Goal: Transaction & Acquisition: Purchase product/service

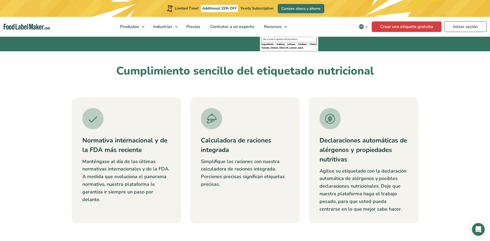
scroll to position [185, 0]
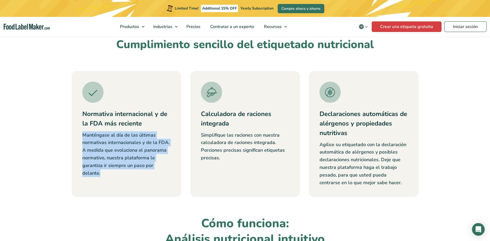
drag, startPoint x: 82, startPoint y: 136, endPoint x: 155, endPoint y: 177, distance: 83.7
click at [155, 177] on div "Normativa internacional y de la FDA más reciente Manténgase al día de las últim…" at bounding box center [126, 134] width 109 height 126
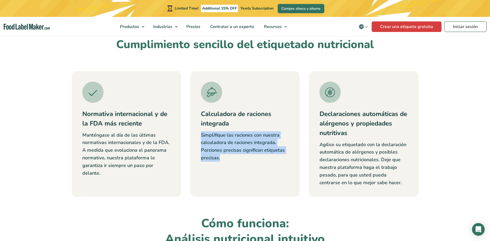
drag, startPoint x: 201, startPoint y: 136, endPoint x: 287, endPoint y: 156, distance: 88.4
click at [287, 156] on p "Simplifique las raciones con nuestra calculadora de raciones integrada. Porcion…" at bounding box center [245, 147] width 88 height 30
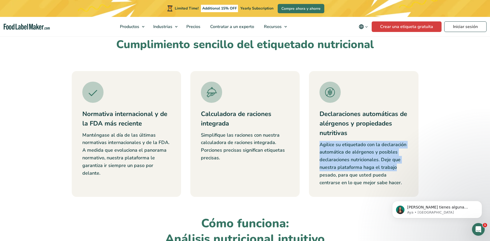
scroll to position [0, 0]
drag, startPoint x: 321, startPoint y: 144, endPoint x: 406, endPoint y: 165, distance: 87.4
click at [406, 165] on p "Agilice su etiquetado con la declaración automática de alérgenos y posibles dec…" at bounding box center [364, 164] width 88 height 46
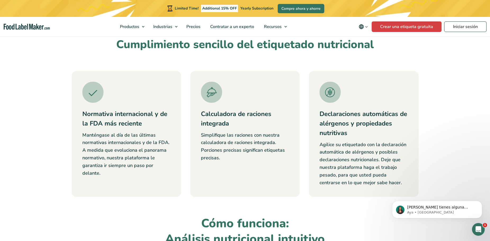
click at [396, 185] on p "Agilice su etiquetado con la declaración automática de alérgenos y posibles dec…" at bounding box center [364, 164] width 88 height 46
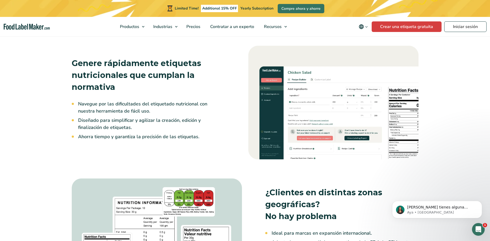
scroll to position [397, 0]
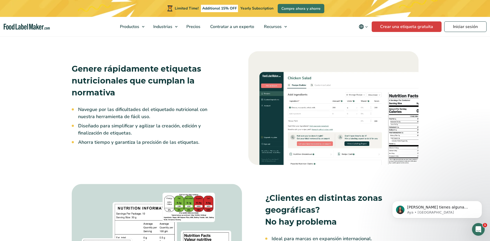
click at [329, 105] on img at bounding box center [333, 108] width 170 height 114
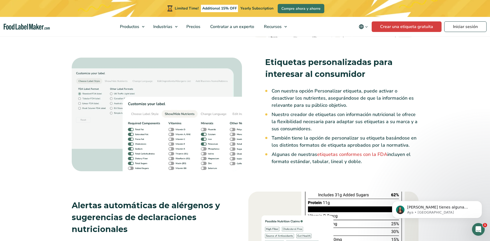
scroll to position [794, 0]
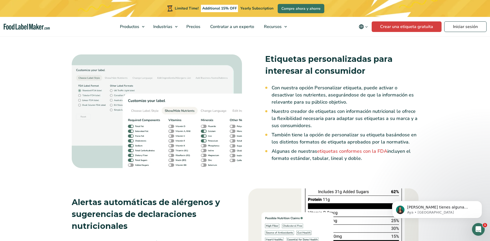
drag, startPoint x: 362, startPoint y: 88, endPoint x: 361, endPoint y: 159, distance: 71.2
click at [361, 159] on ul "Con nuestra opción Personalizar etiqueta, puede activar o desactivar los nutrie…" at bounding box center [345, 123] width 147 height 78
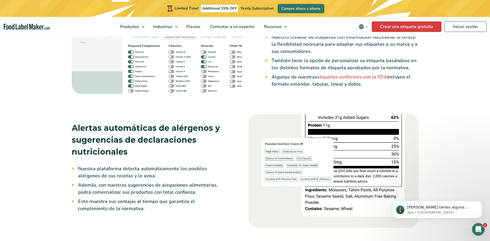
scroll to position [900, 0]
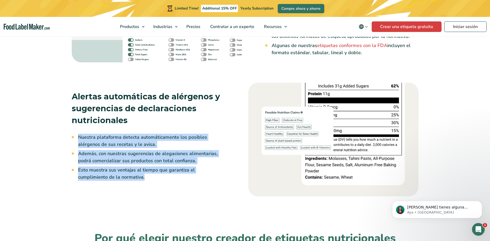
drag, startPoint x: 76, startPoint y: 138, endPoint x: 204, endPoint y: 176, distance: 133.0
click at [204, 176] on div "Nuestra plataforma detecta automáticamente los posibles alérgenos de sus receta…" at bounding box center [148, 157] width 153 height 47
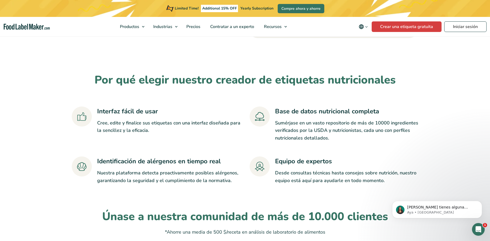
scroll to position [1059, 0]
click at [231, 160] on h3 "Identificación de alérgenos en tiempo real" at bounding box center [169, 161] width 144 height 10
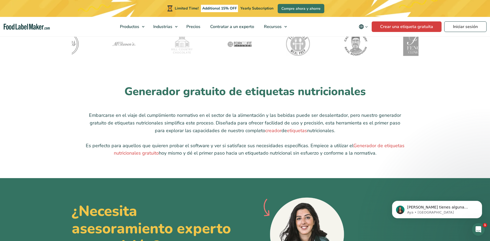
scroll to position [1297, 0]
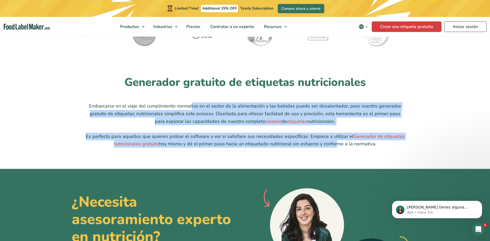
drag, startPoint x: 211, startPoint y: 108, endPoint x: 336, endPoint y: 144, distance: 130.3
click at [336, 144] on div "Embarcarse en el viaje del cumplimiento normativo en el sector de la alimentaci…" at bounding box center [245, 125] width 320 height 46
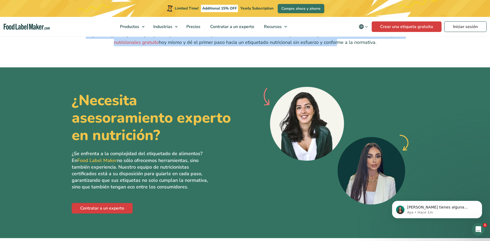
scroll to position [1403, 0]
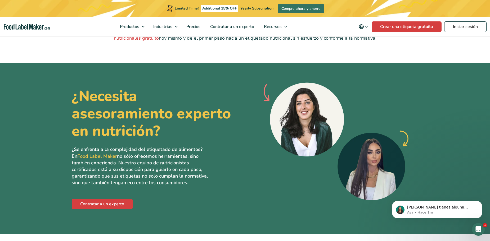
click at [171, 149] on p "¿Se enfrenta a la complejidad del etiquetado de alimentos? En Food Label Maker …" at bounding box center [141, 167] width 138 height 40
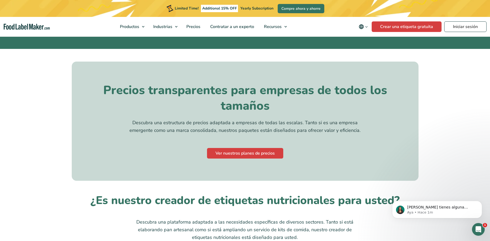
scroll to position [1615, 0]
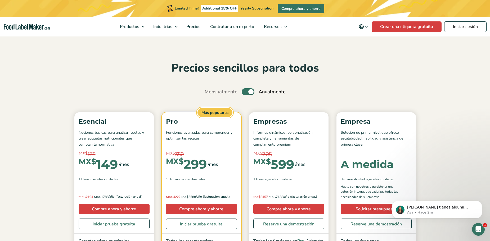
click at [252, 90] on label "Toggle" at bounding box center [248, 91] width 13 height 7
click at [209, 90] on input "Toggle" at bounding box center [207, 91] width 3 height 3
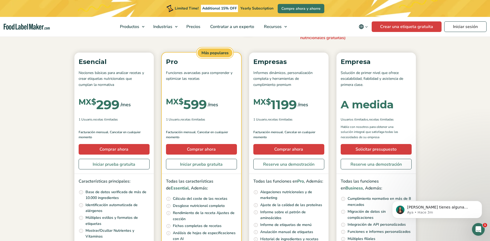
scroll to position [53, 0]
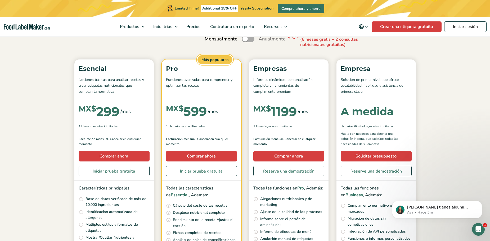
click at [247, 42] on label "Toggle" at bounding box center [248, 38] width 13 height 7
click at [209, 41] on input "Toggle" at bounding box center [207, 38] width 3 height 3
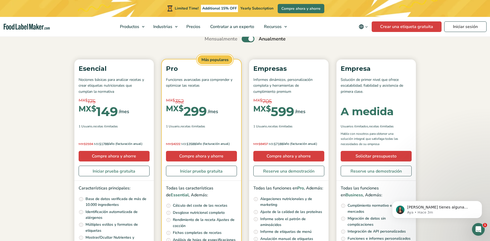
click at [247, 42] on label "Toggle" at bounding box center [248, 38] width 13 height 7
click at [209, 41] on input "Toggle" at bounding box center [207, 38] width 3 height 3
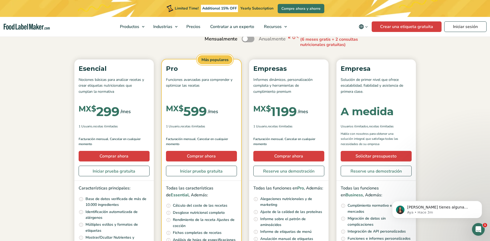
click at [247, 42] on label "Toggle" at bounding box center [248, 38] width 13 height 7
click at [209, 41] on input "Toggle" at bounding box center [207, 38] width 3 height 3
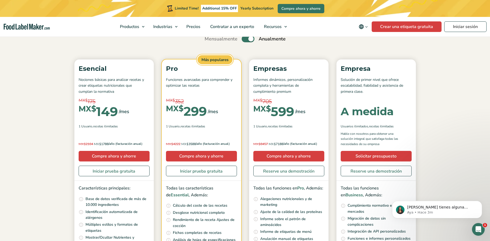
click at [246, 42] on label "Toggle" at bounding box center [248, 38] width 13 height 7
click at [209, 41] on input "Toggle" at bounding box center [207, 38] width 3 height 3
checkbox input "false"
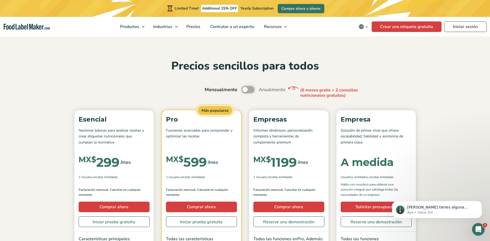
scroll to position [0, 0]
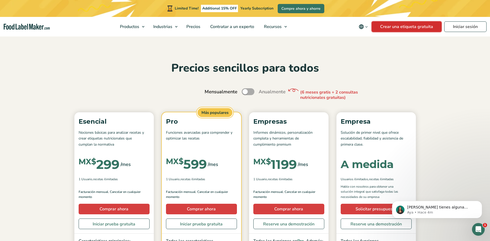
click at [388, 26] on link "Crear una etiqueta gratuita" at bounding box center [407, 26] width 70 height 11
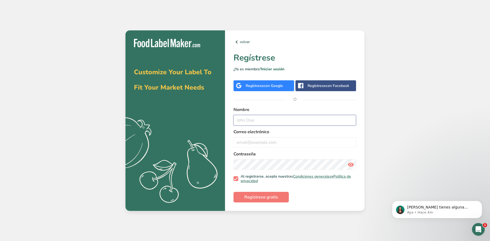
click at [274, 122] on input "text" at bounding box center [295, 120] width 123 height 11
type input "d"
type input "[PERSON_NAME]"
click at [290, 145] on input "email" at bounding box center [295, 142] width 123 height 11
type input "p"
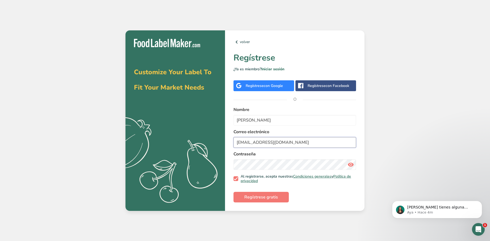
type input "panaderiamatias2018@gmail.com"
click at [265, 199] on span "Regístrese gratis" at bounding box center [261, 197] width 34 height 6
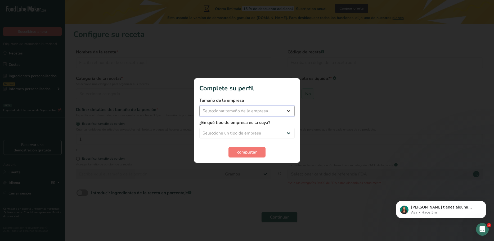
drag, startPoint x: 266, startPoint y: 111, endPoint x: 270, endPoint y: 111, distance: 3.7
click at [266, 111] on select "Seleccionar tamaño de la empresa Menos de 10 empleados De 10 a 50 empleados De …" at bounding box center [246, 111] width 95 height 11
select select "2"
click at [199, 106] on select "Seleccionar tamaño de la empresa Menos de 10 empleados De 10 a 50 empleados De …" at bounding box center [246, 111] width 95 height 11
click at [236, 135] on select "Seleccione un tipo de empresa Fabricante de alimentos envasados Restaurante y c…" at bounding box center [246, 133] width 95 height 11
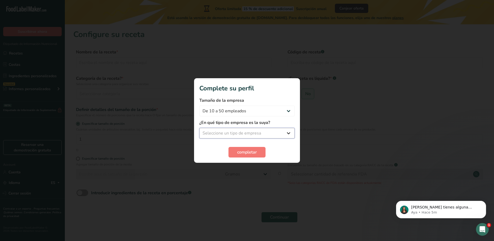
select select "3"
click at [199, 128] on select "Seleccione un tipo de empresa Fabricante de alimentos envasados Restaurante y c…" at bounding box center [246, 133] width 95 height 11
click at [249, 154] on span "completar" at bounding box center [247, 152] width 20 height 6
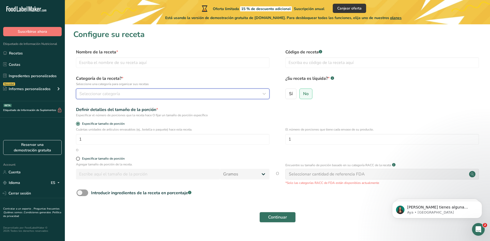
click at [93, 93] on span "Seleccionar categoría" at bounding box center [99, 94] width 41 height 6
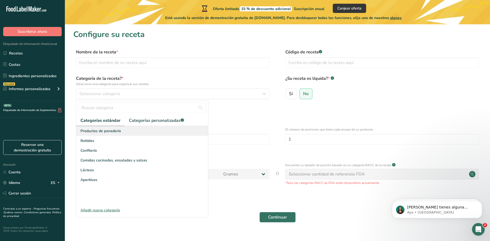
click at [132, 133] on div "Productos de panadería" at bounding box center [142, 131] width 132 height 10
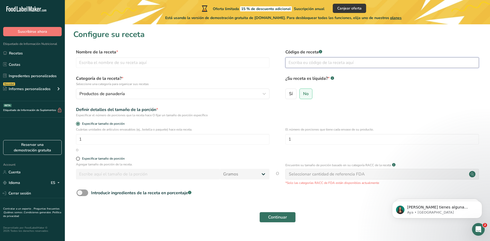
click at [314, 65] on input "text" at bounding box center [382, 62] width 194 height 11
click at [162, 60] on input "text" at bounding box center [173, 62] width 194 height 11
click at [184, 65] on input "text" at bounding box center [173, 62] width 194 height 11
type input "Conchitas"
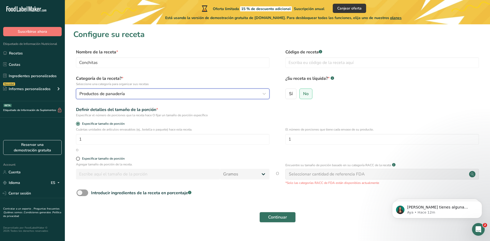
click at [155, 97] on div "Productos de panadería" at bounding box center [170, 94] width 183 height 6
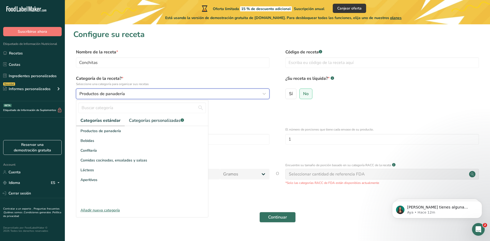
click at [155, 97] on div "Productos de panadería" at bounding box center [170, 94] width 183 height 6
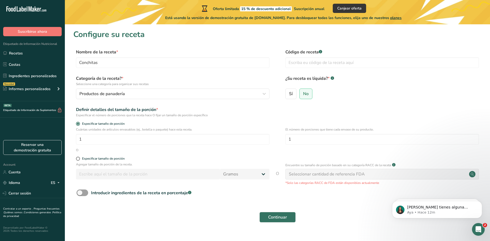
click at [387, 56] on div "Código de receta .a-a{fill:#347362;}.b-a{fill:#fff;}" at bounding box center [382, 60] width 194 height 22
click at [380, 58] on input "text" at bounding box center [382, 62] width 194 height 11
type input "C"
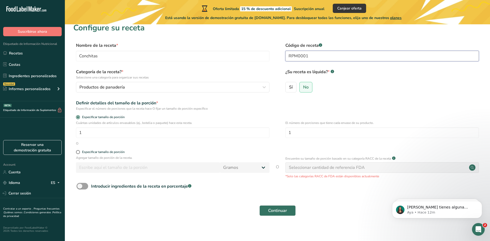
scroll to position [10, 0]
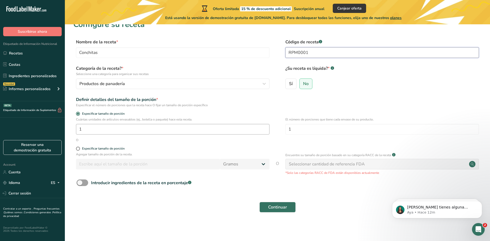
type input "RPM0001"
click at [116, 130] on input "1" at bounding box center [173, 129] width 194 height 11
type input "2"
click at [203, 139] on div "O" at bounding box center [277, 140] width 408 height 5
drag, startPoint x: 84, startPoint y: 120, endPoint x: 206, endPoint y: 119, distance: 122.1
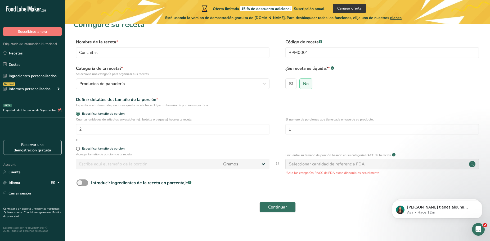
click at [206, 119] on div "Cuántas unidades de artículos envasables (ej., botella o paquete) hace esta rec…" at bounding box center [277, 127] width 408 height 21
click at [206, 119] on p "Cuántas unidades de artículos envasables (ej., botella o paquete) hace esta rec…" at bounding box center [173, 119] width 194 height 5
drag, startPoint x: 187, startPoint y: 119, endPoint x: 75, endPoint y: 120, distance: 112.0
click at [75, 120] on div "Cuántas unidades de artículos envasables (ej., botella o paquete) hace esta rec…" at bounding box center [277, 127] width 408 height 21
click at [77, 120] on p "Cuántas unidades de artículos envasables (ej., botella o paquete) hace esta rec…" at bounding box center [173, 119] width 194 height 5
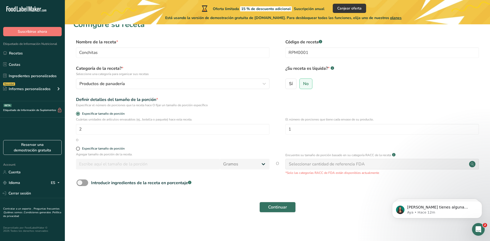
drag, startPoint x: 76, startPoint y: 120, endPoint x: 202, endPoint y: 119, distance: 126.6
click at [202, 119] on div "Cuántas unidades de artículos envasables (ej., botella o paquete) hace esta rec…" at bounding box center [277, 127] width 408 height 21
click at [202, 119] on p "Cuántas unidades de artículos envasables (ej., botella o paquete) hace esta rec…" at bounding box center [173, 119] width 194 height 5
click at [117, 148] on div "Especificar tamaño de porción" at bounding box center [103, 149] width 43 height 4
click at [79, 148] on input "Especificar tamaño de porción" at bounding box center [77, 148] width 3 height 3
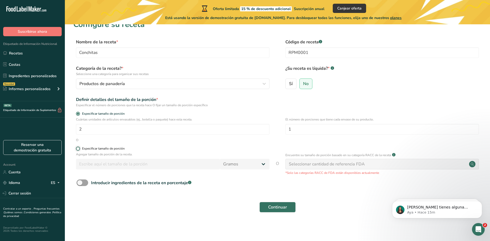
radio input "true"
radio input "false"
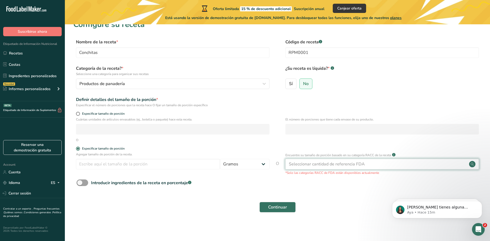
click at [360, 165] on div "Seleccionar cantidad de referencia FDA" at bounding box center [327, 164] width 76 height 6
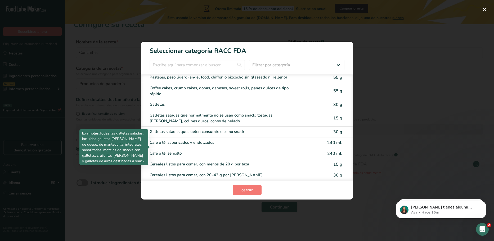
scroll to position [0, 0]
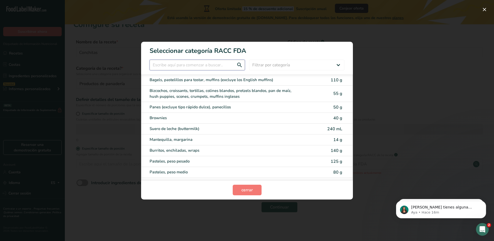
click at [220, 60] on input "RACC Category Selection Modal" at bounding box center [197, 65] width 95 height 11
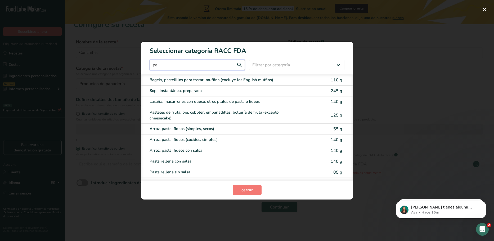
type input "p"
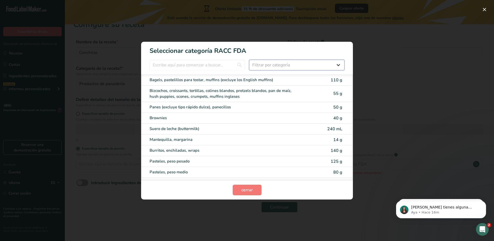
click at [285, 62] on select "Filtrar por categoría Todos Productos de panadería Bebidas Cereales y otros pro…" at bounding box center [296, 65] width 95 height 11
select select "5"
click at [249, 60] on select "Filtrar por categoría Todos Productos de panadería Bebidas Cereales y otros pro…" at bounding box center [296, 65] width 95 height 11
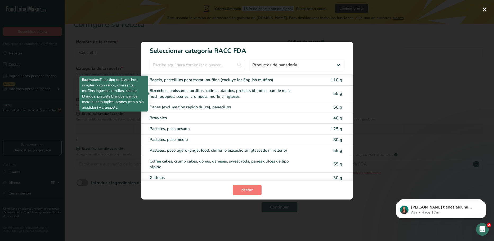
click at [195, 92] on div "Bizcochos, croissants, tortillas, colines blandos, pretzels blandos, pan de maí…" at bounding box center [225, 94] width 150 height 12
type input "55"
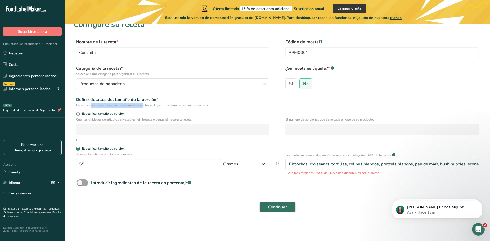
drag, startPoint x: 77, startPoint y: 106, endPoint x: 133, endPoint y: 107, distance: 56.2
click at [129, 107] on div "Especificar el número de porciones que la receta hace O fijar un tamaño de porc…" at bounding box center [173, 105] width 194 height 5
drag, startPoint x: 133, startPoint y: 107, endPoint x: 140, endPoint y: 109, distance: 7.3
click at [138, 109] on form "Nombre de la receta * Conchitas Código de receta .a-a{fill:#347362;}.b-a{fill:#…" at bounding box center [277, 127] width 408 height 177
click at [153, 106] on div "Especificar el número de porciones que la receta hace O fijar un tamaño de porc…" at bounding box center [173, 105] width 194 height 5
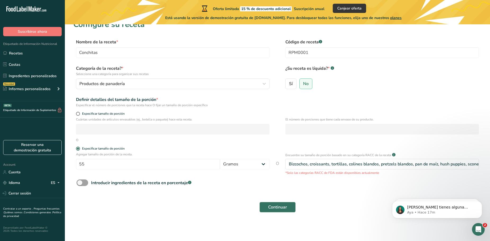
click at [75, 113] on div "Especificar tamaño de porción" at bounding box center [277, 114] width 408 height 5
click at [78, 113] on span at bounding box center [78, 114] width 4 height 4
click at [78, 113] on input "Especificar tamaño de porción" at bounding box center [77, 113] width 3 height 3
radio input "true"
radio input "false"
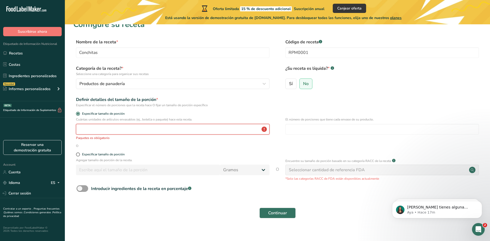
click at [101, 133] on input "number" at bounding box center [173, 129] width 194 height 11
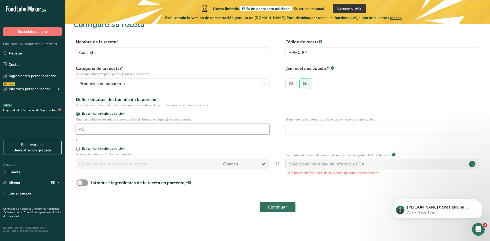
type input "40"
click at [144, 140] on div "O" at bounding box center [277, 140] width 408 height 5
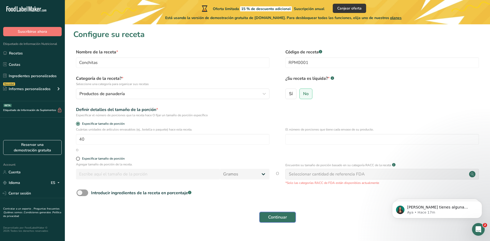
click at [275, 217] on span "Continuar" at bounding box center [277, 217] width 19 height 6
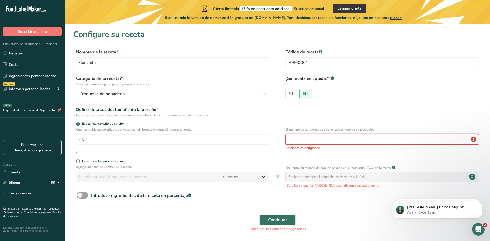
click at [316, 141] on input "number" at bounding box center [382, 139] width 194 height 11
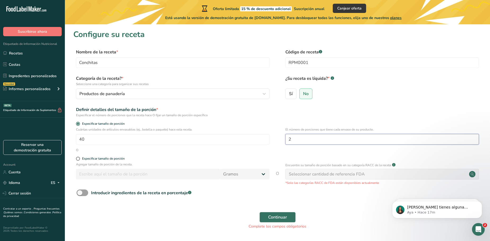
type input "2"
click at [320, 158] on div "Especificar tamaño de porción" at bounding box center [277, 159] width 408 height 5
click at [287, 218] on span "Continuar" at bounding box center [277, 217] width 19 height 6
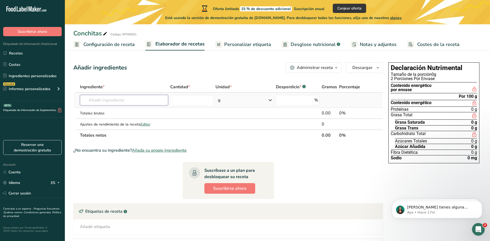
click at [129, 101] on input "text" at bounding box center [124, 100] width 88 height 11
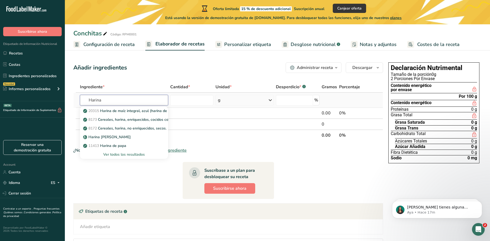
type input "Harina"
click at [130, 157] on div "Ver todos los resultados" at bounding box center [124, 155] width 80 height 6
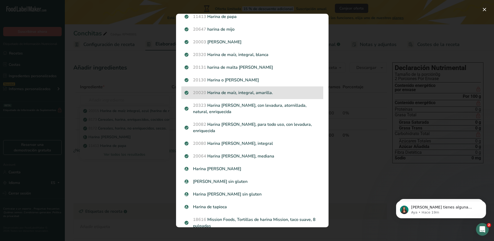
scroll to position [79, 0]
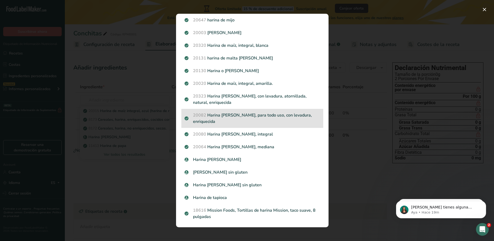
click at [288, 118] on p "20082 Harina de trigo, blanca, para todo uso, con levadura, enriquecida" at bounding box center [253, 118] width 136 height 13
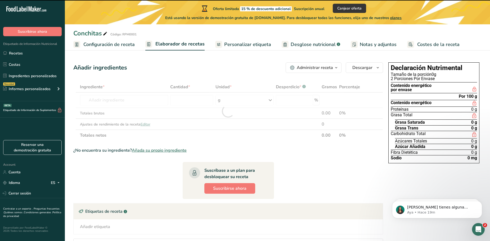
type input "0"
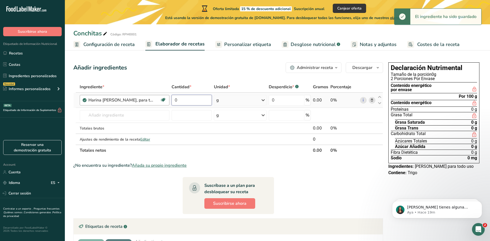
drag, startPoint x: 191, startPoint y: 103, endPoint x: 169, endPoint y: 104, distance: 22.0
click at [169, 104] on tr "Harina de trigo, blanca, para todo uso, con levadura, enriquecida Libre de láct…" at bounding box center [228, 100] width 309 height 15
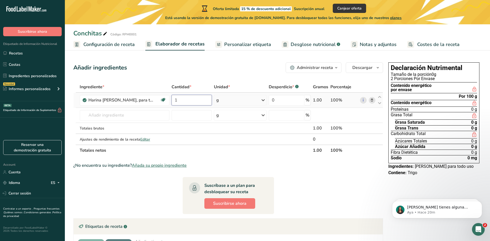
type input "1"
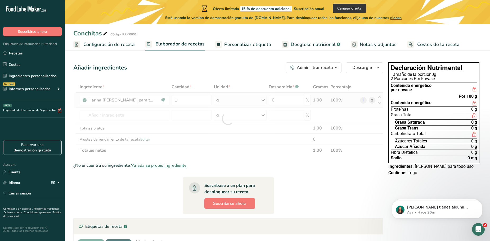
click at [244, 96] on div "Ingrediente * Cantidad * Unidad * Desperdicio * .a-a{fill:#347362;}.b-a{fill:#f…" at bounding box center [228, 119] width 310 height 75
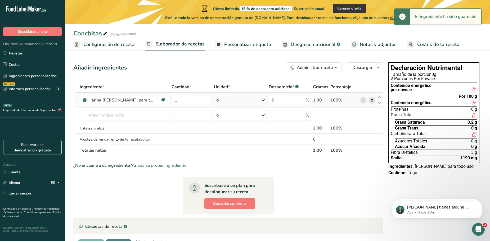
click at [244, 101] on div "g" at bounding box center [240, 100] width 53 height 11
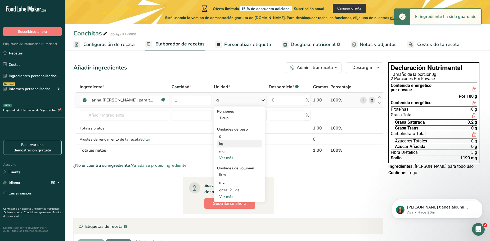
click at [229, 144] on div "kg" at bounding box center [239, 144] width 44 height 8
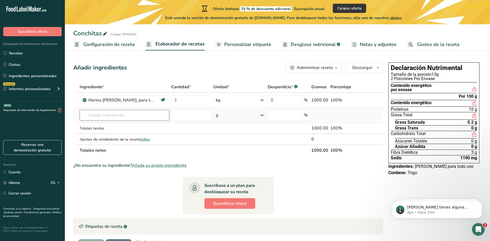
click at [131, 115] on input "text" at bounding box center [124, 115] width 89 height 11
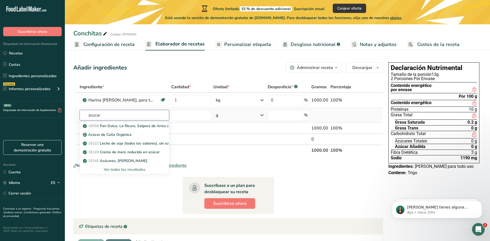
type input "azucar"
click at [131, 171] on div "Ver todos los resultados" at bounding box center [124, 170] width 81 height 6
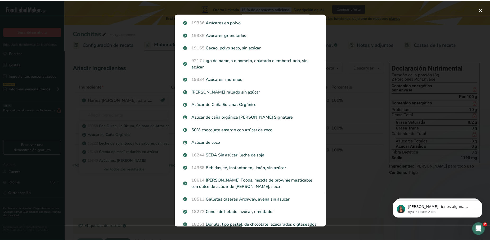
scroll to position [0, 0]
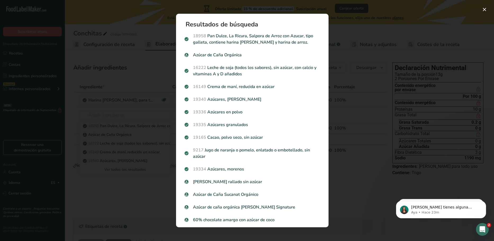
click at [334, 97] on div "Resultados de búsqueda 18958 Pan Dulce, La Ricura, Salpora de Arroz con Azucar,…" at bounding box center [252, 120] width 169 height 231
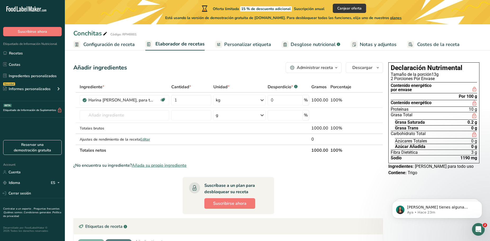
drag, startPoint x: 434, startPoint y: 75, endPoint x: 431, endPoint y: 75, distance: 3.4
click at [431, 75] on div "Tamaño de la porción 13g" at bounding box center [434, 75] width 86 height 4
click at [433, 75] on div "Tamaño de la porción 13g" at bounding box center [434, 75] width 86 height 4
drag, startPoint x: 433, startPoint y: 75, endPoint x: 437, endPoint y: 75, distance: 4.0
click at [437, 75] on div "Tamaño de la porción 13g" at bounding box center [434, 75] width 86 height 4
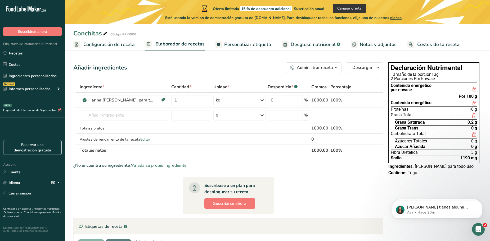
click at [370, 192] on section "Ingrediente * Cantidad * Unidad * Desperdicio * .a-a{fill:#347362;}.b-a{fill:#f…" at bounding box center [228, 190] width 310 height 216
drag, startPoint x: 434, startPoint y: 74, endPoint x: 441, endPoint y: 74, distance: 6.9
click at [441, 74] on div "Tamaño de la porción 13g" at bounding box center [434, 75] width 86 height 4
click at [105, 114] on input "text" at bounding box center [124, 115] width 89 height 11
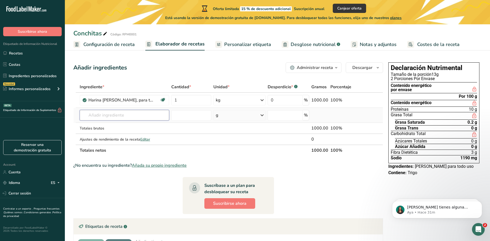
click at [137, 113] on input "text" at bounding box center [124, 115] width 89 height 11
drag, startPoint x: 315, startPoint y: 140, endPoint x: 311, endPoint y: 140, distance: 3.7
click at [311, 140] on td "0" at bounding box center [319, 139] width 19 height 11
click at [316, 141] on div "0" at bounding box center [319, 139] width 17 height 6
click at [128, 118] on input "text" at bounding box center [124, 115] width 89 height 11
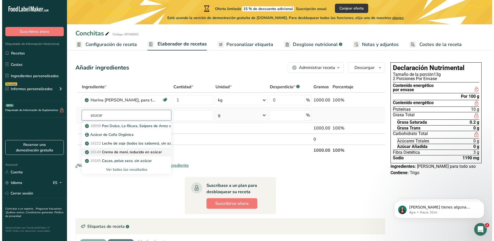
scroll to position [26, 0]
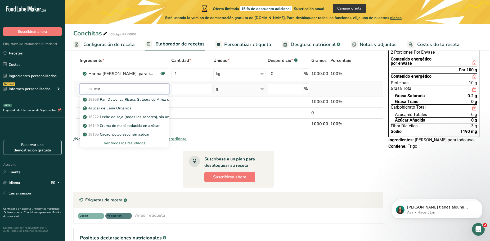
click at [96, 88] on input "azucar" at bounding box center [124, 89] width 89 height 11
type input "azúcar"
click at [126, 144] on div "Ver todos los resultados" at bounding box center [124, 144] width 81 height 6
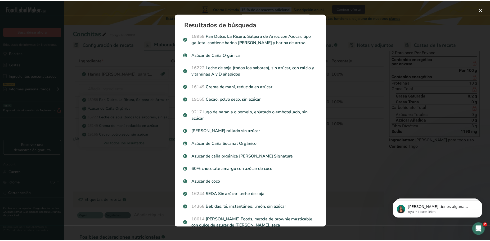
scroll to position [0, 0]
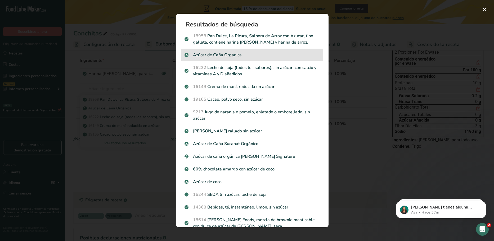
click at [260, 55] on p "Azúcar de Caña Orgánica" at bounding box center [253, 55] width 136 height 6
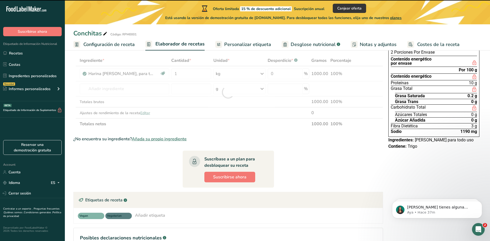
type input "0"
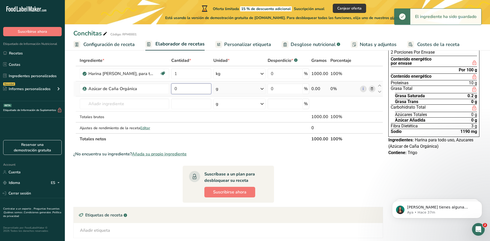
click at [204, 94] on input "0" at bounding box center [191, 89] width 40 height 11
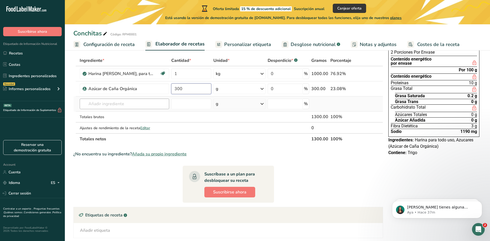
type input "300"
click at [123, 106] on div "Ingrediente * Cantidad * Unidad * Desperdicio * .a-a{fill:#347362;}.b-a{fill:#f…" at bounding box center [228, 100] width 310 height 90
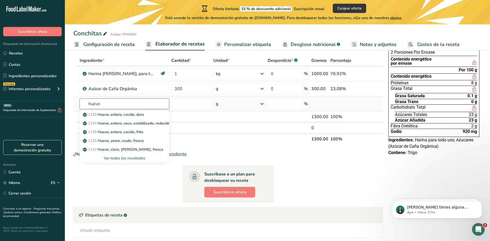
type input "huevo"
click at [141, 158] on div "Ver todos los resultados" at bounding box center [124, 159] width 81 height 6
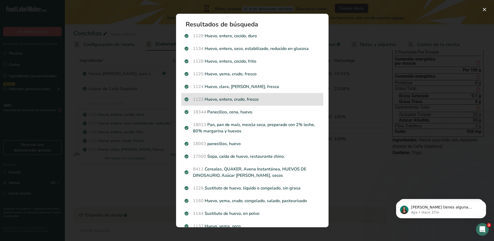
click at [270, 99] on p "1123 Huevo, entero, crudo, fresco" at bounding box center [253, 99] width 136 height 6
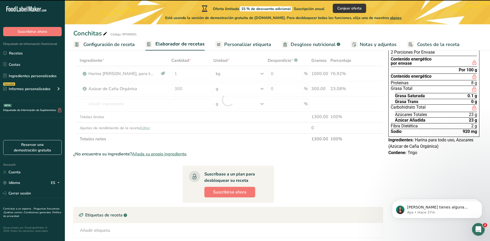
type input "0"
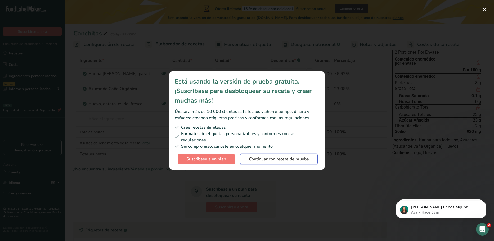
click at [266, 159] on span "Continuar con receta de prueba" at bounding box center [279, 159] width 60 height 6
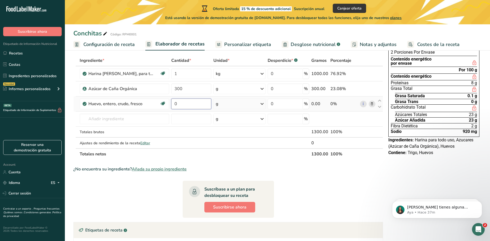
click at [191, 105] on input "0" at bounding box center [191, 104] width 40 height 11
type input "200"
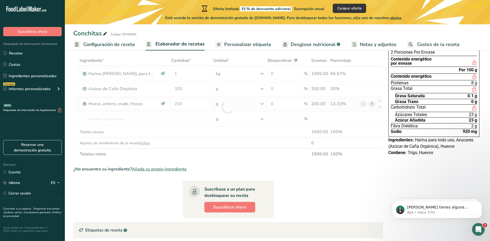
click at [241, 106] on div "Ingrediente * Cantidad * Unidad * Desperdicio * .a-a{fill:#347362;}.b-a{fill:#f…" at bounding box center [228, 107] width 310 height 105
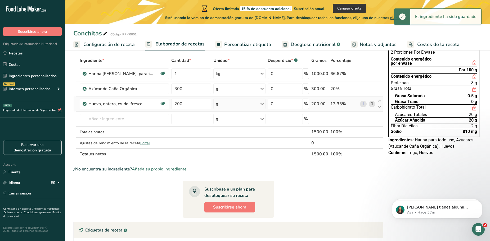
click at [262, 105] on icon at bounding box center [262, 104] width 6 height 10
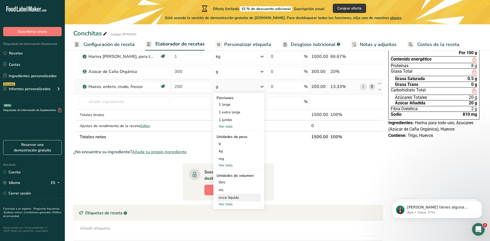
scroll to position [53, 0]
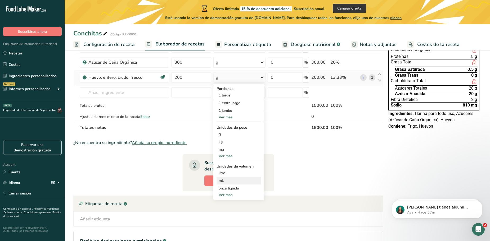
click at [231, 180] on div "mL" at bounding box center [239, 181] width 40 height 6
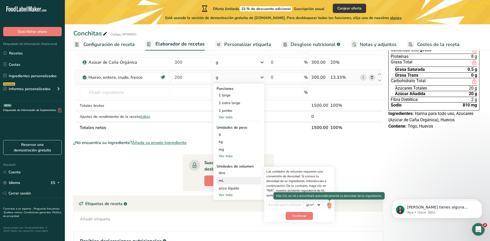
click at [330, 206] on img at bounding box center [329, 205] width 6 height 9
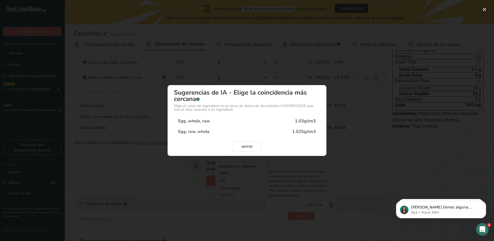
click at [311, 131] on div "1.025g/cm3" at bounding box center [304, 132] width 24 height 6
type input "1.025"
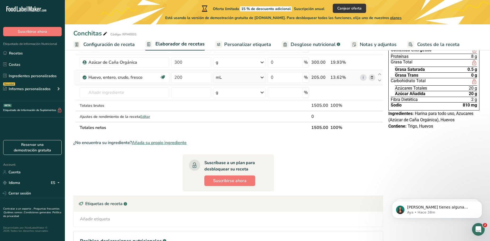
scroll to position [26, 0]
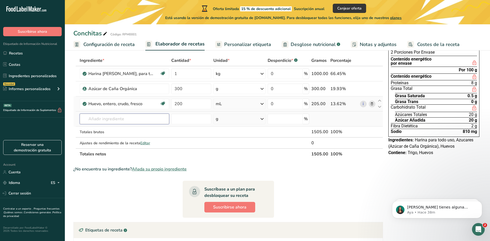
click at [152, 122] on input "text" at bounding box center [124, 119] width 89 height 11
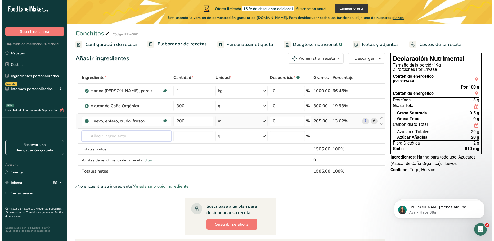
scroll to position [0, 0]
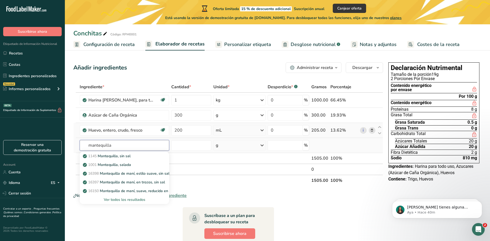
type input "mantequilla"
click at [130, 203] on div "Ver todos los resultados" at bounding box center [124, 200] width 89 height 9
click at [131, 201] on div "Ver todos los resultados" at bounding box center [124, 200] width 81 height 6
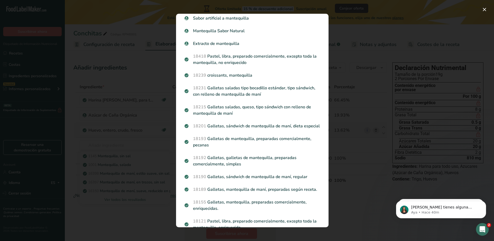
scroll to position [185, 0]
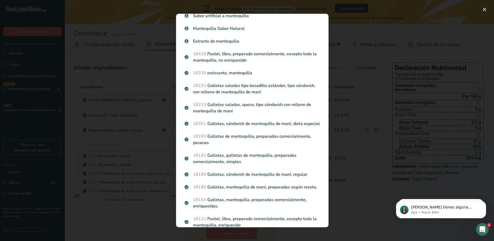
click at [370, 154] on div "Search results modal" at bounding box center [247, 120] width 494 height 241
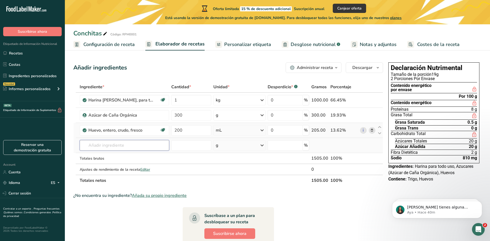
click at [133, 143] on input "text" at bounding box center [124, 145] width 89 height 11
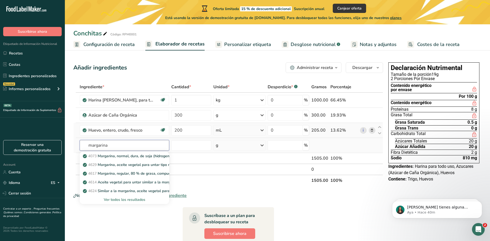
type input "margarina"
click at [136, 199] on div "Ver todos los resultados" at bounding box center [124, 200] width 81 height 6
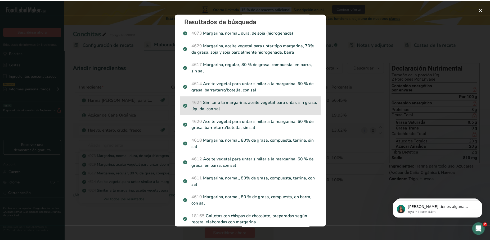
scroll to position [0, 0]
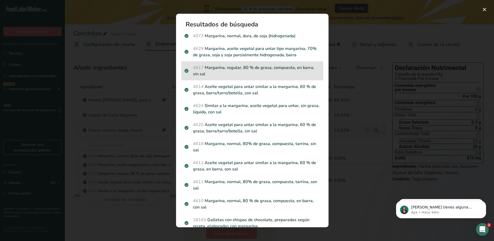
click at [243, 74] on p "4617 Margarina, regular, 80 % de grasa, compuesta, en barra, sin sal" at bounding box center [253, 71] width 136 height 13
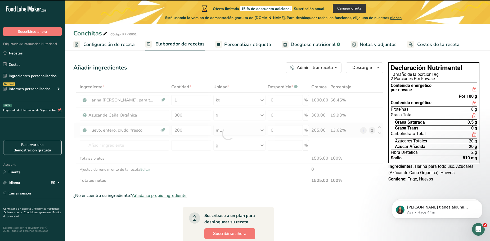
type input "0"
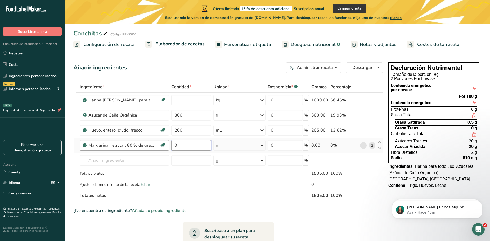
drag, startPoint x: 183, startPoint y: 145, endPoint x: 166, endPoint y: 147, distance: 17.1
click at [166, 147] on tr "Margarina, regular, 80 % de grasa, compuesta, en barra, sin sal Libre de gluten…" at bounding box center [228, 145] width 309 height 15
type input "100"
click at [116, 161] on div "Ingrediente * Cantidad * Unidad * Desperdicio * .a-a{fill:#347362;}.b-a{fill:#f…" at bounding box center [228, 142] width 310 height 120
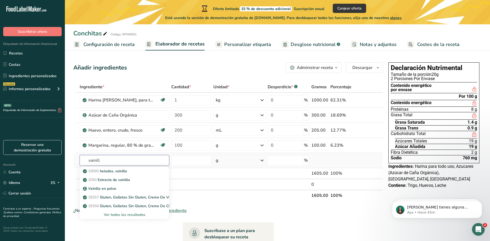
type input "vainill"
click at [124, 212] on div "Ver todos los resultados" at bounding box center [124, 215] width 89 height 9
click at [127, 162] on input "text" at bounding box center [124, 160] width 89 height 11
type input "vainilla"
click at [124, 215] on div "Ver todos los resultados" at bounding box center [124, 215] width 81 height 6
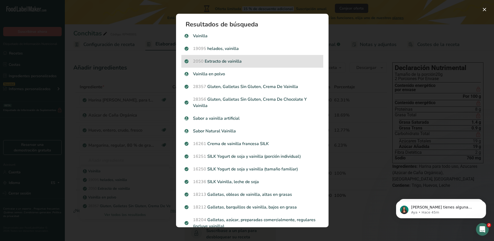
click at [248, 61] on p "2050 Extracto de vainilla" at bounding box center [253, 61] width 136 height 6
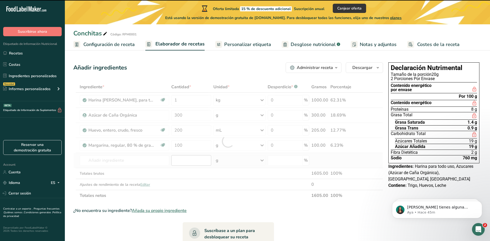
type input "0"
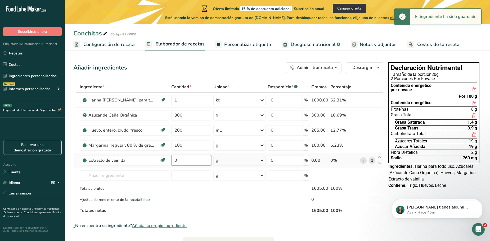
drag, startPoint x: 182, startPoint y: 163, endPoint x: 173, endPoint y: 163, distance: 8.5
click at [173, 163] on input "0" at bounding box center [191, 160] width 40 height 11
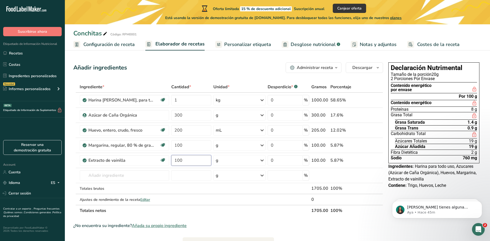
type input "100"
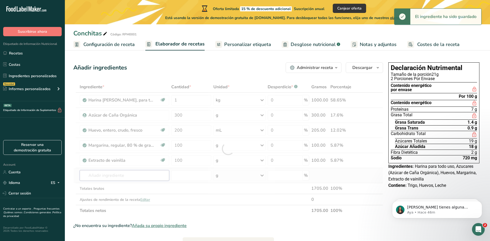
click at [126, 179] on div "Ingrediente * Cantidad * Unidad * Desperdicio * .a-a{fill:#347362;}.b-a{fill:#f…" at bounding box center [228, 149] width 310 height 135
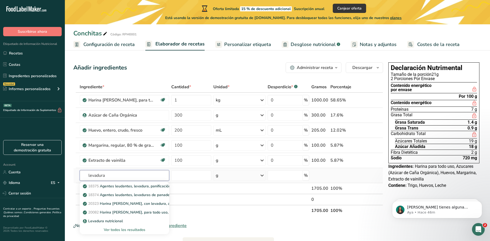
type input "levadura"
click at [148, 231] on div "Ver todos los resultados" at bounding box center [124, 230] width 81 height 6
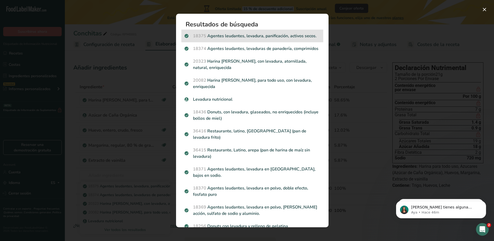
click at [235, 35] on p "18375 Agentes leudantes, levadura, panificación, activos secos." at bounding box center [253, 36] width 136 height 6
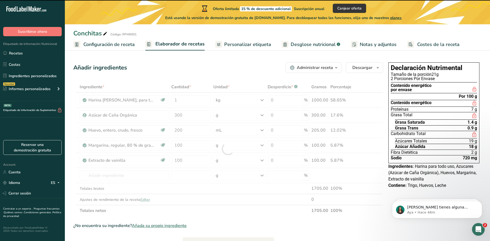
type input "0"
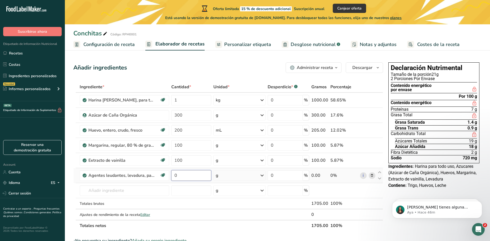
drag, startPoint x: 186, startPoint y: 178, endPoint x: 173, endPoint y: 178, distance: 13.0
click at [173, 178] on input "0" at bounding box center [191, 176] width 40 height 11
type input "15"
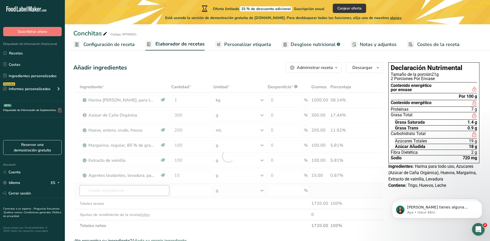
click at [127, 188] on div "Ingrediente * Cantidad * Unidad * Desperdicio * .a-a{fill:#347362;}.b-a{fill:#f…" at bounding box center [228, 157] width 310 height 150
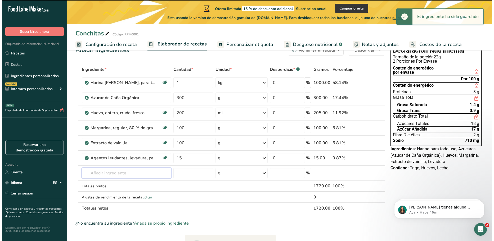
scroll to position [26, 0]
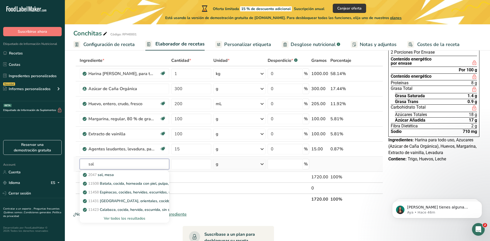
type input "sal"
click at [129, 221] on div "Ver todos los resultados" at bounding box center [124, 219] width 81 height 6
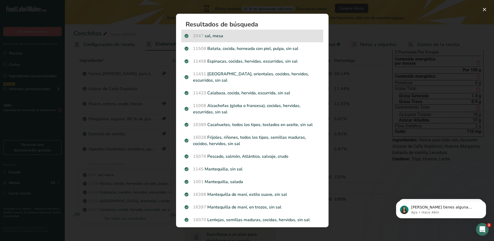
click at [236, 38] on p "2047 sal, mesa" at bounding box center [253, 36] width 136 height 6
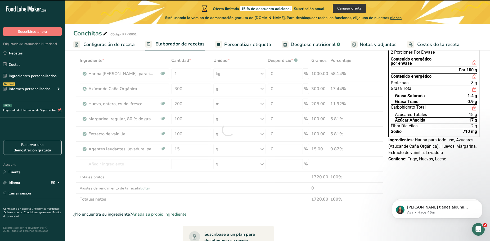
type input "0"
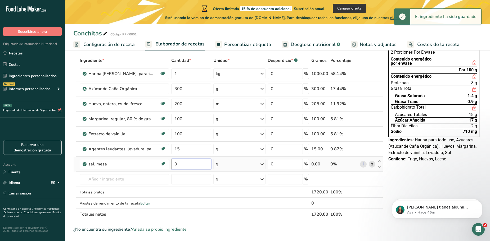
click at [195, 165] on input "0" at bounding box center [191, 164] width 40 height 11
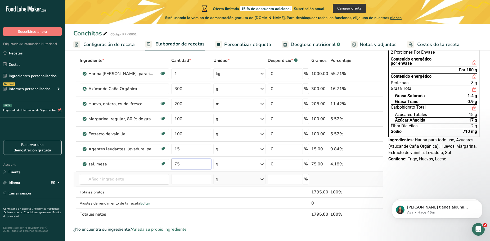
type input "75"
click at [113, 182] on div "Ingrediente * Cantidad * Unidad * Desperdicio * .a-a{fill:#347362;}.b-a{fill:#f…" at bounding box center [228, 137] width 310 height 165
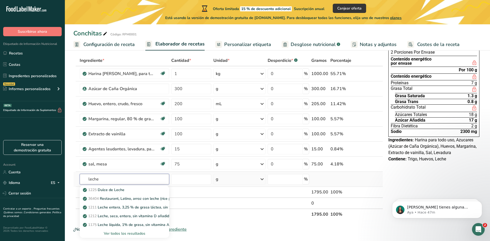
type input "leche"
click at [129, 234] on div "Ver todos los resultados" at bounding box center [124, 234] width 81 height 6
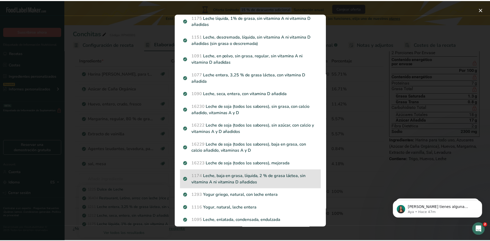
scroll to position [67, 0]
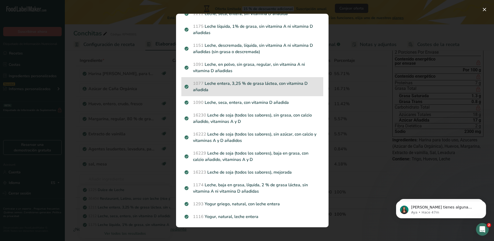
click at [273, 90] on p "1077 Leche entera, 3,25 % de grasa láctea, con vitamina D añadida" at bounding box center [253, 86] width 136 height 13
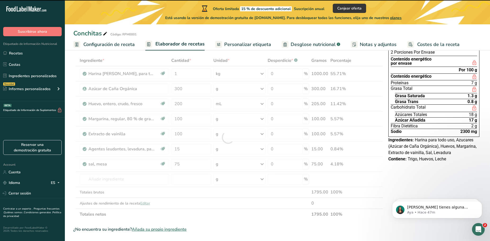
type input "0"
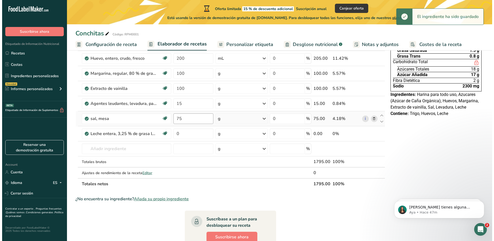
scroll to position [79, 0]
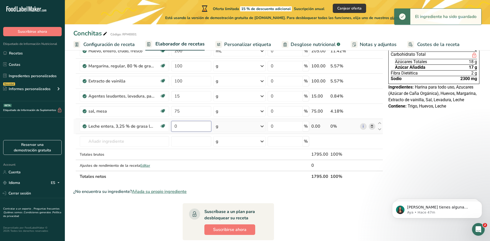
click at [190, 127] on input "0" at bounding box center [191, 126] width 40 height 11
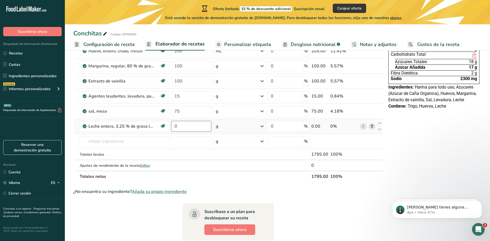
type input "9"
type input "290"
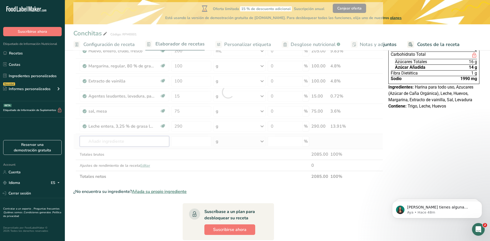
click at [122, 140] on div "Ingrediente * Cantidad * Unidad * Desperdicio * .a-a{fill:#347362;}.b-a{fill:#f…" at bounding box center [228, 92] width 310 height 180
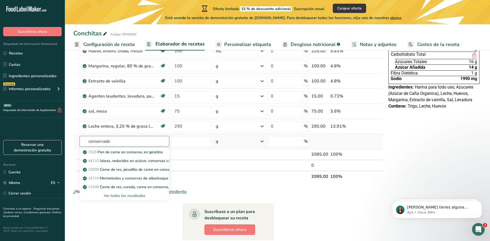
type input "conservador"
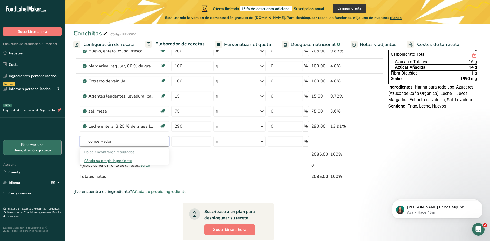
drag, startPoint x: 141, startPoint y: 144, endPoint x: 54, endPoint y: 141, distance: 86.6
click at [54, 141] on div ".a-20{fill:#fff;} Suscribirse ahora Etiquetado de Información Nutricional Recet…" at bounding box center [245, 131] width 490 height 420
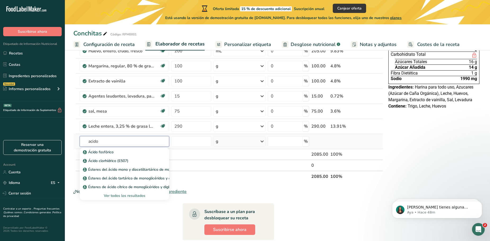
type input "acido"
click at [124, 197] on div "Ver todos los resultados" at bounding box center [124, 196] width 81 height 6
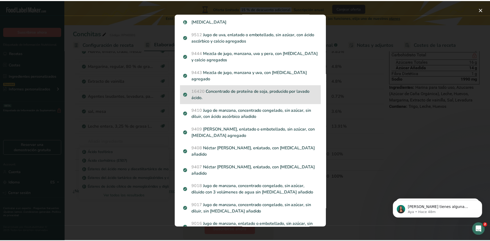
scroll to position [212, 0]
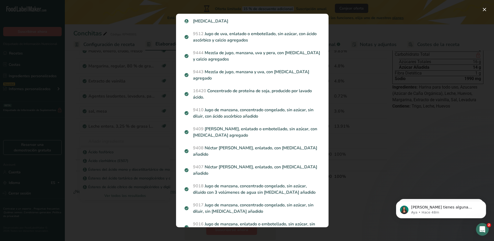
click at [402, 142] on div "Search results modal" at bounding box center [247, 120] width 494 height 241
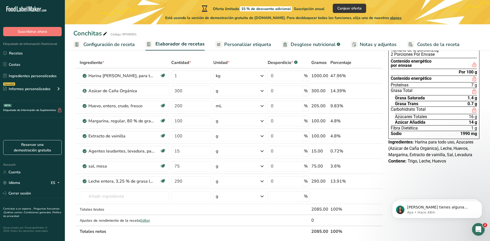
scroll to position [0, 0]
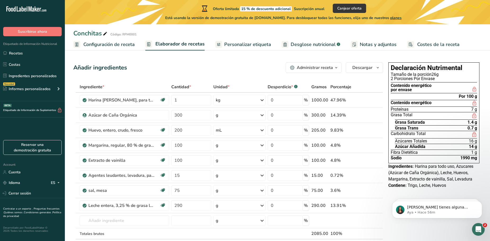
drag, startPoint x: 439, startPoint y: 75, endPoint x: 436, endPoint y: 74, distance: 3.5
click at [436, 74] on div "Tamaño de la porción 26g" at bounding box center [434, 75] width 86 height 4
click at [449, 79] on div "2 Porciones Por Envase" at bounding box center [434, 79] width 86 height 4
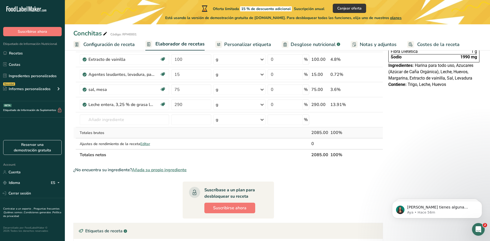
scroll to position [106, 0]
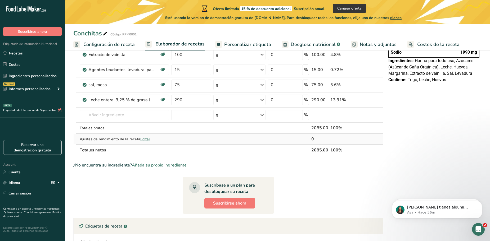
click at [148, 140] on span "Editar" at bounding box center [145, 139] width 10 height 5
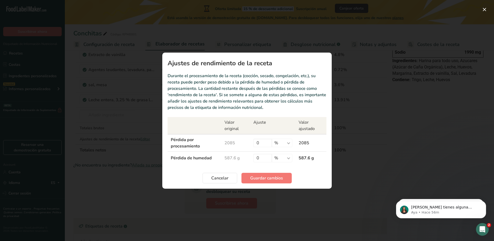
drag, startPoint x: 311, startPoint y: 77, endPoint x: 268, endPoint y: 108, distance: 52.9
click at [268, 108] on p "Durante el procesamiento de la receta (cocción, secado, congelación, etc.), su …" at bounding box center [247, 92] width 159 height 38
click at [284, 158] on select "% g kg mg mcg libras onza" at bounding box center [282, 158] width 20 height 8
click at [207, 179] on button "Cancelar" at bounding box center [220, 178] width 35 height 11
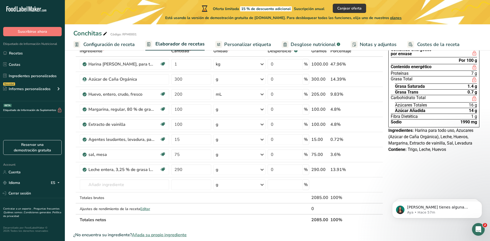
scroll to position [26, 0]
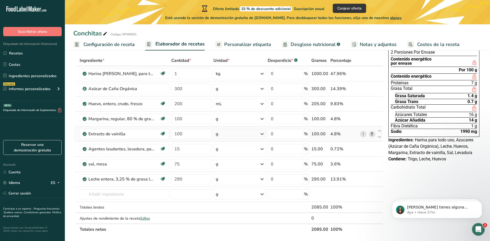
click at [224, 135] on div "g" at bounding box center [239, 134] width 52 height 11
click at [232, 233] on div "mL" at bounding box center [239, 232] width 40 height 6
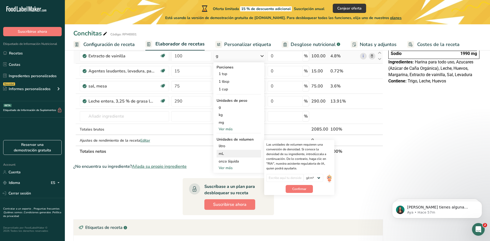
scroll to position [106, 0]
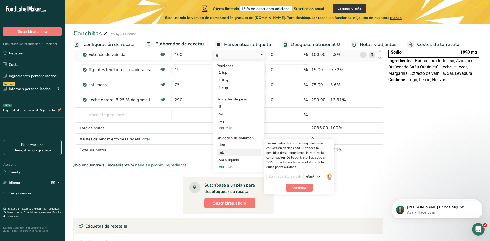
click at [324, 176] on div "lb/pie³ g/cm³" at bounding box center [299, 178] width 66 height 11
click at [318, 176] on select "lb/pie³ g/cm³" at bounding box center [314, 177] width 20 height 8
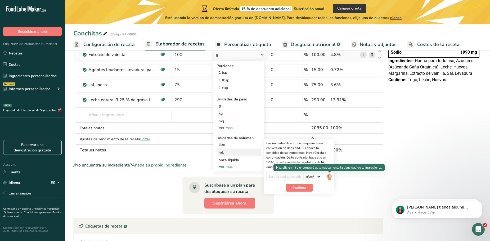
click at [328, 176] on img at bounding box center [329, 177] width 6 height 9
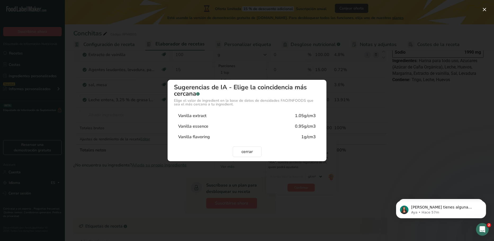
click at [309, 114] on div "1.05g/cm3" at bounding box center [305, 116] width 21 height 6
type input "1.05"
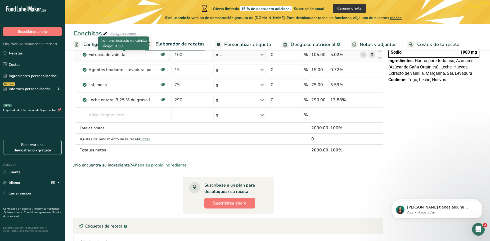
click at [147, 55] on div "Extracto de vainilla" at bounding box center [121, 55] width 66 height 6
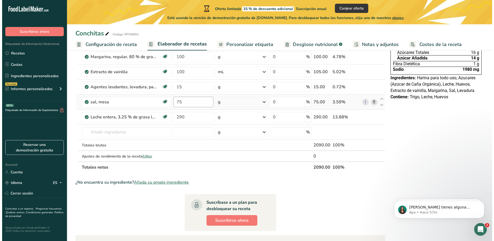
scroll to position [79, 0]
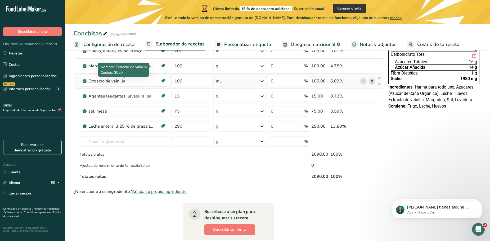
click at [136, 80] on div "Extracto de vainilla" at bounding box center [121, 81] width 66 height 6
click at [122, 80] on div "Extracto de vainilla" at bounding box center [121, 81] width 66 height 6
click at [363, 83] on link "i" at bounding box center [363, 81] width 7 height 7
click at [372, 81] on icon at bounding box center [372, 82] width 4 height 6
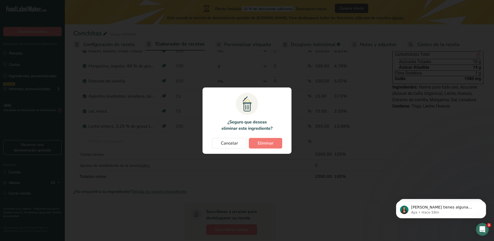
click at [274, 138] on section ".a{fill:#f5f3ed;}.b,.e{fill:#0f393a;}.c{fill:none;}.d{fill:#f2c549;}.e{stroke:r…" at bounding box center [247, 121] width 89 height 66
click at [271, 142] on span "Eliminar" at bounding box center [266, 143] width 16 height 6
type input "15"
type input "75"
type input "290"
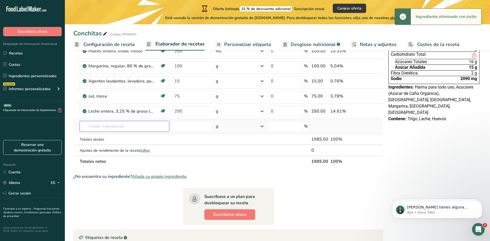
click at [131, 125] on input "text" at bounding box center [124, 126] width 89 height 11
type input "v"
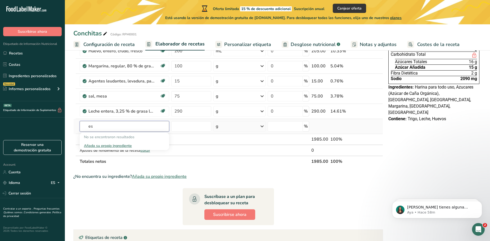
type input "e"
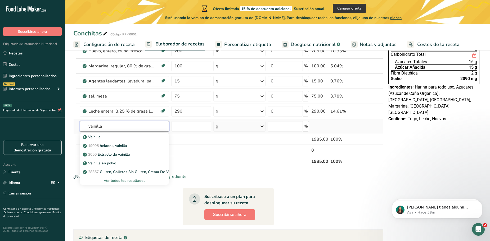
type input "vainilla"
click at [125, 181] on div "Ver todos los resultados" at bounding box center [124, 181] width 81 height 6
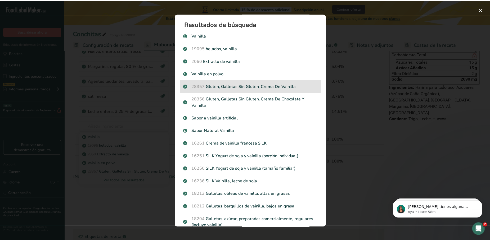
scroll to position [0, 0]
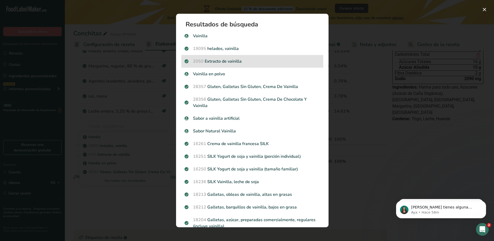
click at [234, 62] on p "2050 Extracto de vainilla" at bounding box center [253, 61] width 136 height 6
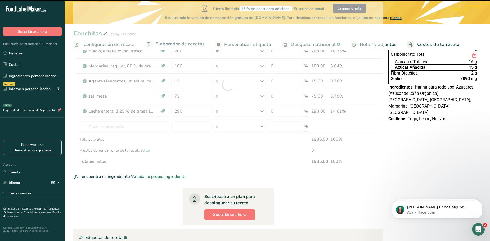
type input "0"
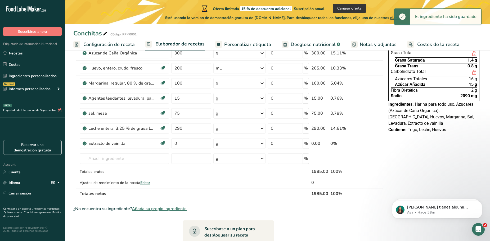
scroll to position [53, 0]
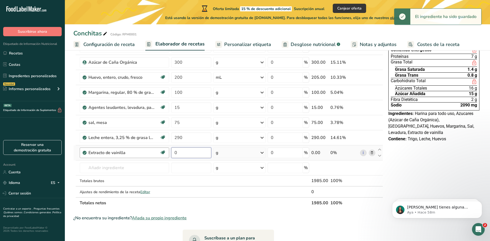
drag, startPoint x: 191, startPoint y: 153, endPoint x: 159, endPoint y: 156, distance: 31.9
click at [159, 156] on tr "Extracto de vainilla Libre de lácteos Libre de gluten Vegano Vegetariano Libre …" at bounding box center [228, 153] width 309 height 15
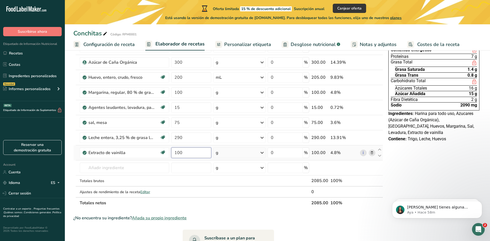
type input "100"
click at [230, 156] on div "Ingrediente * Cantidad * Unidad * Desperdicio * .a-a{fill:#347362;}.b-a{fill:#f…" at bounding box center [228, 119] width 310 height 180
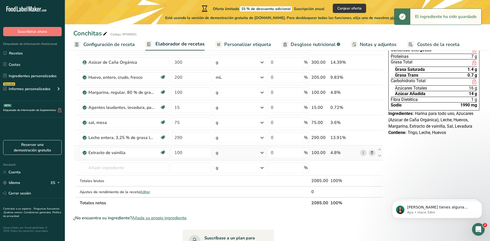
click at [263, 154] on icon at bounding box center [262, 153] width 6 height 10
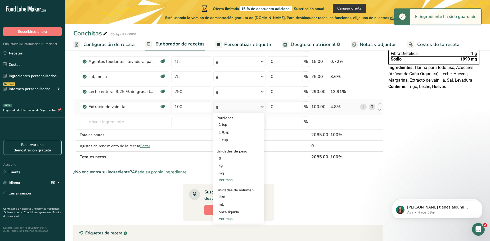
scroll to position [106, 0]
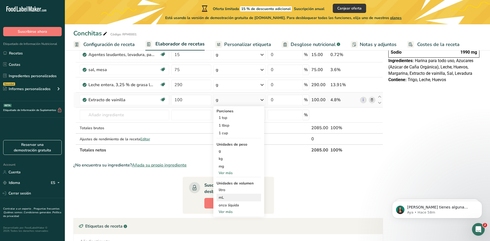
click at [230, 198] on div "mL" at bounding box center [239, 198] width 40 height 6
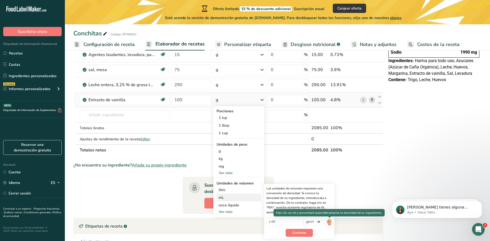
click at [328, 223] on img at bounding box center [329, 222] width 6 height 9
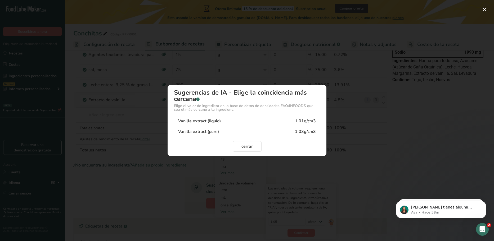
click at [228, 122] on div "Vanilla extract (liquid) 1.01g/cm3" at bounding box center [247, 121] width 146 height 11
type input "1.01"
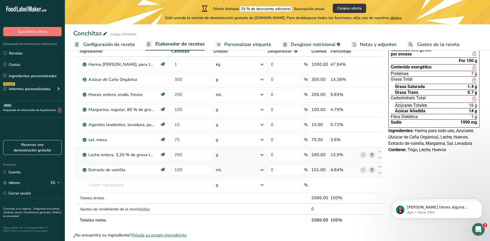
scroll to position [26, 0]
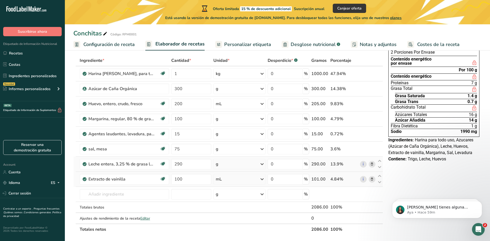
click at [239, 166] on div "g" at bounding box center [239, 164] width 52 height 11
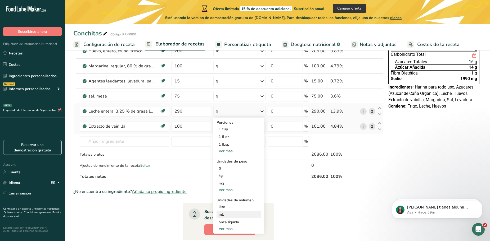
click at [235, 215] on div "mL" at bounding box center [239, 215] width 40 height 6
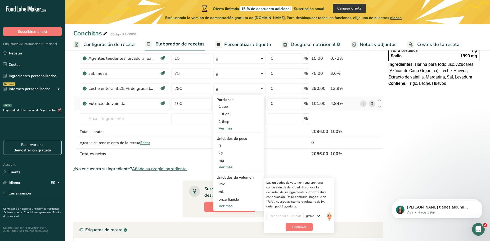
scroll to position [132, 0]
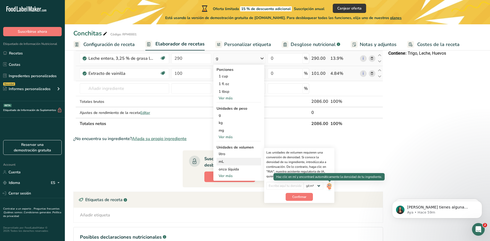
click at [331, 188] on img at bounding box center [329, 186] width 6 height 9
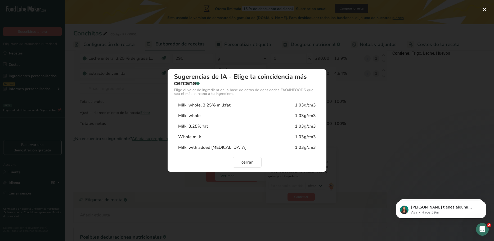
click at [243, 147] on div "Milk, with added vitamin D 1.03g/cm3" at bounding box center [247, 147] width 146 height 11
type input "1.03"
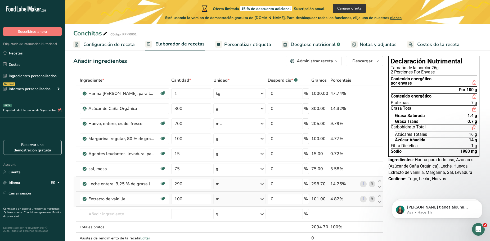
scroll to position [0, 0]
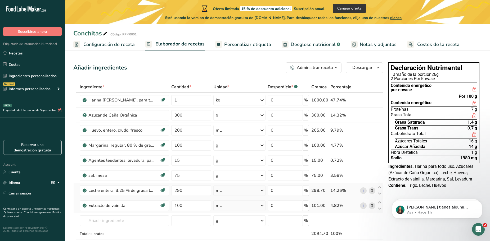
click at [337, 70] on icon "button" at bounding box center [336, 68] width 4 height 7
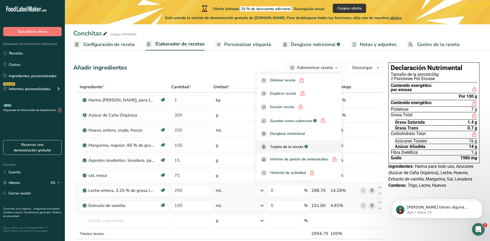
click at [323, 147] on div "Tarjeta de la receta .a-a{fill:#347362;}.b-a{fill:#fff;}" at bounding box center [299, 147] width 77 height 6
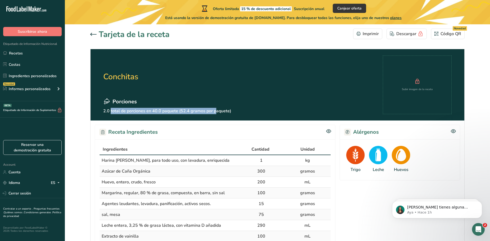
drag, startPoint x: 103, startPoint y: 111, endPoint x: 184, endPoint y: 112, distance: 81.3
click at [184, 112] on section "Conchitas Porciones 2.0 total de porciones en 40.0 paquete (52.4 gramos por paq…" at bounding box center [278, 84] width 374 height 71
click at [185, 128] on div "Receta Ingredientes" at bounding box center [215, 132] width 241 height 15
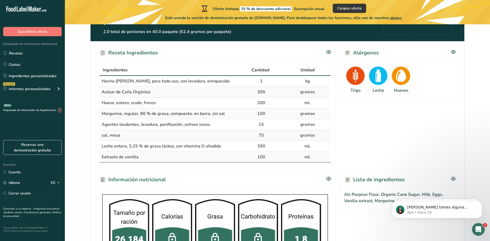
scroll to position [106, 0]
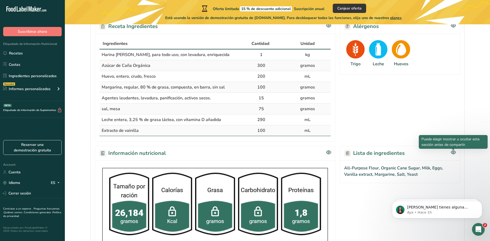
click at [453, 154] on icon at bounding box center [453, 152] width 5 height 5
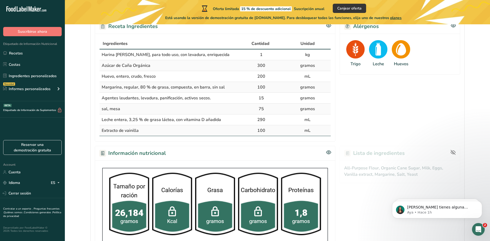
click at [453, 154] on icon at bounding box center [453, 152] width 5 height 5
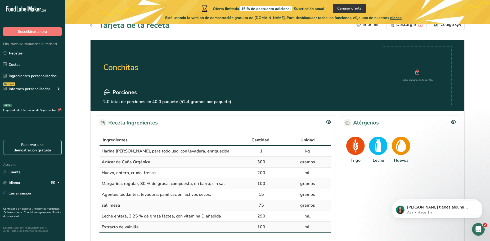
scroll to position [0, 0]
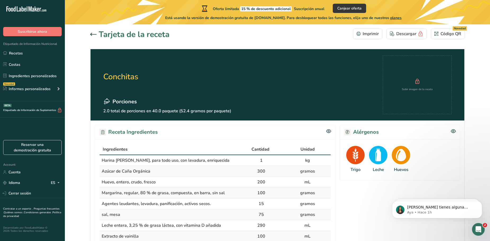
click at [93, 35] on icon at bounding box center [93, 34] width 6 height 3
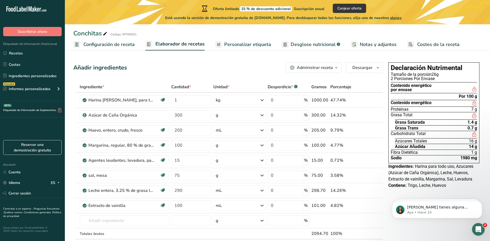
click at [113, 47] on span "Configuración de receta" at bounding box center [108, 44] width 51 height 7
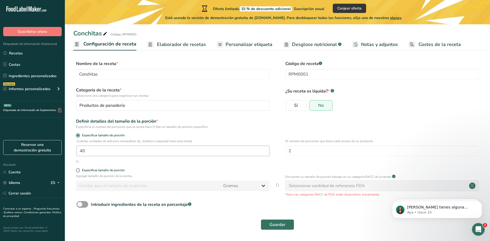
scroll to position [2, 0]
drag, startPoint x: 75, startPoint y: 121, endPoint x: 215, endPoint y: 129, distance: 139.5
click at [215, 129] on div "Definir detalles del tamaño de la porción * Especificar el número de porciones …" at bounding box center [277, 123] width 408 height 11
click at [215, 129] on div "Especificar el número de porciones que la receta hace O fijar un tamaño de porc…" at bounding box center [173, 126] width 194 height 5
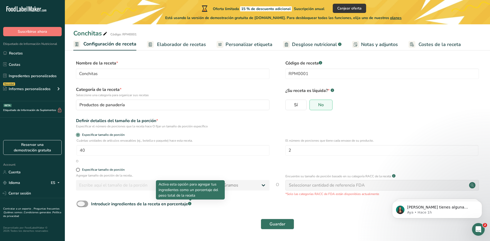
click at [191, 204] on rect at bounding box center [189, 203] width 3 height 3
click at [80, 204] on input "Introducir ingredientes de la receta en porcentaje .a-a{fill:#347362;}.b-a{fill…" at bounding box center [78, 204] width 3 height 3
checkbox input "true"
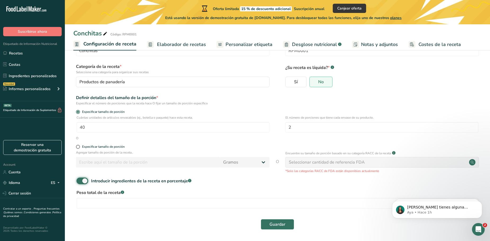
scroll to position [26, 0]
click at [120, 202] on input "number" at bounding box center [261, 203] width 369 height 11
type input "2"
click at [156, 226] on div "Guardar" at bounding box center [278, 224] width 402 height 11
click at [283, 223] on span "Guardar" at bounding box center [278, 224] width 16 height 6
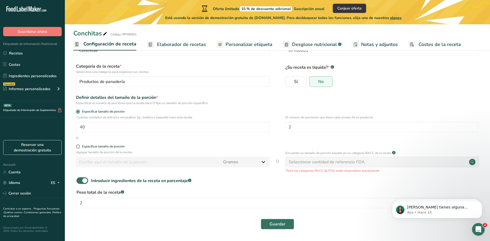
click at [180, 42] on span "Elaborador de recetas" at bounding box center [181, 44] width 49 height 7
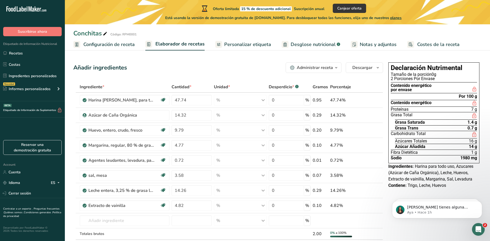
click at [90, 42] on span "Configuración de receta" at bounding box center [108, 44] width 51 height 7
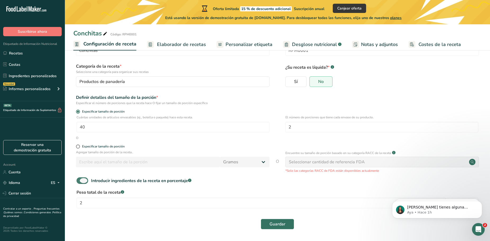
click at [80, 182] on span at bounding box center [83, 181] width 12 height 7
click at [80, 182] on input "Introducir ingredientes de la receta en porcentaje .a-a{fill:#347362;}.b-a{fill…" at bounding box center [78, 180] width 3 height 3
checkbox input "false"
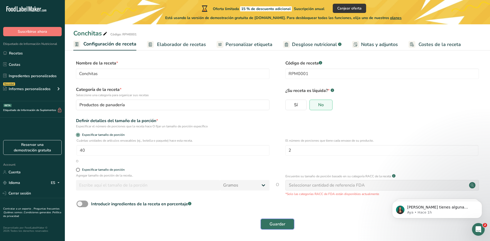
click at [272, 222] on span "Guardar" at bounding box center [278, 224] width 16 height 6
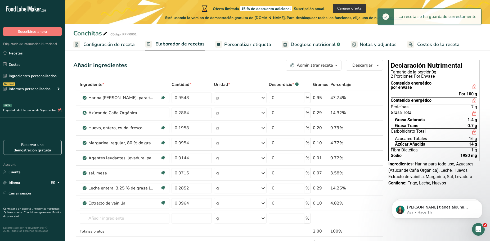
click at [182, 44] on span "Elaborador de recetas" at bounding box center [179, 44] width 49 height 7
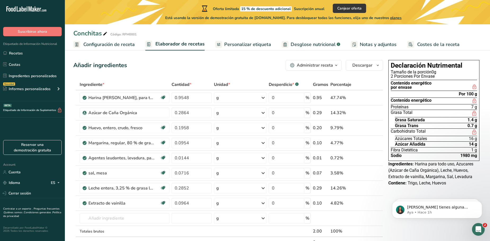
drag, startPoint x: 433, startPoint y: 73, endPoint x: 440, endPoint y: 73, distance: 6.1
click at [440, 73] on div "Tamaño de la porción 0g" at bounding box center [434, 72] width 86 height 4
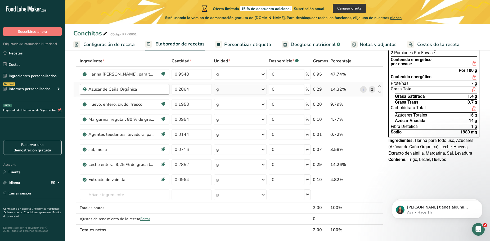
scroll to position [20, 0]
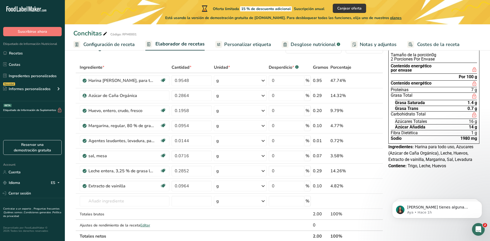
click at [125, 47] on span "Configuración de receta" at bounding box center [108, 44] width 51 height 7
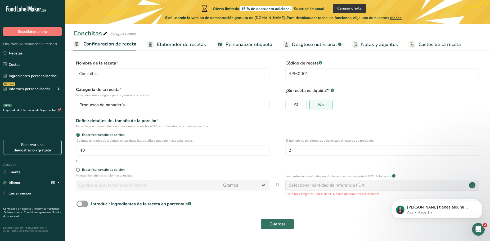
scroll to position [2, 0]
click at [273, 225] on span "Guardar" at bounding box center [278, 224] width 16 height 6
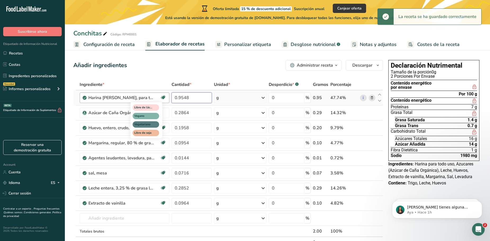
drag, startPoint x: 195, startPoint y: 97, endPoint x: 160, endPoint y: 97, distance: 34.4
click at [160, 97] on tr "Harina de trigo, blanca, para todo uso, con levadura, enriquecida Libre de láct…" at bounding box center [228, 98] width 309 height 15
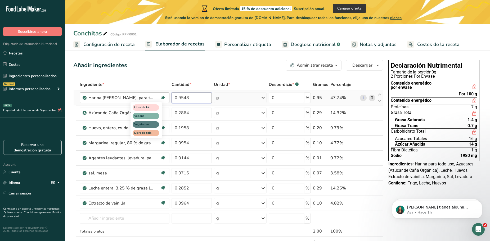
type input "0"
type input "1"
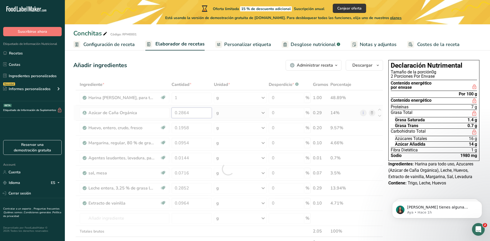
click at [194, 108] on div "Ingrediente * Cantidad * Unidad * Desperdicio * .a-a{fill:#347362;}.b-a{fill:#f…" at bounding box center [228, 169] width 310 height 180
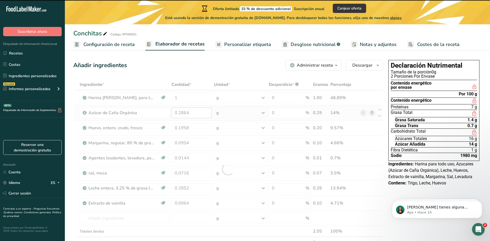
click at [194, 108] on div at bounding box center [228, 169] width 310 height 180
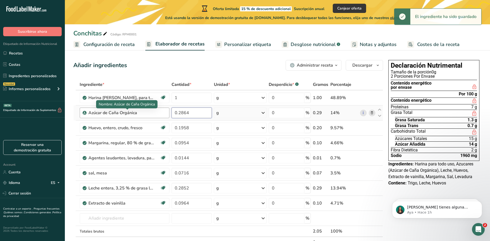
drag, startPoint x: 183, startPoint y: 112, endPoint x: 143, endPoint y: 111, distance: 40.5
click at [143, 111] on tr "Azúcar de Caña Orgánica 0.2864 g Unidades de peso g kg mg Ver más Unidades de v…" at bounding box center [228, 113] width 309 height 15
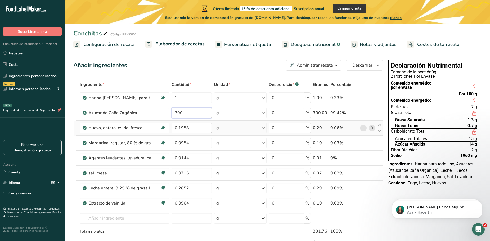
type input "300"
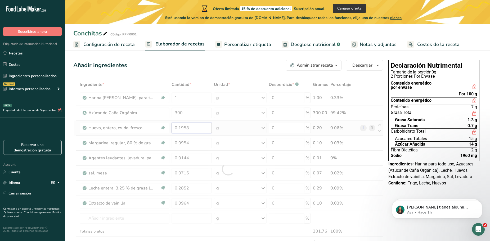
click at [196, 126] on div "Ingrediente * Cantidad * Unidad * Desperdicio * .a-a{fill:#347362;}.b-a{fill:#f…" at bounding box center [228, 169] width 310 height 180
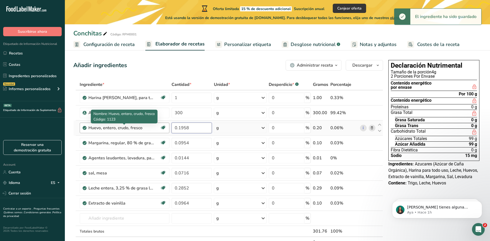
drag, startPoint x: 194, startPoint y: 128, endPoint x: 152, endPoint y: 127, distance: 42.4
click at [152, 128] on tr "Huevo, entero, crudo, fresco Libre de gluten Vegetariano Libre de soja 0.1958 g…" at bounding box center [228, 128] width 309 height 15
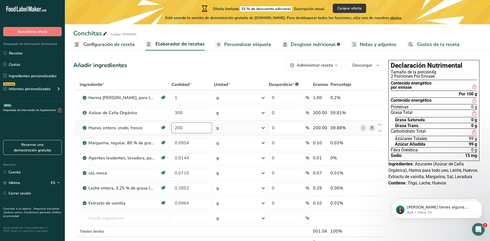
type input "200"
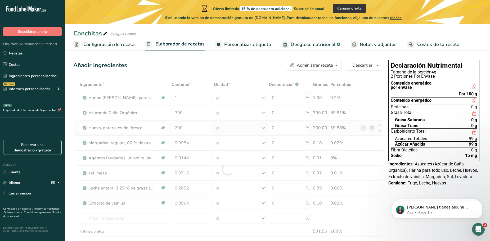
click at [235, 131] on div "Ingrediente * Cantidad * Unidad * Desperdicio * .a-a{fill:#347362;}.b-a{fill:#f…" at bounding box center [228, 169] width 310 height 180
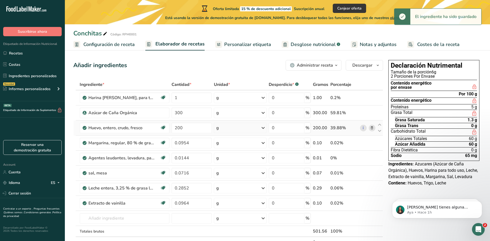
click at [233, 126] on div "g" at bounding box center [240, 128] width 53 height 11
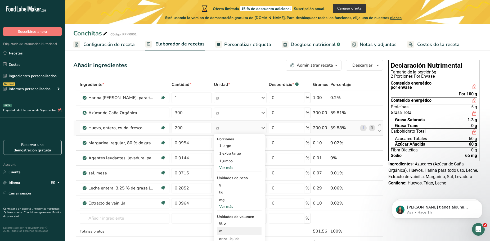
click at [230, 232] on div "mL" at bounding box center [239, 232] width 40 height 6
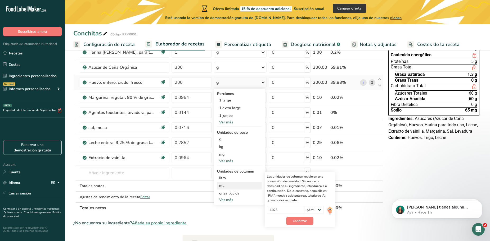
scroll to position [82, 0]
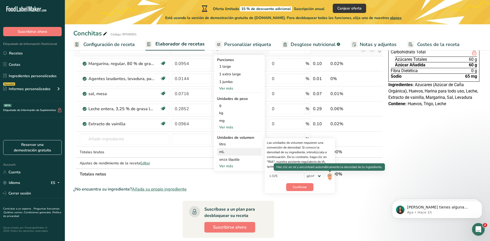
click at [333, 176] on img at bounding box center [330, 176] width 6 height 9
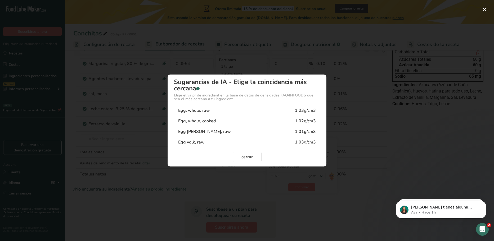
click at [269, 113] on div "Egg, whole, raw 1.03g/cm3" at bounding box center [247, 110] width 146 height 11
type input "1.03"
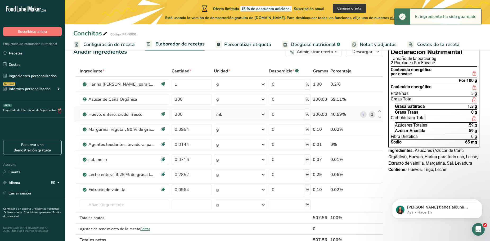
scroll to position [29, 0]
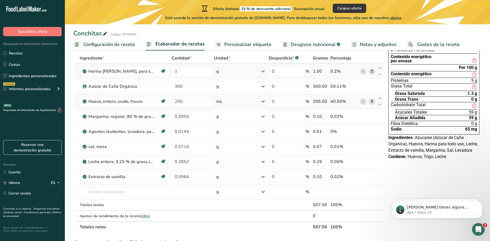
click at [242, 71] on div "g" at bounding box center [240, 71] width 53 height 11
click at [228, 115] on div "kg" at bounding box center [239, 115] width 44 height 8
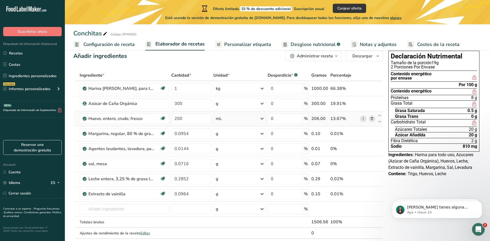
scroll to position [2, 0]
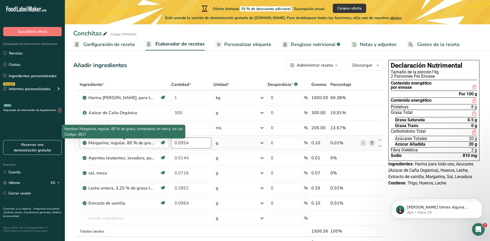
drag, startPoint x: 158, startPoint y: 142, endPoint x: 136, endPoint y: 139, distance: 21.9
click at [139, 142] on tr "Margarina, regular, 80 % de grasa, compuesta, en barra, sin sal Libre de gluten…" at bounding box center [228, 143] width 309 height 15
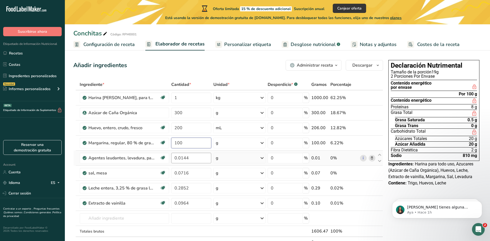
type input "100"
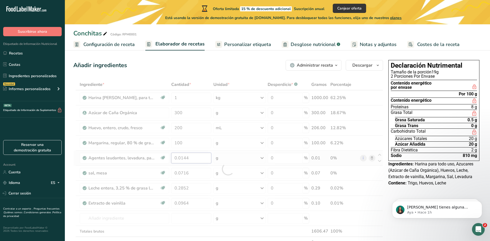
click at [193, 162] on div "Ingrediente * Cantidad * Unidad * Desperdicio * .a-a{fill:#347362;}.b-a{fill:#f…" at bounding box center [228, 169] width 310 height 180
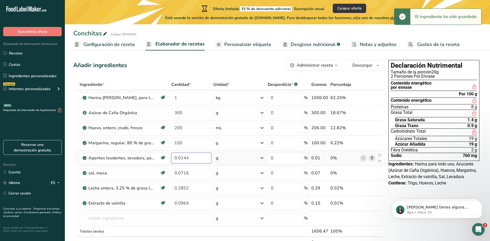
drag, startPoint x: 194, startPoint y: 160, endPoint x: 181, endPoint y: 160, distance: 12.7
click at [181, 160] on input "0.0144" at bounding box center [191, 158] width 40 height 11
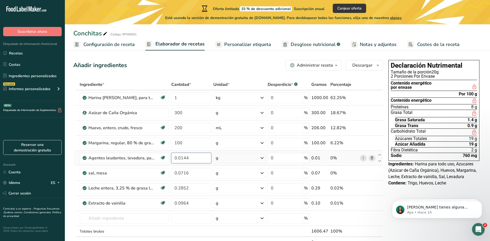
click at [192, 156] on input "0.0144" at bounding box center [191, 158] width 40 height 11
click at [162, 159] on tr "Agentes leudantes, levadura, panificación, activos secos. Libre de lácteos Libr…" at bounding box center [228, 158] width 309 height 15
type input "15"
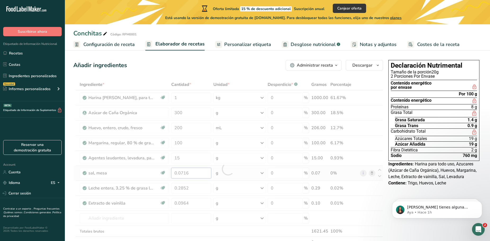
click at [199, 176] on div "Ingrediente * Cantidad * Unidad * Desperdicio * .a-a{fill:#347362;}.b-a{fill:#f…" at bounding box center [228, 169] width 310 height 180
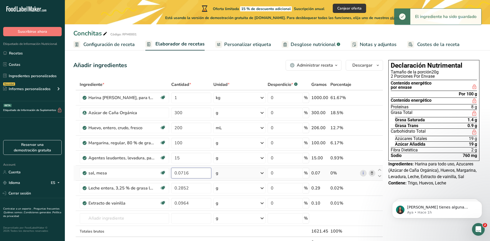
drag, startPoint x: 193, startPoint y: 174, endPoint x: 172, endPoint y: 176, distance: 21.0
click at [172, 176] on input "0.0716" at bounding box center [191, 173] width 40 height 11
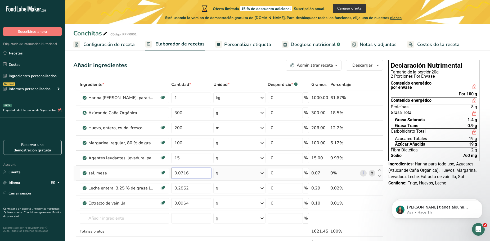
type input "0"
type input "7"
type input "7.5"
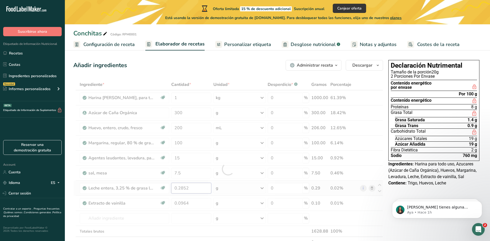
click at [196, 190] on div "Ingrediente * Cantidad * Unidad * Desperdicio * .a-a{fill:#347362;}.b-a{fill:#f…" at bounding box center [228, 169] width 310 height 180
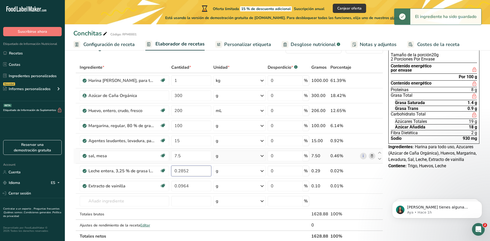
scroll to position [29, 0]
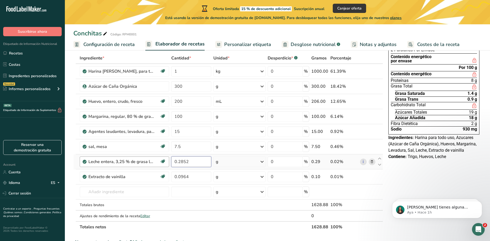
drag, startPoint x: 195, startPoint y: 163, endPoint x: 152, endPoint y: 162, distance: 43.4
click at [152, 162] on tr "Leche entera, 3,25 % de grasa láctea, con vitamina D añadida Libre de gluten Ve…" at bounding box center [228, 162] width 309 height 15
type input "290"
click at [246, 160] on div "Ingrediente * Cantidad * Unidad * Desperdicio * .a-a{fill:#347362;}.b-a{fill:#f…" at bounding box center [228, 143] width 310 height 180
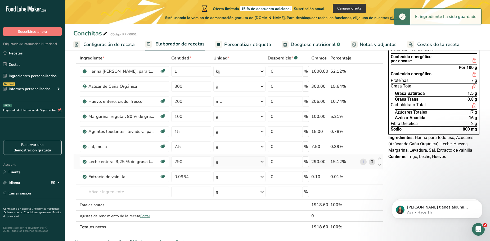
click at [241, 163] on div "g" at bounding box center [239, 162] width 52 height 11
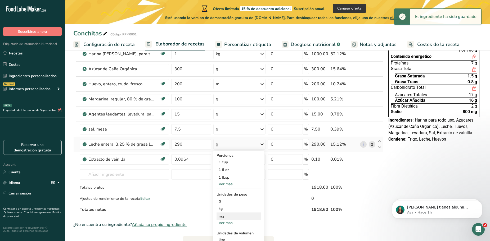
scroll to position [55, 0]
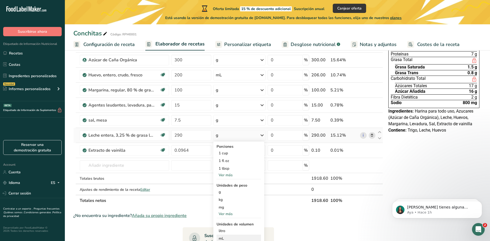
click at [228, 238] on div "mL" at bounding box center [239, 239] width 40 height 6
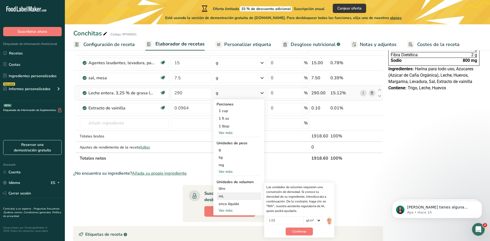
scroll to position [108, 0]
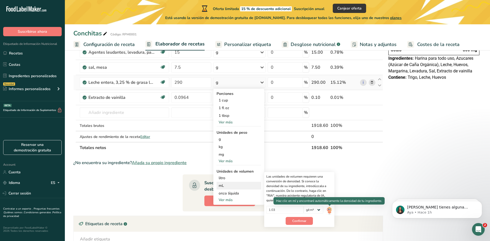
click at [329, 210] on img at bounding box center [329, 210] width 6 height 9
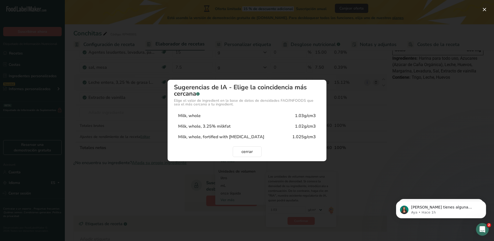
click at [243, 138] on div "Milk, whole, fortified with vitamin D" at bounding box center [221, 137] width 86 height 6
type input "1.025"
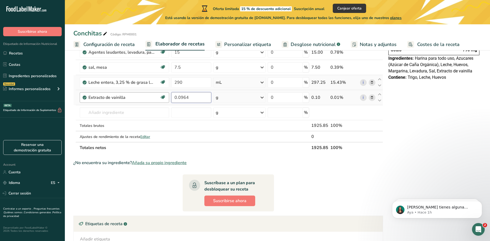
drag, startPoint x: 205, startPoint y: 98, endPoint x: 159, endPoint y: 97, distance: 46.1
click at [159, 97] on tr "Extracto de vainilla Libre de lácteos Libre de gluten Vegano Vegetariano Libre …" at bounding box center [228, 97] width 309 height 15
type input "100"
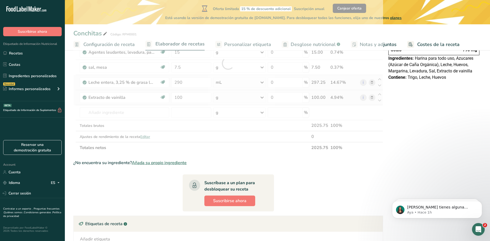
click at [254, 97] on div "Ingrediente * Cantidad * Unidad * Desperdicio * .a-a{fill:#347362;}.b-a{fill:#f…" at bounding box center [228, 63] width 310 height 180
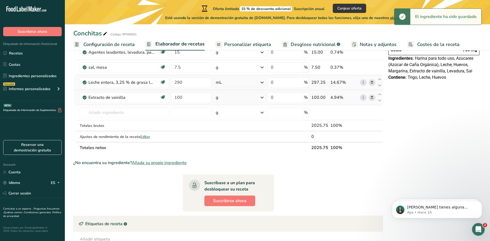
click at [253, 98] on div "g" at bounding box center [239, 97] width 52 height 11
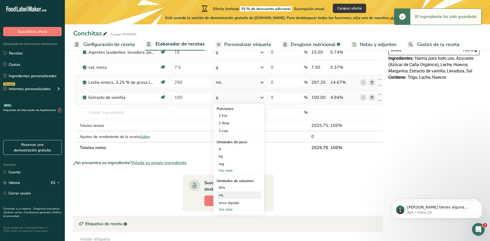
click at [235, 196] on div "mL" at bounding box center [239, 196] width 40 height 6
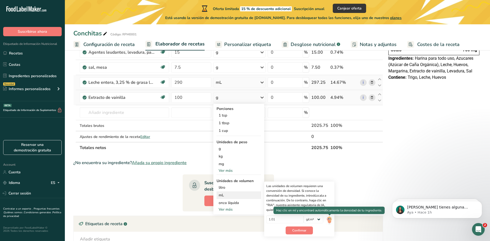
click at [329, 221] on img at bounding box center [329, 220] width 6 height 9
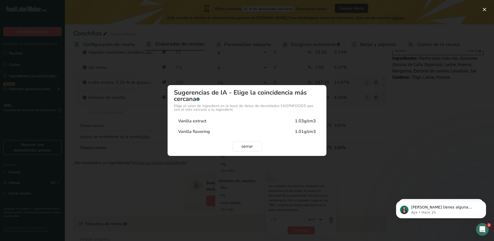
click at [225, 119] on div "Vanilla extract 1.03g/cm3" at bounding box center [247, 121] width 146 height 11
type input "1.03"
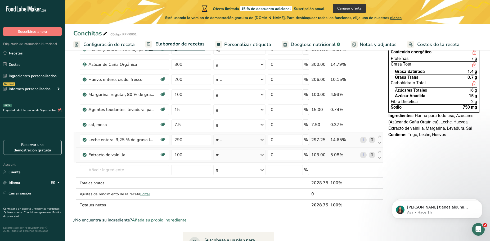
scroll to position [55, 0]
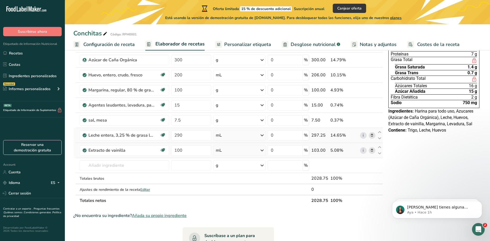
drag, startPoint x: 312, startPoint y: 201, endPoint x: 328, endPoint y: 202, distance: 15.4
click at [328, 202] on th "2028.75" at bounding box center [319, 200] width 19 height 11
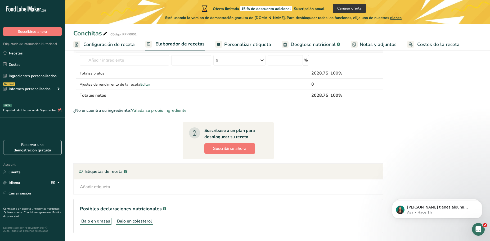
scroll to position [161, 0]
click at [328, 44] on span "Desglose nutricional" at bounding box center [313, 44] width 45 height 7
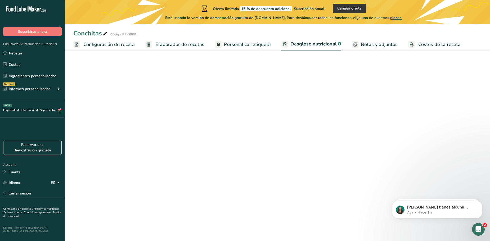
select select "Calories"
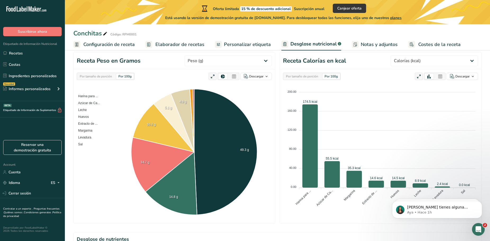
scroll to position [53, 0]
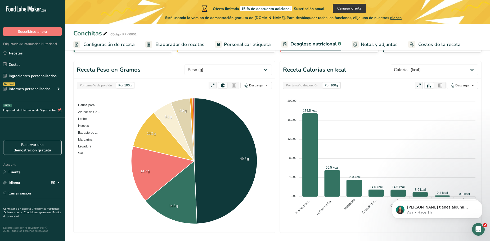
click at [315, 85] on div "Por tamaño de porción" at bounding box center [302, 86] width 37 height 6
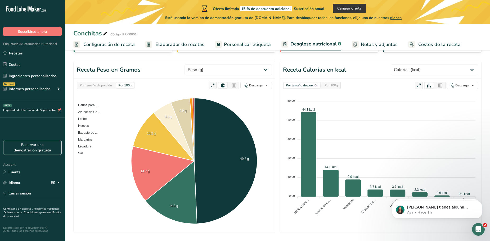
click at [329, 85] on div "Por 100g" at bounding box center [330, 86] width 17 height 6
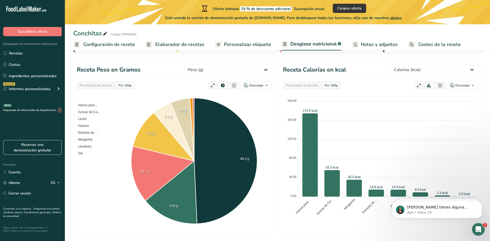
click at [305, 84] on div "Por tamaño de porción" at bounding box center [302, 86] width 37 height 6
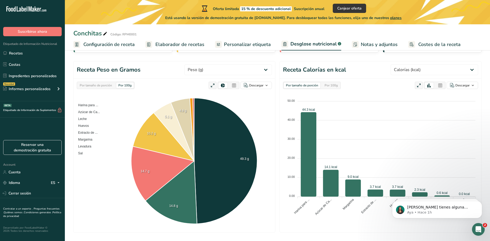
click at [329, 84] on div "Por 100g" at bounding box center [330, 86] width 17 height 6
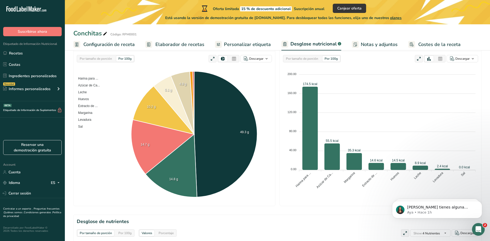
scroll to position [79, 0]
click at [426, 46] on span "Costes de la receta" at bounding box center [439, 44] width 42 height 7
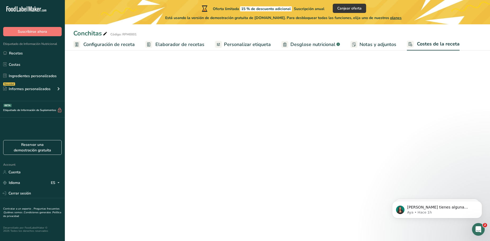
select select "1"
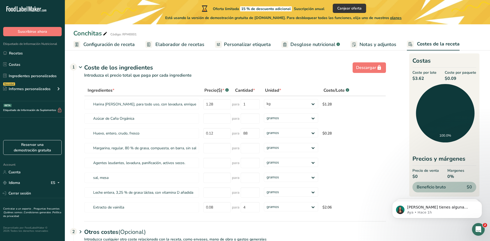
click at [260, 67] on div "Coste de los ingredientes 1" at bounding box center [235, 68] width 302 height 9
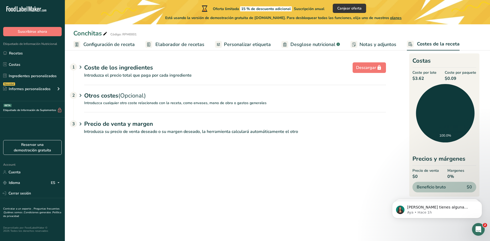
click at [109, 47] on span "Configuración de receta" at bounding box center [108, 44] width 51 height 7
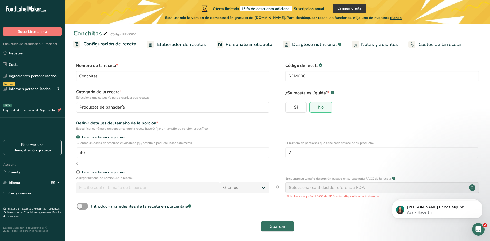
click at [185, 44] on span "Elaborador de recetas" at bounding box center [181, 44] width 49 height 7
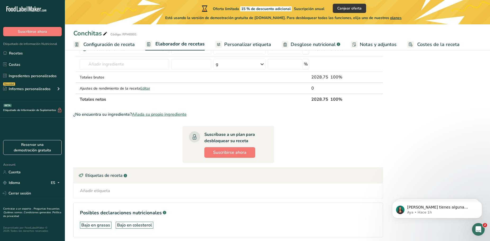
scroll to position [178, 0]
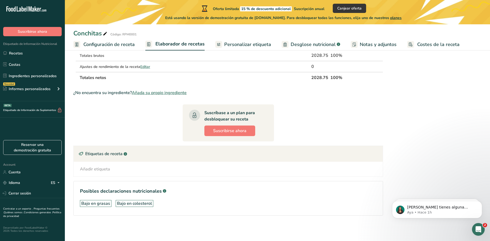
click at [248, 43] on span "Personalizar etiqueta" at bounding box center [247, 44] width 47 height 7
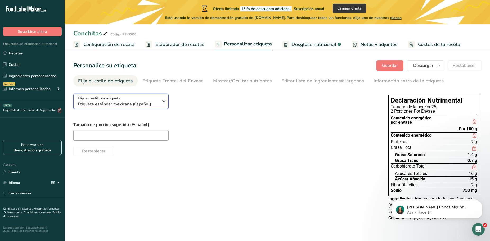
click at [155, 105] on span "Etiqueta estándar mexicana (Español)" at bounding box center [118, 104] width 81 height 6
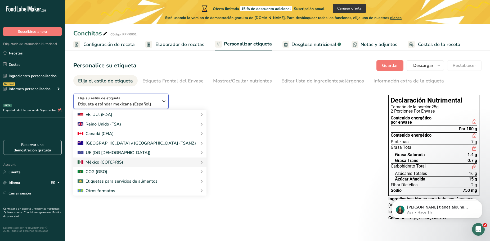
click at [158, 103] on span "Etiqueta estándar mexicana (Español)" at bounding box center [118, 104] width 81 height 6
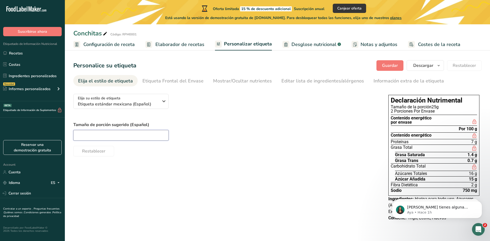
click at [127, 132] on input "text" at bounding box center [120, 135] width 95 height 11
click at [189, 128] on div "Tamaño de porción sugerido (Español)" at bounding box center [225, 131] width 304 height 19
click at [482, 203] on button "Dismiss notification" at bounding box center [480, 202] width 7 height 7
click at [482, 203] on icon "Dismiss notification" at bounding box center [480, 202] width 3 height 3
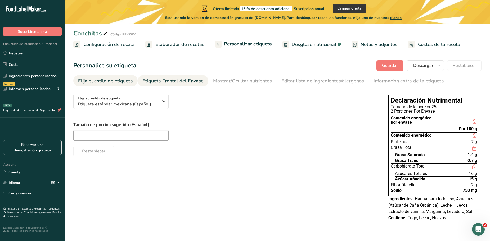
click at [168, 82] on div "Etiqueta Frontal del Envase" at bounding box center [172, 81] width 61 height 7
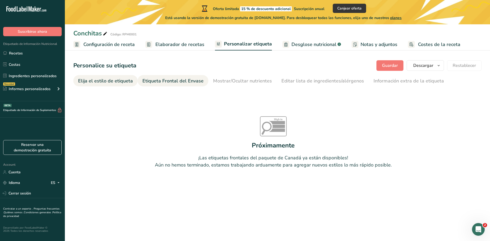
click at [119, 82] on div "Elija el estilo de etiqueta" at bounding box center [105, 81] width 55 height 7
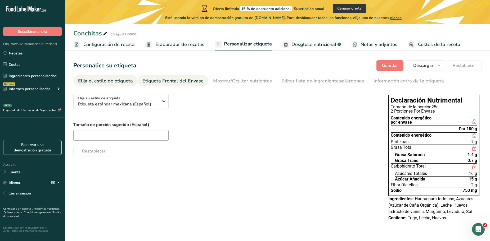
click at [189, 81] on div "Etiqueta Frontal del Envase" at bounding box center [172, 81] width 61 height 7
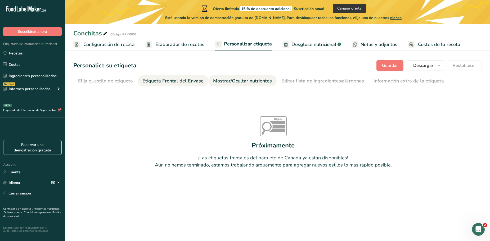
click at [236, 81] on div "Mostrar/Ocultar nutrientes" at bounding box center [242, 81] width 59 height 7
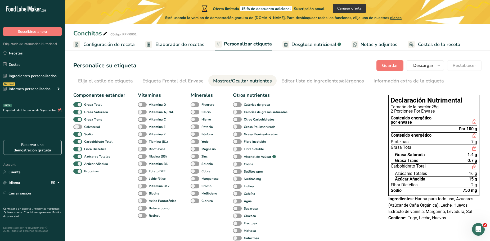
click at [81, 127] on span at bounding box center [77, 127] width 9 height 5
click at [77, 127] on input "Colesterol" at bounding box center [74, 126] width 3 height 3
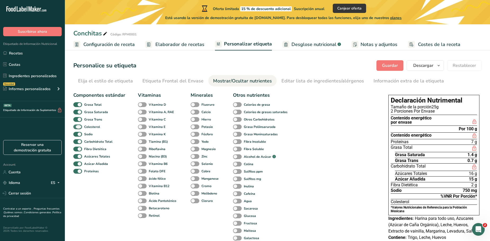
click at [81, 127] on span at bounding box center [77, 127] width 9 height 5
click at [77, 127] on input "Colesterol" at bounding box center [74, 126] width 3 height 3
checkbox input "false"
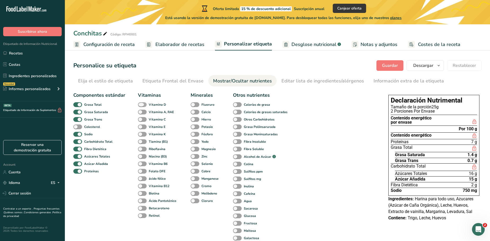
click at [143, 103] on span at bounding box center [142, 104] width 9 height 5
click at [141, 103] on input "Vitamina D" at bounding box center [139, 104] width 3 height 3
checkbox input "true"
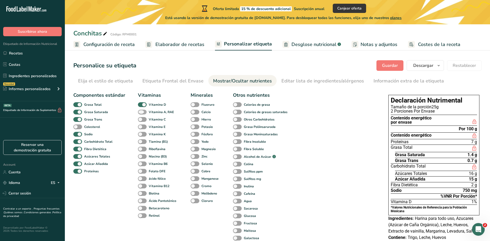
click at [141, 111] on span at bounding box center [142, 112] width 9 height 5
click at [141, 111] on input "Vitamina A, RAE" at bounding box center [139, 111] width 3 height 3
checkbox input "true"
click at [142, 120] on span at bounding box center [142, 119] width 9 height 5
click at [141, 120] on input "Vitamina C" at bounding box center [139, 119] width 3 height 3
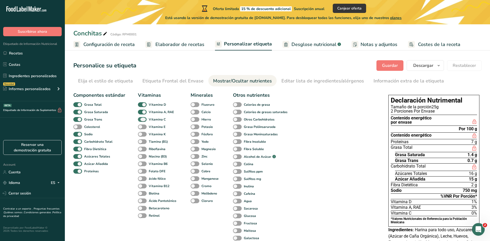
click at [142, 120] on span at bounding box center [142, 119] width 9 height 5
click at [141, 120] on input "Vitamina C" at bounding box center [139, 119] width 3 height 3
checkbox input "false"
click at [142, 125] on span at bounding box center [142, 127] width 9 height 5
click at [141, 125] on input "Vitamina E" at bounding box center [139, 126] width 3 height 3
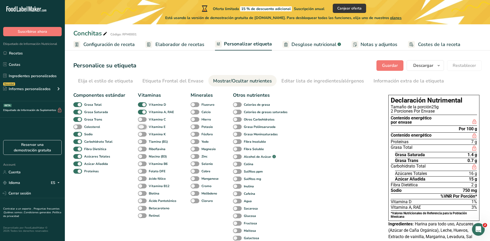
checkbox input "true"
click at [195, 112] on span at bounding box center [195, 112] width 9 height 5
click at [194, 112] on input "Calcio" at bounding box center [192, 111] width 3 height 3
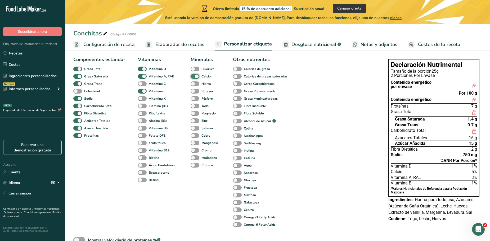
scroll to position [26, 0]
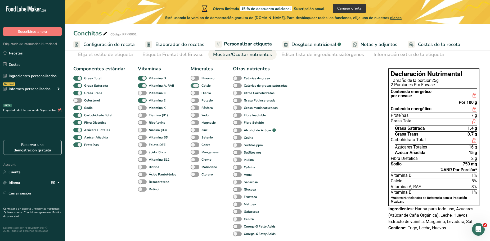
click at [193, 86] on span at bounding box center [195, 85] width 9 height 5
click at [193, 86] on input "Calcio" at bounding box center [192, 85] width 3 height 3
checkbox input "false"
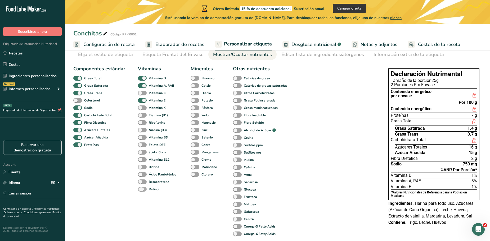
click at [141, 187] on span at bounding box center [142, 189] width 9 height 5
click at [141, 188] on input "Retinol" at bounding box center [139, 189] width 3 height 3
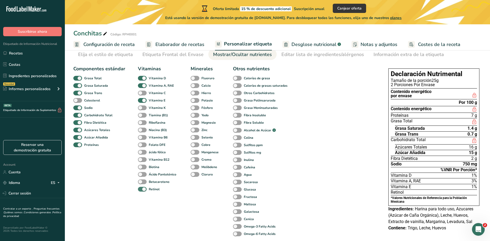
click at [141, 187] on span at bounding box center [142, 189] width 9 height 5
click at [141, 188] on input "Retinol" at bounding box center [139, 189] width 3 height 3
checkbox input "false"
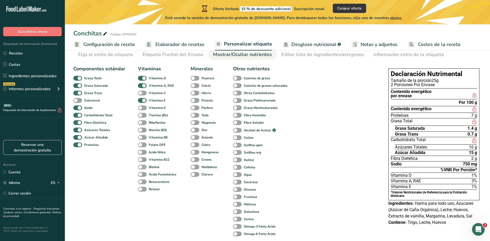
click at [142, 166] on span at bounding box center [142, 167] width 9 height 5
click at [141, 166] on input "Biotina" at bounding box center [139, 166] width 3 height 3
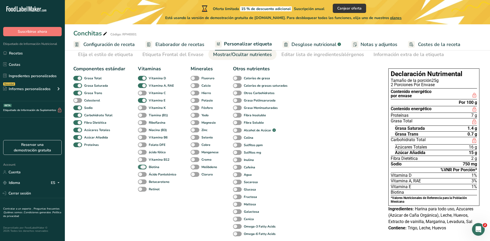
click at [142, 166] on span at bounding box center [142, 167] width 9 height 5
click at [141, 166] on input "Biotina" at bounding box center [139, 166] width 3 height 3
checkbox input "false"
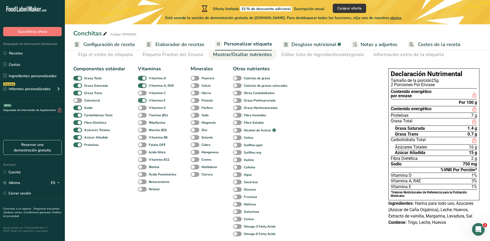
click at [141, 100] on span at bounding box center [142, 100] width 9 height 5
click at [141, 100] on input "Vitamina E" at bounding box center [139, 100] width 3 height 3
checkbox input "false"
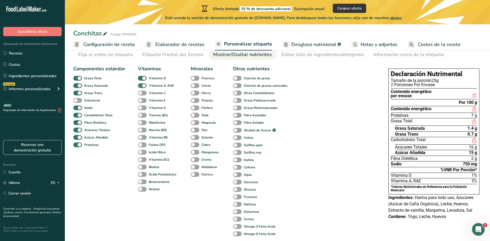
click at [143, 83] on span at bounding box center [142, 85] width 9 height 5
click at [141, 84] on input "Vitamina A, RAE" at bounding box center [139, 85] width 3 height 3
checkbox input "false"
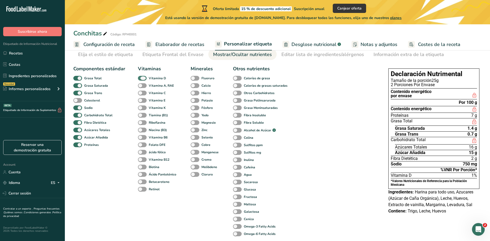
click at [143, 76] on span at bounding box center [142, 78] width 9 height 5
click at [141, 77] on input "Vitamina D" at bounding box center [139, 78] width 3 height 3
checkbox input "false"
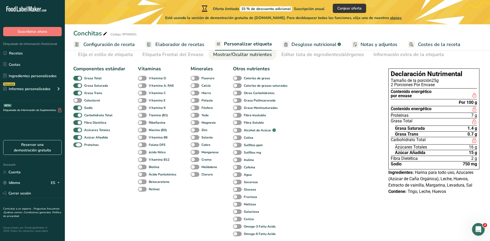
click at [79, 144] on span at bounding box center [77, 145] width 9 height 5
click at [77, 144] on input "Proteínas" at bounding box center [74, 144] width 3 height 3
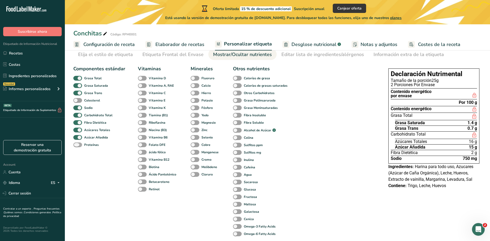
click at [79, 144] on span at bounding box center [77, 145] width 9 height 5
click at [77, 144] on input "Proteínas" at bounding box center [74, 144] width 3 height 3
checkbox input "true"
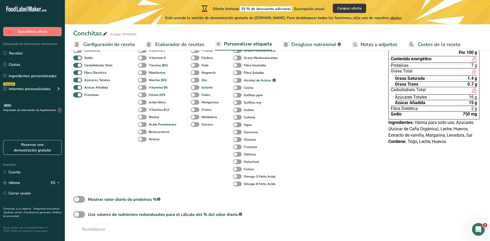
scroll to position [79, 0]
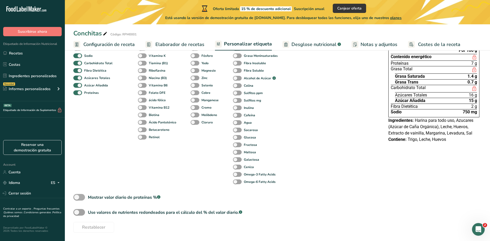
click at [81, 196] on span at bounding box center [79, 197] width 12 height 7
click at [77, 196] on input "Mostrar valor diario de proteínas % .a-a{fill:#347362;}.b-a{fill:#fff;}" at bounding box center [74, 197] width 3 height 3
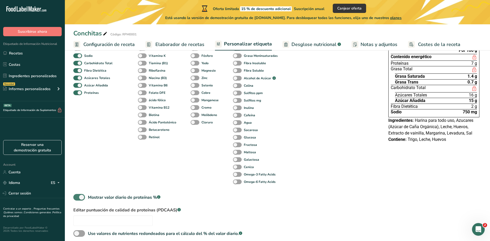
click at [78, 197] on span at bounding box center [79, 197] width 12 height 7
click at [77, 197] on input "Mostrar valor diario de proteínas % .a-a{fill:#347362;}.b-a{fill:#fff;}" at bounding box center [74, 197] width 3 height 3
checkbox input "false"
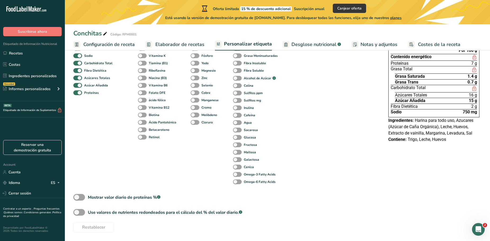
click at [288, 202] on div "Componentes estándar Grasa Total Grasa Saturada Grasa Trans Colesterol Sodio Ca…" at bounding box center [225, 122] width 304 height 222
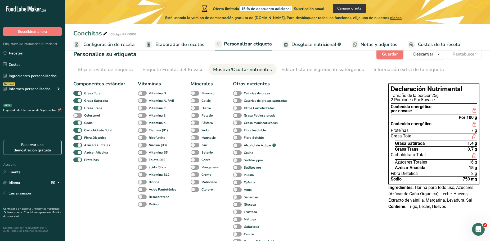
scroll to position [0, 0]
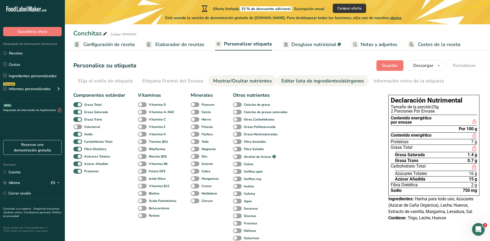
click at [309, 81] on div "Editar lista de ingredientes/alérgenos" at bounding box center [322, 81] width 83 height 7
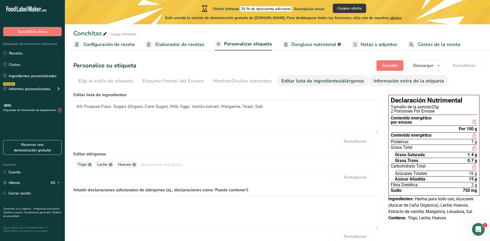
click at [405, 82] on div "Información extra de la etiqueta" at bounding box center [409, 81] width 70 height 7
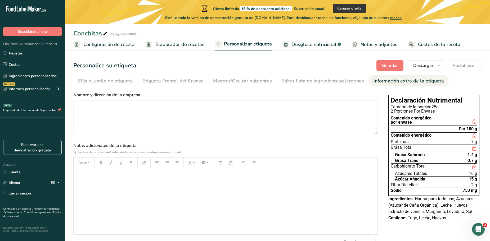
click at [128, 187] on div "﻿" at bounding box center [226, 202] width 304 height 66
click at [134, 175] on p "﻿" at bounding box center [225, 176] width 299 height 6
click at [133, 98] on div "Nombre y dirección de la empresa" at bounding box center [225, 113] width 304 height 42
click at [140, 107] on textarea at bounding box center [225, 117] width 304 height 34
click at [77, 114] on textarea "Panadería Matías Calle Mezquite No. 233" at bounding box center [225, 117] width 304 height 34
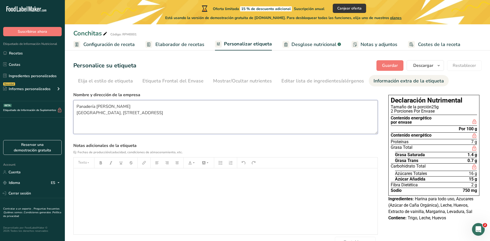
click at [167, 115] on textarea "Panadería Matías Colonia 3 arbolitos, Calle Mezquite No. 233" at bounding box center [225, 117] width 304 height 34
drag, startPoint x: 115, startPoint y: 114, endPoint x: 67, endPoint y: 117, distance: 48.8
click at [67, 117] on section "Personalice su etiqueta Guardar Descargar Elija qué mostrar en su etiqueta desc…" at bounding box center [277, 154] width 425 height 204
click at [136, 112] on textarea "Panadería Matías Calle Mezquite No. 233" at bounding box center [225, 117] width 304 height 34
paste textarea "Colonia 3 arbolitos,"
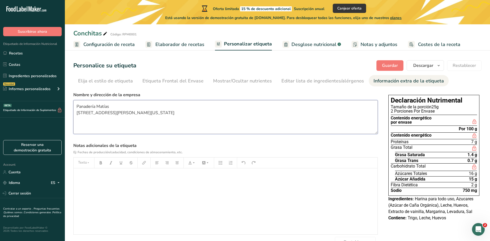
type textarea "Panadería Matías [STREET_ADDRESS][PERSON_NAME][US_STATE]"
click at [306, 138] on section "Nombre y dirección de la empresa Panadería Matías Calle Mezquite No. 233, Colon…" at bounding box center [225, 170] width 304 height 156
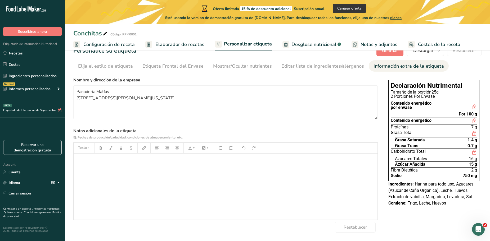
click at [100, 166] on div "﻿" at bounding box center [226, 187] width 304 height 66
drag, startPoint x: 142, startPoint y: 161, endPoint x: 83, endPoint y: 167, distance: 58.8
click at [85, 167] on div "Conservece en un lugar fresco" at bounding box center [226, 187] width 304 height 66
click at [143, 159] on p "Conservece en un lugar fresco" at bounding box center [225, 161] width 299 height 6
drag, startPoint x: 143, startPoint y: 161, endPoint x: 50, endPoint y: 170, distance: 93.4
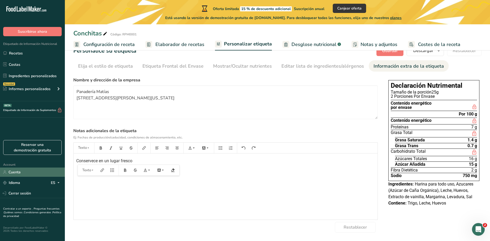
click at [50, 170] on div ".a-20{fill:#fff;} Suscribirse ahora Etiquetado de Información Nutricional Recet…" at bounding box center [245, 113] width 490 height 256
click at [262, 74] on section "Personalice su etiqueta Guardar Descargar Elija qué mostrar en su etiqueta desc…" at bounding box center [277, 139] width 425 height 204
click at [263, 102] on textarea "Panadería Matías [STREET_ADDRESS][PERSON_NAME][US_STATE]" at bounding box center [225, 103] width 304 height 34
click at [269, 128] on section "Nombre y dirección de la empresa Panadería Matías Calle Mezquite No. 233, Colon…" at bounding box center [225, 155] width 304 height 156
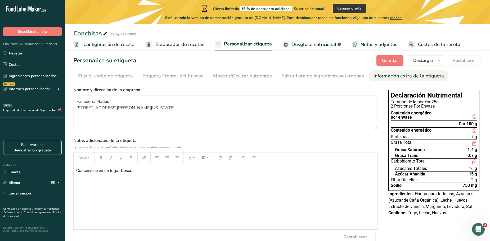
scroll to position [0, 0]
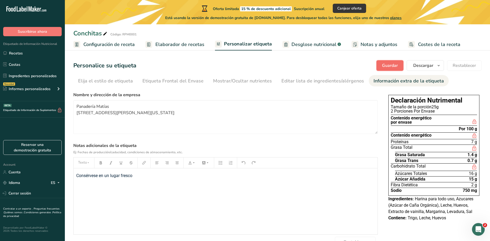
click at [389, 62] on span "Guardar" at bounding box center [390, 65] width 16 height 6
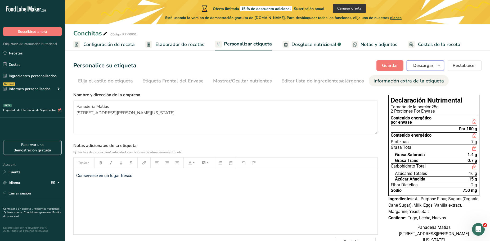
click at [438, 66] on icon "button" at bounding box center [439, 65] width 4 height 7
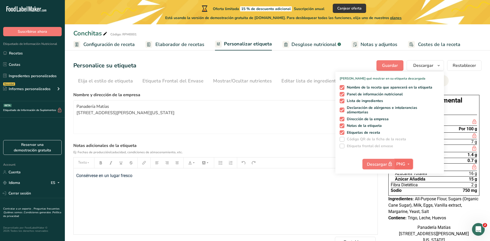
click at [409, 164] on icon "button" at bounding box center [408, 164] width 4 height 7
click at [408, 203] on link "PDF" at bounding box center [404, 201] width 17 height 9
click at [442, 65] on button "Descargar" at bounding box center [425, 65] width 37 height 11
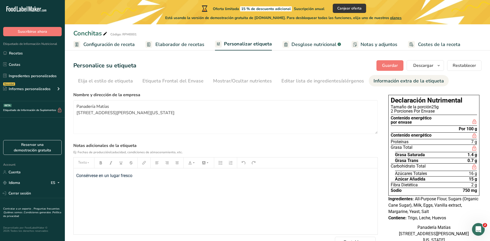
click at [316, 43] on span "Desglose nutricional" at bounding box center [314, 44] width 45 height 7
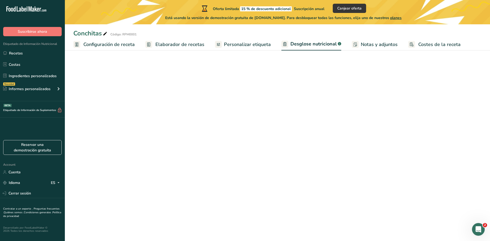
select select "Calories"
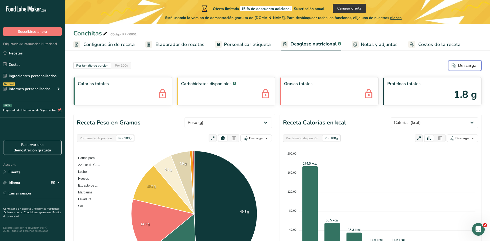
click at [456, 65] on icon "button" at bounding box center [454, 65] width 4 height 5
click at [410, 43] on rect at bounding box center [411, 44] width 7 height 7
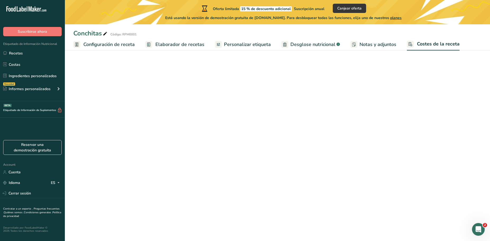
select select "1"
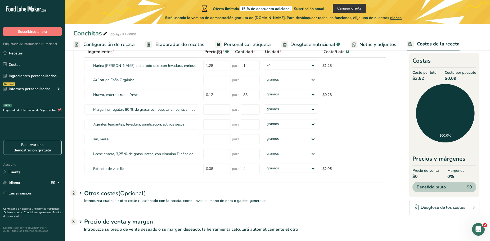
scroll to position [45, 0]
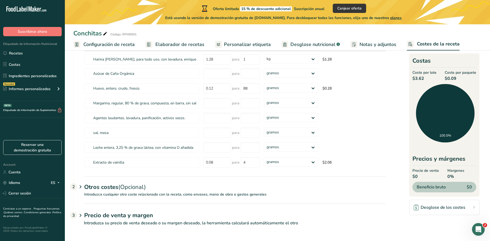
click at [88, 191] on div "Otros costes (Opcional) 2" at bounding box center [235, 184] width 302 height 15
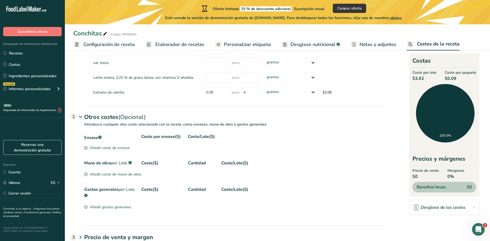
scroll to position [124, 0]
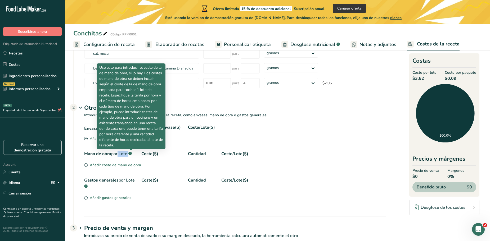
drag, startPoint x: 119, startPoint y: 154, endPoint x: 131, endPoint y: 155, distance: 12.0
click at [131, 155] on div "Mano de obra por Lote .a-a{fill:#347362;}.b-a{fill:#fff;}" at bounding box center [110, 154] width 53 height 6
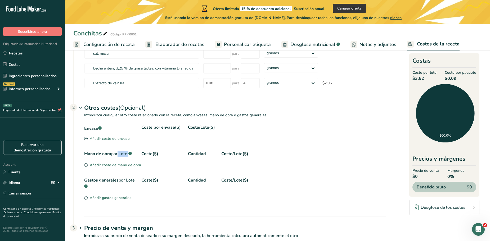
click at [127, 154] on span "por Lote" at bounding box center [119, 154] width 16 height 6
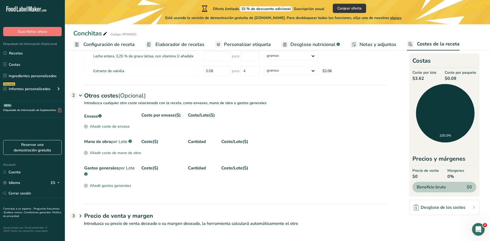
scroll to position [137, 0]
click at [80, 213] on icon at bounding box center [80, 216] width 6 height 10
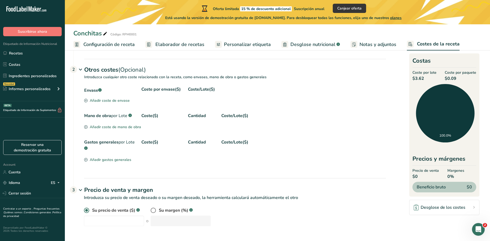
click at [86, 188] on h1 "Precio de venta y margen" at bounding box center [235, 190] width 302 height 9
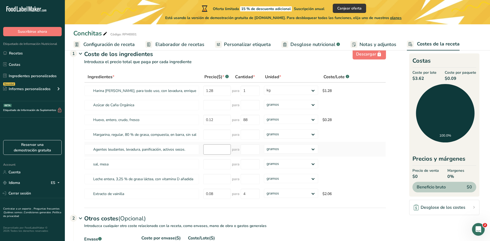
scroll to position [5, 0]
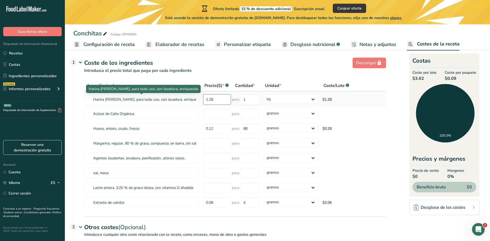
click at [193, 97] on tr "Harina de trigo, blanca, para todo uso, con levadura, enriquecida 1.28 para 1 g…" at bounding box center [234, 99] width 301 height 15
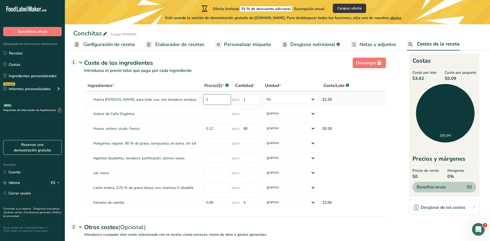
type input "14"
type input "14.45"
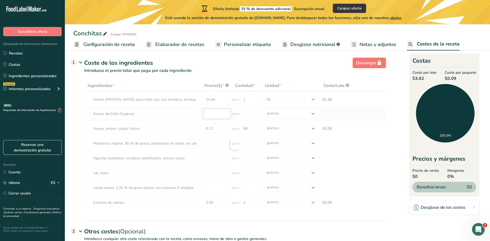
click at [218, 117] on div "Ingredientes * Precio($) * .a-a{fill:#347362;}.b-a{fill:#fff;} Cantidad * Unida…" at bounding box center [235, 145] width 302 height 130
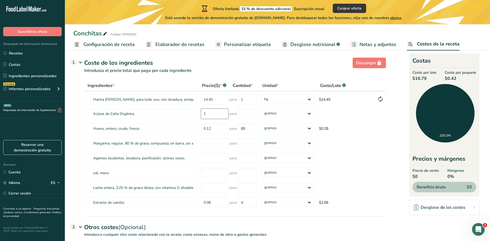
type input "19"
type input "19.6"
click at [286, 116] on select "gramos kg mg mcg libras onza" at bounding box center [287, 113] width 53 height 9
select select "1"
click at [261, 109] on select "gramos kg mg mcg libras onza" at bounding box center [287, 113] width 53 height 9
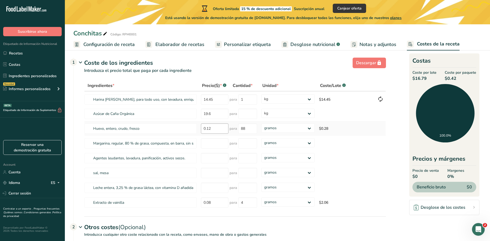
drag, startPoint x: 212, startPoint y: 122, endPoint x: 213, endPoint y: 126, distance: 4.4
click at [212, 123] on td "0.12" at bounding box center [214, 128] width 31 height 15
click at [214, 128] on input "0.12" at bounding box center [215, 129] width 28 height 10
click at [252, 118] on input "number" at bounding box center [247, 114] width 19 height 10
type input "2"
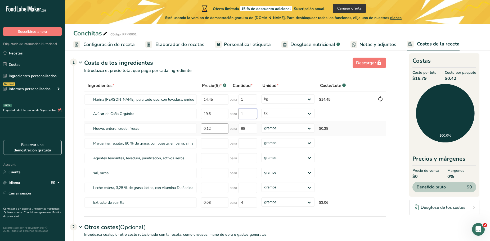
type input "1"
click at [214, 132] on div "Ingredientes * Precio($) * .a-a{fill:#347362;}.b-a{fill:#fff;} Cantidad * Unida…" at bounding box center [235, 145] width 302 height 130
type input "0"
type input "55"
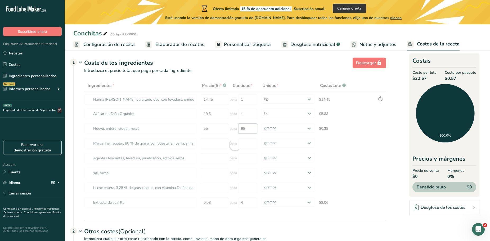
drag, startPoint x: 250, startPoint y: 130, endPoint x: 232, endPoint y: 130, distance: 18.8
click at [232, 130] on div "Ingredientes * Precio($) * .a-a{fill:#347362;}.b-a{fill:#fff;} Cantidad * Unida…" at bounding box center [235, 145] width 302 height 130
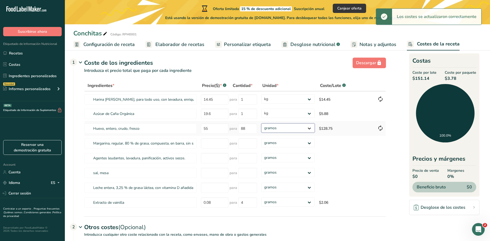
click at [271, 129] on select "gramos kg mg mcg libras onza" at bounding box center [287, 128] width 53 height 9
click at [242, 129] on input "88" at bounding box center [247, 129] width 19 height 10
click at [243, 129] on input "88" at bounding box center [247, 129] width 19 height 10
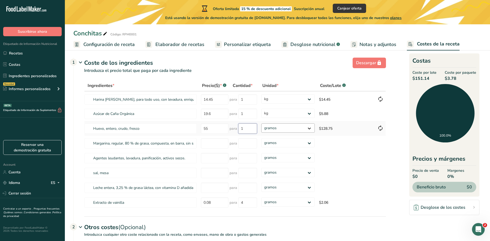
type input "1"
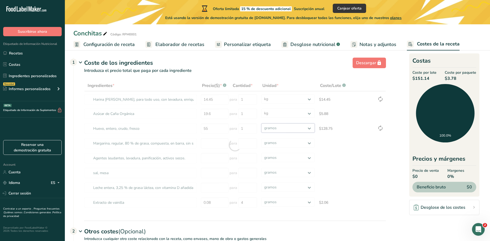
click at [286, 128] on div "Ingredientes * Precio($) * .a-a{fill:#347362;}.b-a{fill:#fff;} Cantidad * Unida…" at bounding box center [235, 145] width 302 height 130
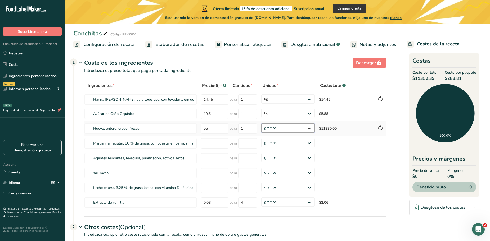
select select "1"
click at [261, 124] on select "gramos kg mg mcg libras onza" at bounding box center [287, 128] width 53 height 9
click at [220, 142] on input "number" at bounding box center [215, 143] width 28 height 10
type input "33"
type input "33.8"
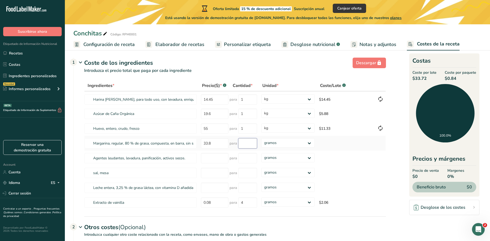
click at [247, 143] on input "number" at bounding box center [247, 143] width 19 height 10
type input "1"
click at [301, 142] on div "Ingredientes * Precio($) * .a-a{fill:#347362;}.b-a{fill:#fff;} Cantidad * Unida…" at bounding box center [235, 145] width 302 height 130
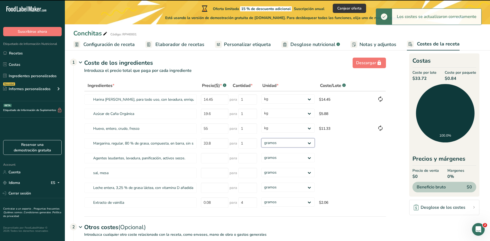
select select "1"
drag, startPoint x: 301, startPoint y: 142, endPoint x: 296, endPoint y: 147, distance: 6.9
click at [261, 138] on select "gramos kg mg mcg libras onza" at bounding box center [287, 142] width 53 height 9
click at [210, 159] on input "number" at bounding box center [215, 158] width 28 height 10
select select "1"
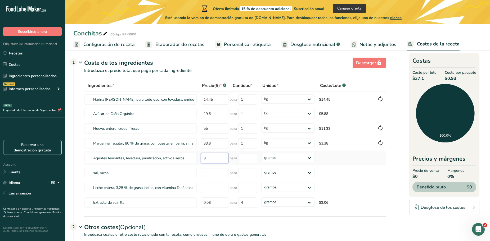
type input "91"
type input "91.11"
click at [245, 155] on input "number" at bounding box center [247, 158] width 19 height 10
type input "1"
click at [279, 158] on div "Ingredientes * Precio($) * .a-a{fill:#347362;}.b-a{fill:#fff;} Cantidad * Unida…" at bounding box center [235, 145] width 302 height 130
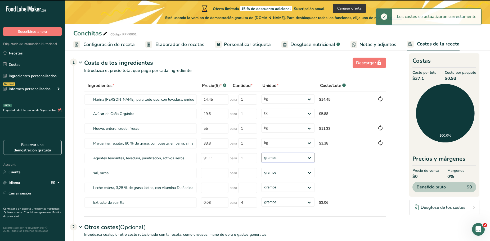
select select "1"
drag, startPoint x: 279, startPoint y: 158, endPoint x: 279, endPoint y: 162, distance: 4.2
click at [261, 153] on select "gramos kg mg mcg libras onza" at bounding box center [287, 157] width 53 height 9
select select "1"
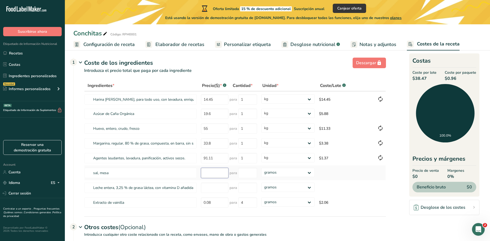
click at [218, 172] on input "number" at bounding box center [215, 173] width 28 height 10
type input "6"
type input "6.76"
click at [252, 173] on input "number" at bounding box center [247, 173] width 19 height 10
type input "1"
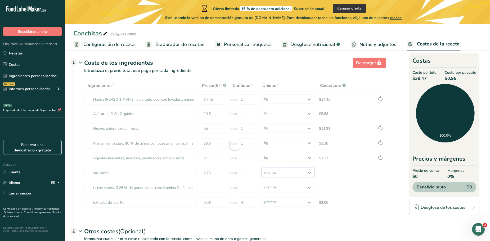
click at [294, 173] on div "Ingredientes * Precio($) * .a-a{fill:#347362;}.b-a{fill:#fff;} Cantidad * Unida…" at bounding box center [235, 145] width 302 height 130
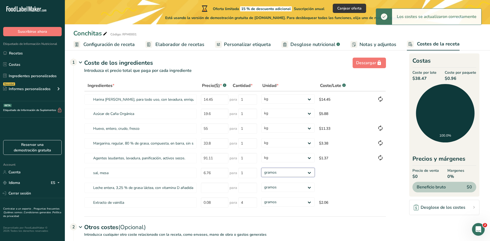
select select "1"
click at [261, 168] on select "gramos kg mg mcg libras onza" at bounding box center [287, 172] width 53 height 9
click at [219, 190] on input "number" at bounding box center [215, 188] width 28 height 10
select select "1"
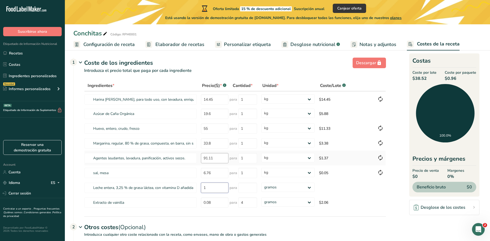
type input "13"
type input "13.5"
drag, startPoint x: 236, startPoint y: 183, endPoint x: 243, endPoint y: 186, distance: 7.7
click at [236, 183] on div "para" at bounding box center [244, 188] width 28 height 10
click at [243, 186] on input "number" at bounding box center [247, 188] width 19 height 10
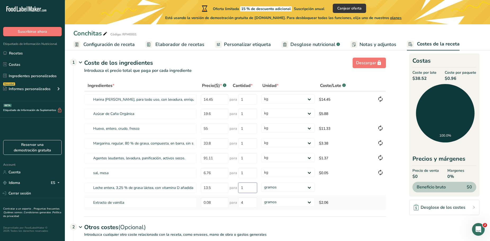
type input "1"
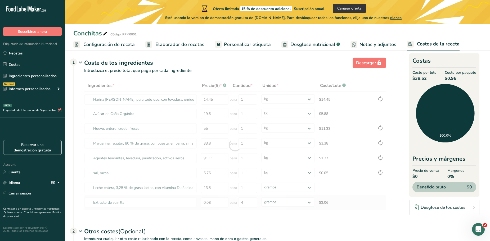
click at [292, 195] on div "Ingredientes * Precio($) * .a-a{fill:#347362;}.b-a{fill:#fff;} Cantidad * Unida…" at bounding box center [235, 145] width 302 height 130
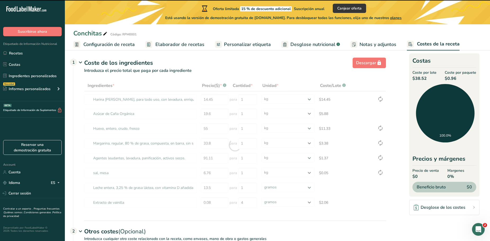
click at [292, 188] on div at bounding box center [235, 145] width 302 height 130
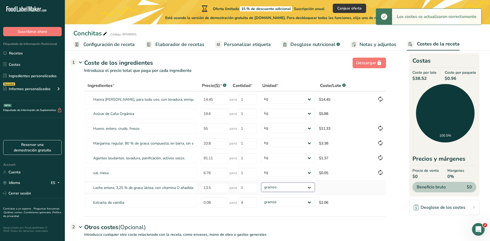
click at [289, 183] on select "gramos kg mg mcg libras onza" at bounding box center [287, 187] width 53 height 9
select select "1"
click at [261, 183] on select "gramos kg mg mcg libras onza" at bounding box center [287, 187] width 53 height 9
click at [284, 185] on select "gramos kg mg mcg libras onza" at bounding box center [287, 187] width 53 height 9
click at [261, 183] on select "gramos kg mg mcg libras onza" at bounding box center [287, 187] width 53 height 9
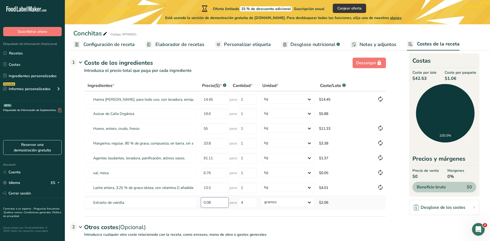
click at [226, 201] on input "0.08" at bounding box center [215, 203] width 28 height 10
type input "0"
type input "15"
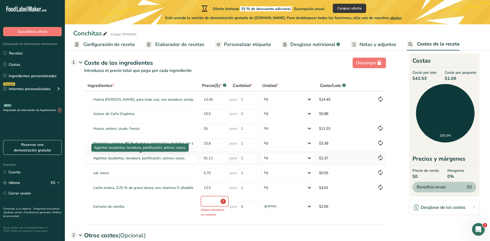
type input "15"
type input "15.7"
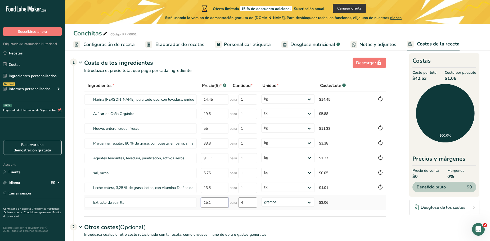
type input "15.1"
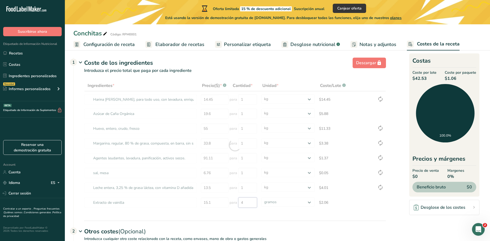
drag, startPoint x: 252, startPoint y: 207, endPoint x: 234, endPoint y: 207, distance: 18.8
click at [234, 207] on div "Ingredientes * Precio($) * .a-a{fill:#347362;}.b-a{fill:#fff;} Cantidad * Unida…" at bounding box center [235, 145] width 302 height 130
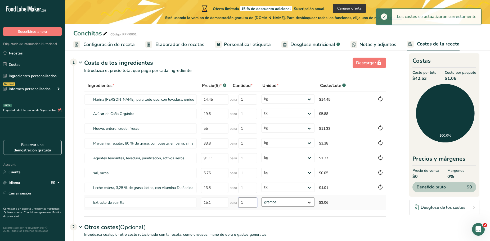
type input "4"
drag, startPoint x: 282, startPoint y: 205, endPoint x: 286, endPoint y: 205, distance: 3.7
click at [286, 205] on select "gramos kg mg mcg libras onza" at bounding box center [287, 202] width 53 height 9
select select "1"
click at [261, 198] on select "gramos kg mg mcg libras onza" at bounding box center [287, 202] width 53 height 9
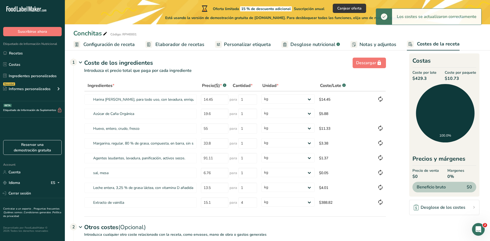
click at [355, 213] on div "Ingredientes * Precio($) * .a-a{fill:#347362;}.b-a{fill:#fff;} Cantidad * Unida…" at bounding box center [230, 148] width 312 height 137
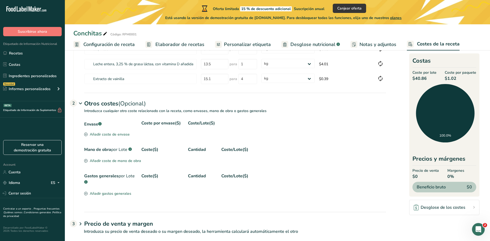
scroll to position [137, 0]
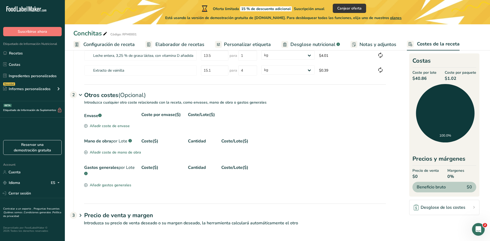
click at [84, 91] on h1 "Otros costes (Opcional) 2" at bounding box center [230, 91] width 312 height 15
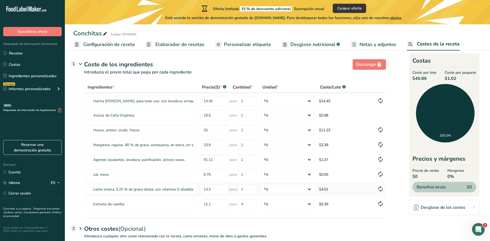
scroll to position [0, 0]
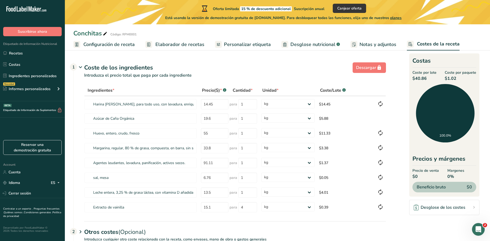
drag, startPoint x: 414, startPoint y: 80, endPoint x: 425, endPoint y: 79, distance: 11.1
click at [425, 79] on span "$40.86" at bounding box center [425, 78] width 24 height 6
click at [123, 67] on div "Coste de los ingredientes 1" at bounding box center [235, 68] width 302 height 9
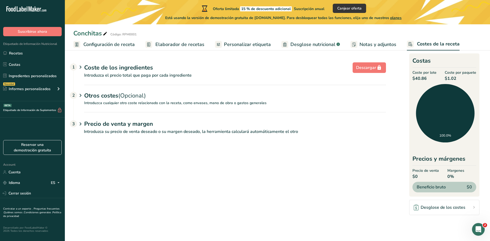
click at [311, 47] on span "Desglose nutricional" at bounding box center [312, 44] width 45 height 7
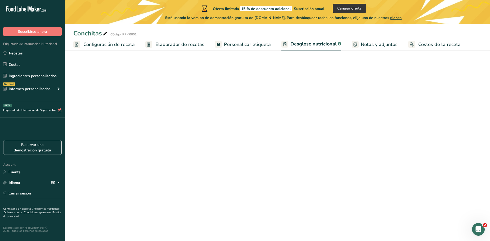
select select "Calories"
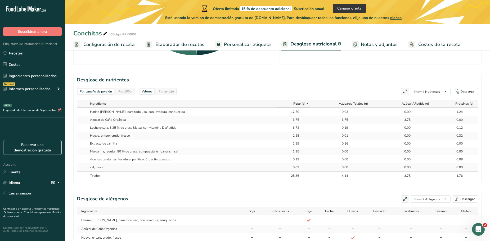
scroll to position [207, 0]
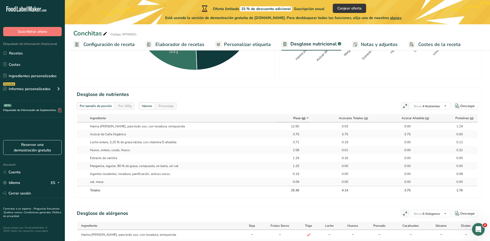
click at [306, 118] on icon at bounding box center [308, 118] width 4 height 7
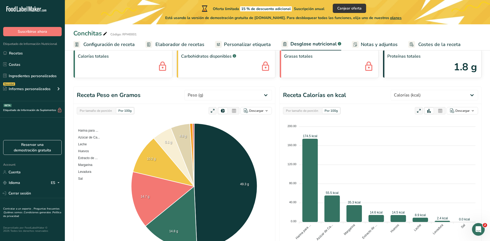
scroll to position [0, 0]
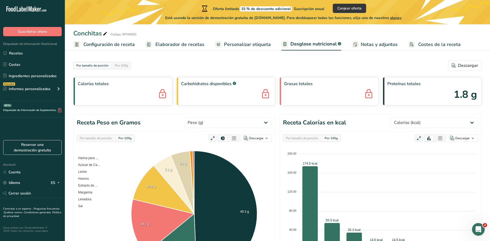
click at [183, 48] on span "Elaborador de recetas" at bounding box center [179, 44] width 49 height 7
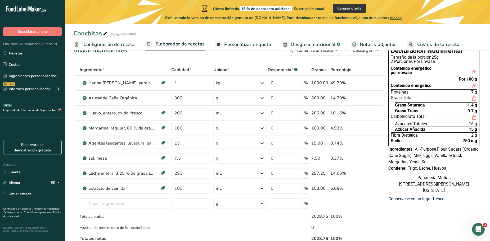
scroll to position [26, 0]
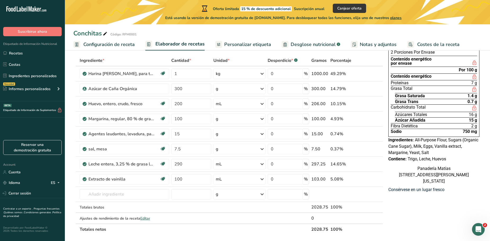
click at [232, 44] on span "Personalizar etiqueta" at bounding box center [247, 44] width 47 height 7
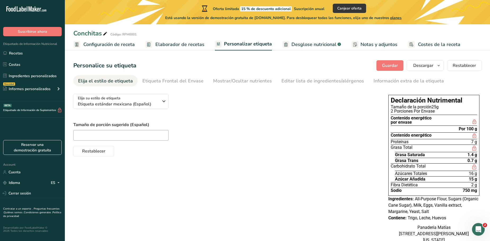
click at [398, 18] on span "planes" at bounding box center [395, 17] width 11 height 5
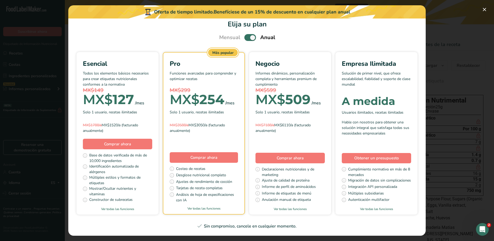
scroll to position [33, 0]
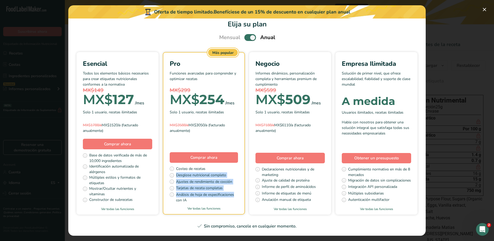
drag, startPoint x: 217, startPoint y: 144, endPoint x: 248, endPoint y: 169, distance: 39.2
click at [244, 169] on div "Pro Funciones avanzadas para comprender y optimizar recetas MX$299 MX$ 254 /mes…" at bounding box center [203, 128] width 81 height 151
click at [238, 192] on span "Análisis de hoja de especificaciones con IA" at bounding box center [207, 197] width 62 height 11
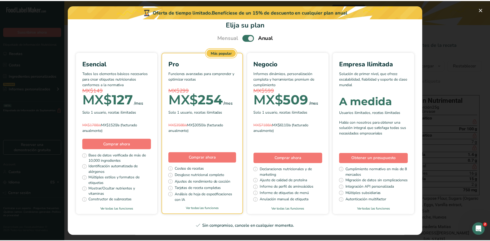
scroll to position [7, 0]
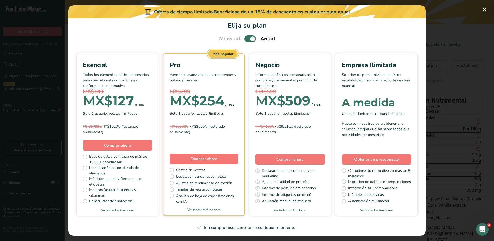
click at [251, 39] on span "Pick Your Pricing Plan Modal" at bounding box center [250, 38] width 12 height 7
click at [248, 39] on input "Pick Your Pricing Plan Modal" at bounding box center [245, 38] width 3 height 3
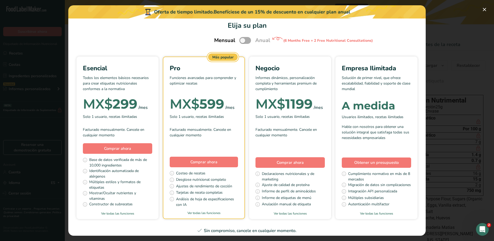
click at [244, 38] on span "Pick Your Pricing Plan Modal" at bounding box center [245, 40] width 12 height 7
click at [243, 39] on input "Pick Your Pricing Plan Modal" at bounding box center [240, 40] width 3 height 3
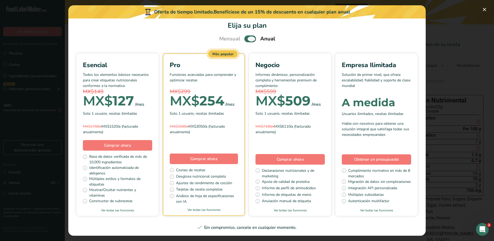
click at [244, 38] on span "Pick Your Pricing Plan Modal" at bounding box center [250, 38] width 12 height 7
click at [244, 38] on input "Pick Your Pricing Plan Modal" at bounding box center [245, 38] width 3 height 3
checkbox input "false"
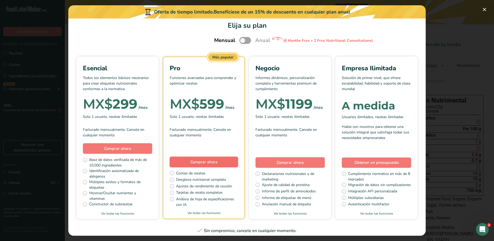
click at [217, 164] on span "Comprar ahora" at bounding box center [203, 162] width 27 height 5
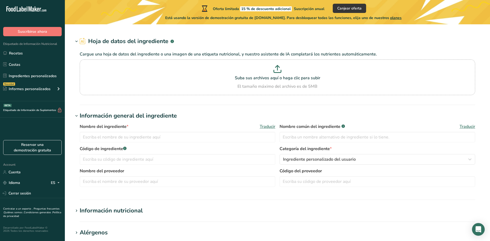
type input "Vanilla extract"
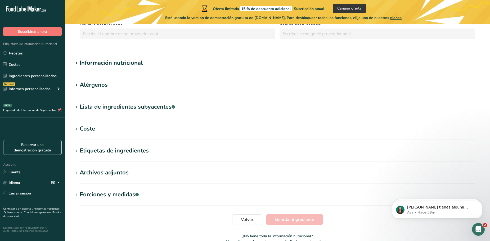
scroll to position [132, 0]
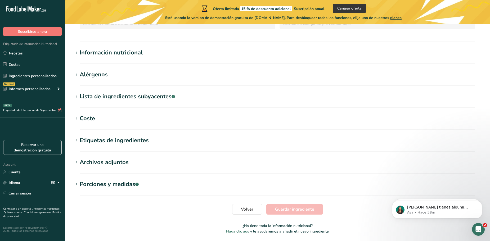
click at [141, 52] on div "Información nutricional" at bounding box center [111, 52] width 63 height 9
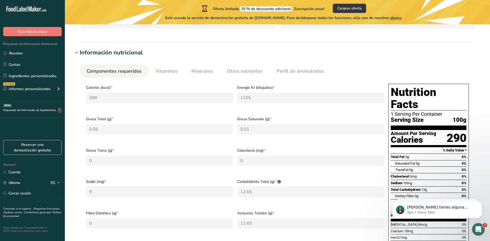
click at [141, 52] on div "Información nutricional" at bounding box center [111, 52] width 63 height 9
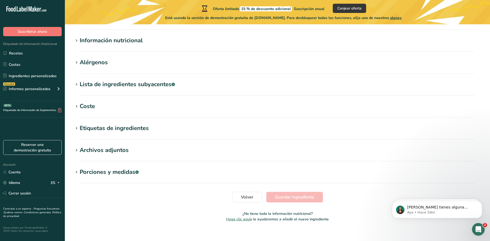
scroll to position [151, 0]
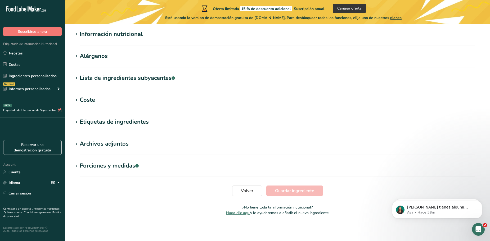
click at [132, 167] on div "Porciones y medidas .a-a{fill:#347362;}.b-a{fill:#fff;}" at bounding box center [109, 166] width 59 height 9
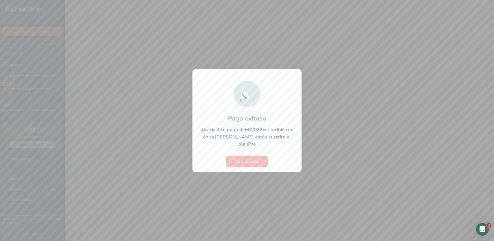
click at [245, 159] on span "Ve a recetas" at bounding box center [247, 162] width 24 height 6
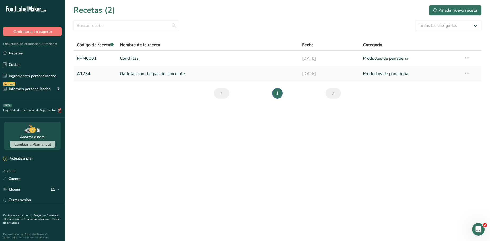
scroll to position [2, 0]
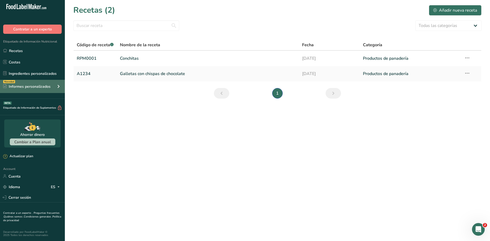
click at [50, 90] on div "Novedad Informes personalizados" at bounding box center [32, 86] width 65 height 13
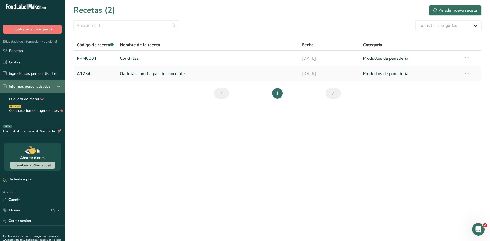
click at [57, 86] on icon at bounding box center [58, 87] width 6 height 10
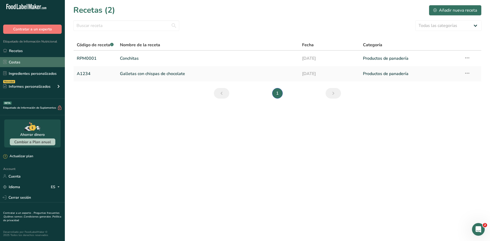
click at [50, 64] on link "Costas" at bounding box center [32, 62] width 65 height 10
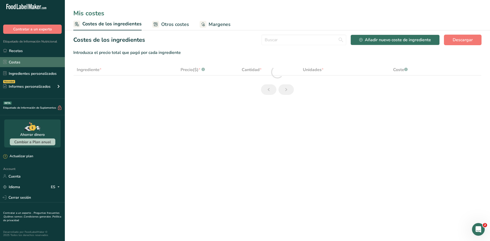
select select "1"
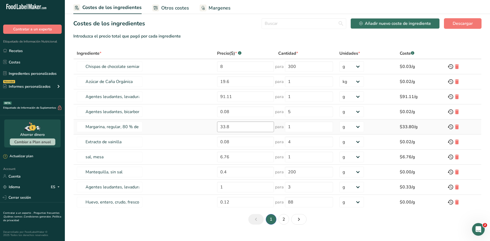
scroll to position [25, 0]
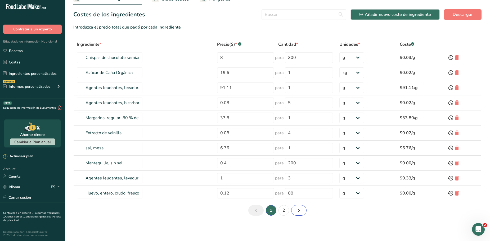
click at [299, 209] on icon "Siguiente página" at bounding box center [299, 211] width 6 height 10
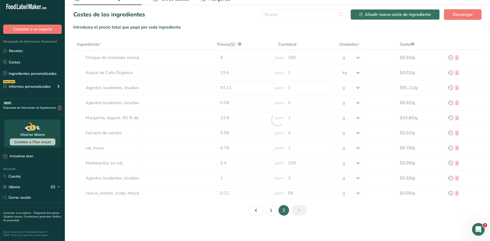
type input "Leche entera, 3,25 % de grasa láctea, con vitamina D añadida"
type input "13.5"
type input "1"
type input "Azúcares granulados"
type input "0.13"
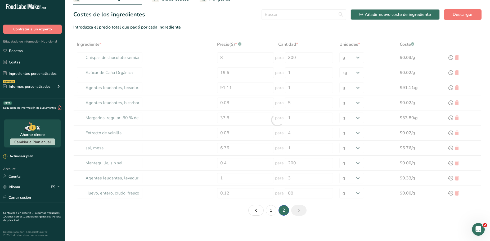
type input "200"
select select "-1"
type input "Harina [PERSON_NAME], para todo uso, con levadura, enriquecida"
type input "1.28"
select select "1"
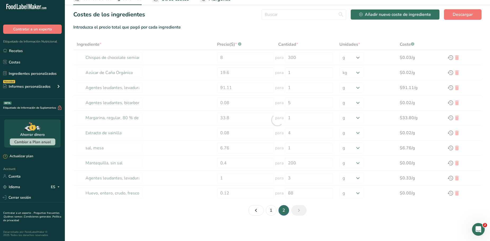
type input "Azúcares, morenos"
type input "0.2"
type input "200"
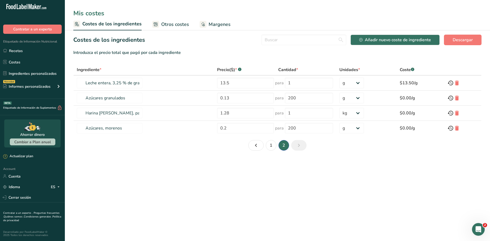
scroll to position [0, 0]
click at [256, 145] on icon "Página 1." at bounding box center [256, 146] width 6 height 10
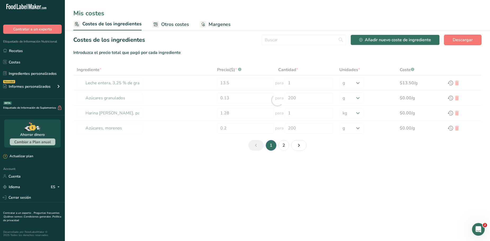
type input "Chispas de chocolate semiamargo"
type input "8"
type input "300"
type input "Azúcar de Caña Orgánica"
type input "19.6"
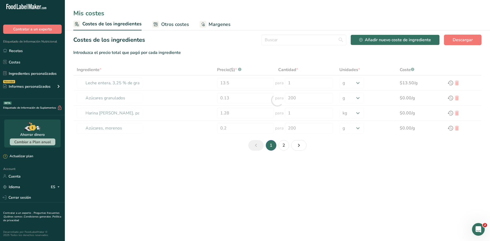
type input "1"
select select "1"
type input "Agentes leudantes, levadura, panificación, activos secos."
type input "91.11"
select select "-1"
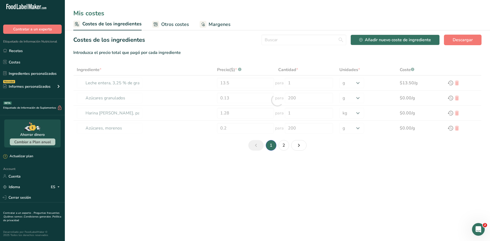
type input "Agentes leudantes, bicarbonato de sodio."
type input "0.08"
type input "5"
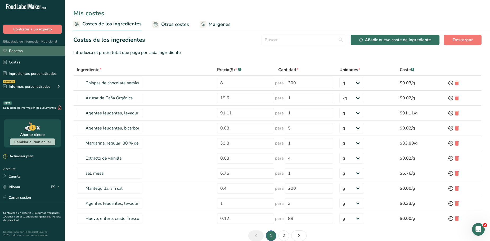
click at [28, 53] on link "Recetas" at bounding box center [32, 51] width 65 height 10
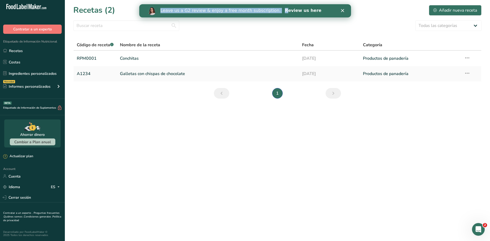
drag, startPoint x: 159, startPoint y: 10, endPoint x: 271, endPoint y: 12, distance: 112.3
click at [271, 12] on div "Leave us a G2 review & enjoy a free month subscription. Review us here" at bounding box center [245, 10] width 212 height 9
click at [285, 10] on link "Review us here" at bounding box center [303, 11] width 37 height 6
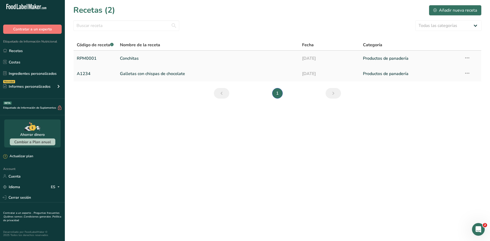
click at [159, 58] on link "Conchitas" at bounding box center [208, 58] width 176 height 11
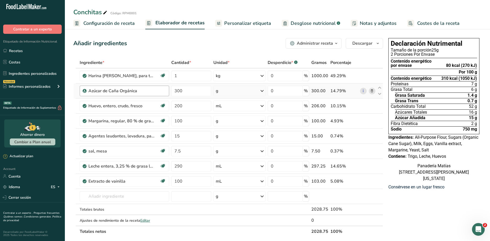
click at [141, 95] on div "Azúcar de Caña Orgánica" at bounding box center [124, 91] width 89 height 11
click at [144, 90] on div "Azúcar de Caña Orgánica" at bounding box center [121, 91] width 66 height 6
click at [372, 92] on icon at bounding box center [372, 91] width 4 height 6
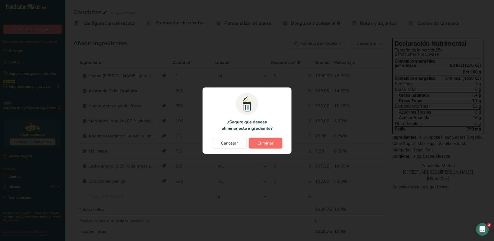
click at [268, 141] on span "Eliminar" at bounding box center [266, 143] width 16 height 6
type input "200"
type input "100"
type input "15"
type input "7.5"
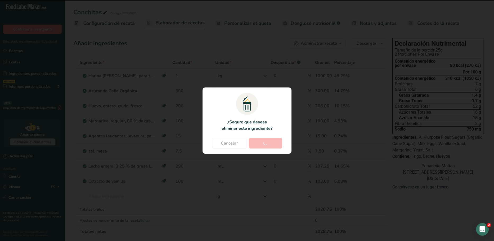
type input "290"
type input "100"
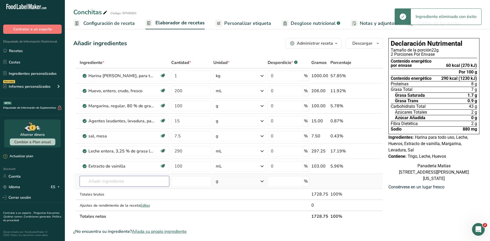
click at [114, 181] on input "text" at bounding box center [124, 181] width 89 height 11
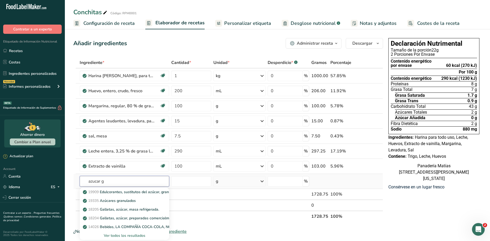
type input "azucar g"
click at [123, 236] on div "Ver todos los resultados" at bounding box center [124, 236] width 81 height 6
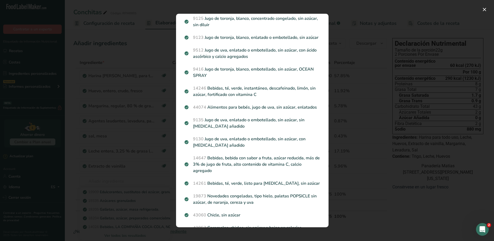
scroll to position [684, 0]
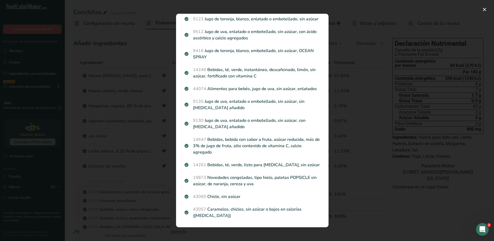
click at [359, 171] on div "Search results modal" at bounding box center [247, 120] width 494 height 241
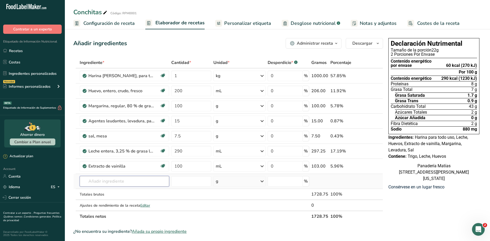
click at [118, 185] on input "text" at bounding box center [124, 181] width 89 height 11
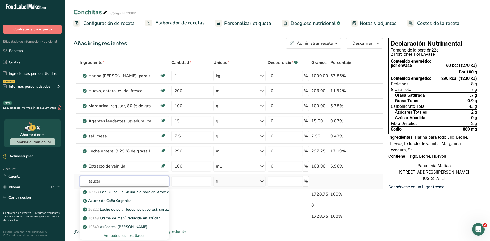
type input "azucar"
click at [119, 238] on div "Ver todos los resultados" at bounding box center [124, 236] width 81 height 6
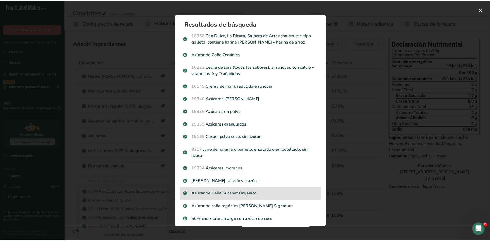
scroll to position [0, 0]
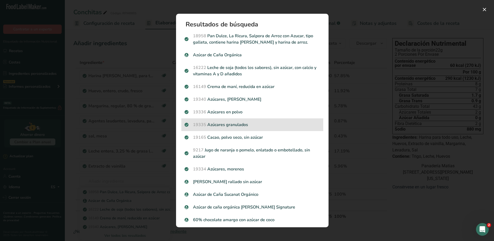
click at [272, 128] on div "19335 Azúcares granulados" at bounding box center [252, 125] width 142 height 13
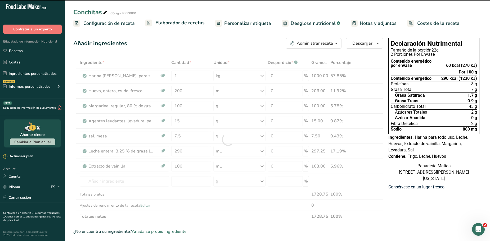
type input "0"
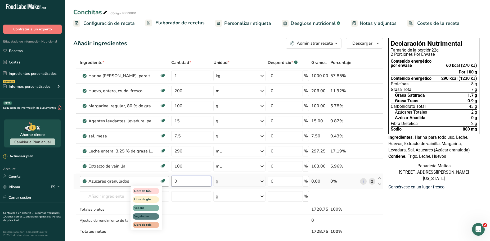
drag, startPoint x: 192, startPoint y: 182, endPoint x: 160, endPoint y: 185, distance: 31.9
click at [160, 185] on tr "Azúcares granulados Libre de lácteos Libre de gluten Vegano Vegetariano Libre d…" at bounding box center [228, 181] width 309 height 15
type input "300"
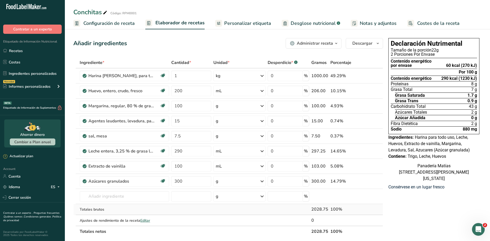
click at [193, 212] on div "Ingrediente * Cantidad * Unidad * Desperdicio * .a-a{fill:#347362;}.b-a{fill:#f…" at bounding box center [228, 147] width 310 height 180
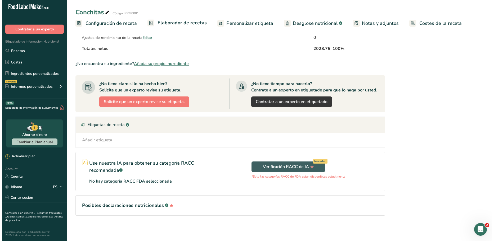
scroll to position [157, 0]
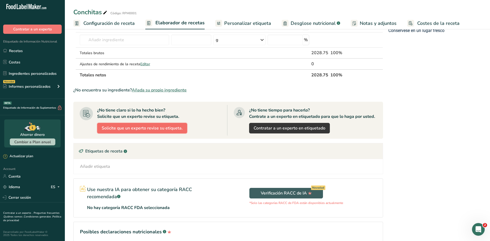
click at [151, 130] on span "Solicite que un experto revise su etiqueta." at bounding box center [142, 128] width 81 height 6
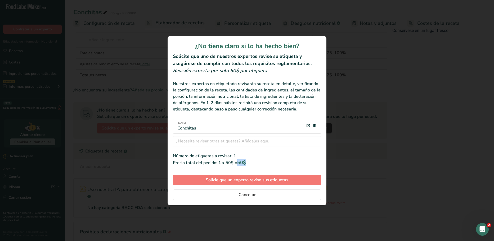
drag, startPoint x: 239, startPoint y: 163, endPoint x: 249, endPoint y: 163, distance: 10.6
click at [249, 163] on div "Precio total del pedido: 1 x 50$ = 50$" at bounding box center [247, 162] width 148 height 7
drag, startPoint x: 173, startPoint y: 71, endPoint x: 285, endPoint y: 109, distance: 118.2
click at [285, 109] on div "¿No tiene claro si lo ha hecho bien? Solicite que uno de nuestros expertos revi…" at bounding box center [247, 121] width 159 height 170
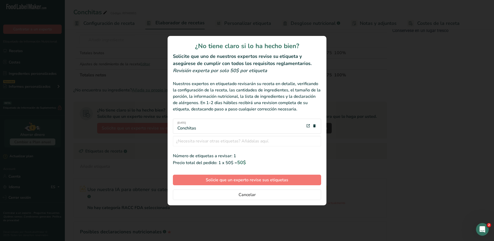
click at [247, 94] on div "Nuestros expertos en etiquetado revisarán su receta en detalle, verificando la …" at bounding box center [247, 97] width 148 height 32
click at [308, 127] on icon "review labels modal" at bounding box center [308, 126] width 4 height 7
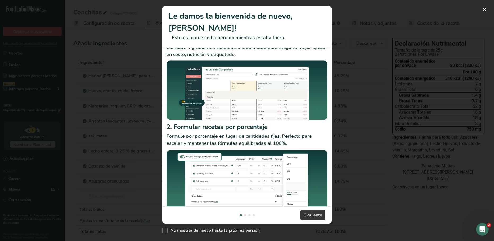
scroll to position [28, 0]
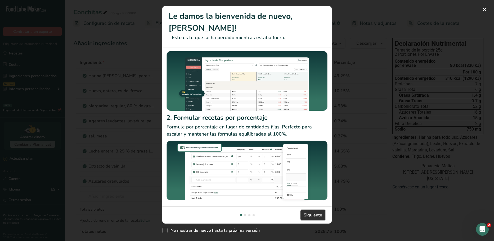
click at [311, 212] on span "Siguiente" at bounding box center [313, 215] width 19 height 6
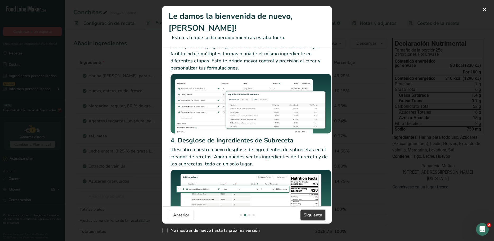
scroll to position [46, 0]
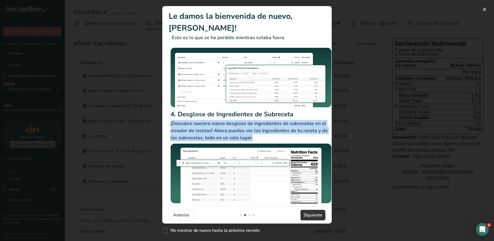
drag, startPoint x: 170, startPoint y: 115, endPoint x: 274, endPoint y: 135, distance: 105.6
click at [274, 135] on div "3. Ingredientes duplicados Ahora puedes agregar ingredientes duplicados a tus r…" at bounding box center [250, 127] width 169 height 159
click at [262, 135] on div "4. Desglose de Ingredientes de Subreceta ¡Descubre nuestro nuevo desglose de in…" at bounding box center [251, 158] width 161 height 96
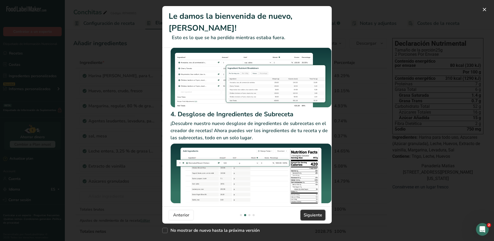
click at [311, 212] on span "Siguiente" at bounding box center [313, 215] width 19 height 6
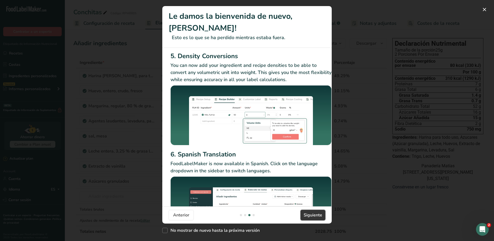
scroll to position [0, 0]
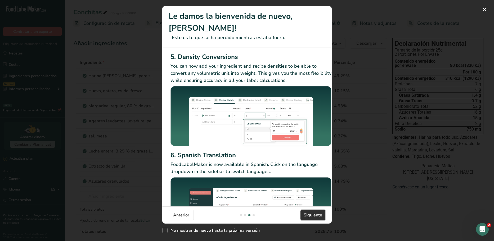
click at [308, 212] on span "Siguiente" at bounding box center [313, 215] width 19 height 6
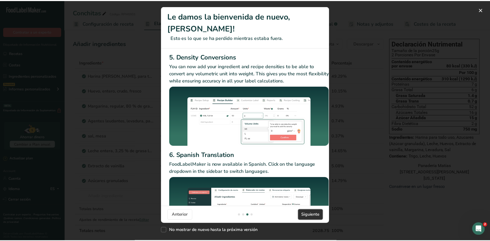
scroll to position [0, 508]
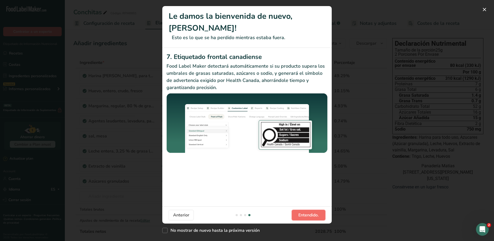
click at [308, 212] on span "Entendido." at bounding box center [308, 215] width 20 height 6
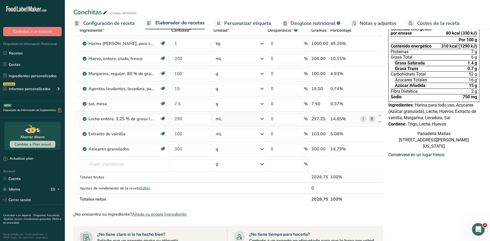
scroll to position [0, 0]
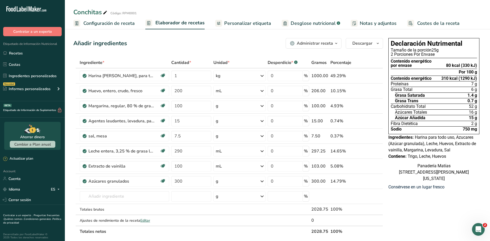
click at [476, 66] on div "80 kcal (330 kJ)" at bounding box center [461, 66] width 31 height 4
click at [321, 48] on button "Administrar receta" at bounding box center [314, 43] width 56 height 11
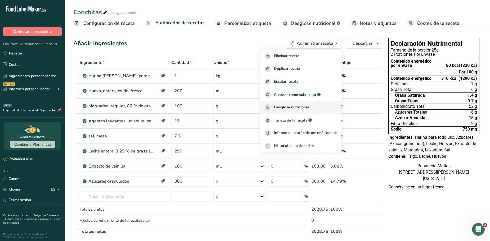
click at [318, 108] on div "Desglose nutricional" at bounding box center [301, 108] width 73 height 6
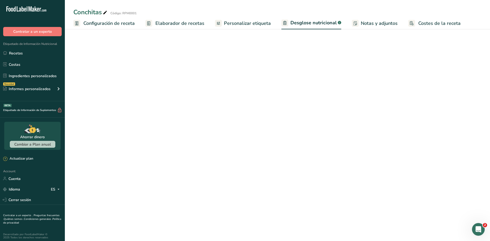
select select "Calories"
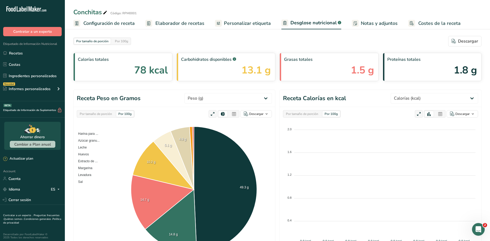
click at [420, 22] on span "Costes de la receta" at bounding box center [439, 23] width 42 height 7
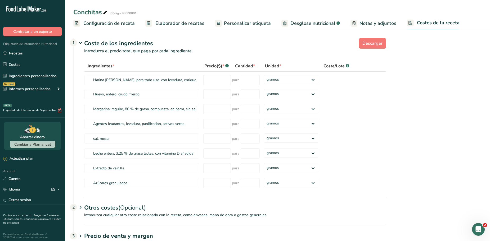
click at [246, 24] on span "Personalizar etiqueta" at bounding box center [247, 23] width 47 height 7
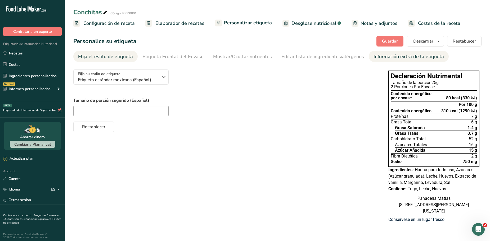
click at [399, 58] on div "Información extra de la etiqueta" at bounding box center [409, 56] width 70 height 7
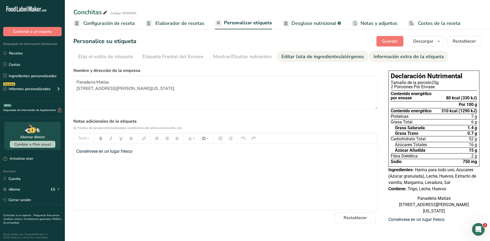
click at [325, 59] on div "Editar lista de ingredientes/alérgenos" at bounding box center [322, 56] width 83 height 7
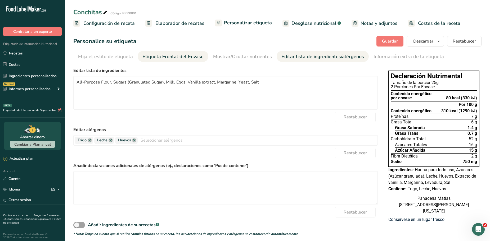
click at [170, 57] on div "Etiqueta Frontal del Envase" at bounding box center [172, 56] width 61 height 7
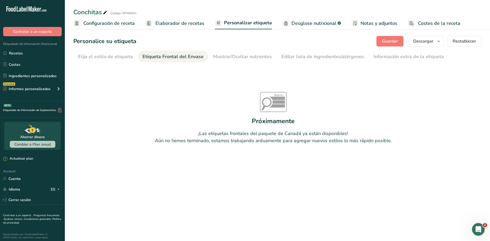
drag, startPoint x: 198, startPoint y: 135, endPoint x: 402, endPoint y: 145, distance: 204.4
click at [402, 145] on div "High in Sat fat Sugars Sodium Próximamente ¡Las etiquetas frontales del paquete…" at bounding box center [273, 118] width 400 height 106
click at [119, 58] on div "Elija el estilo de etiqueta" at bounding box center [105, 56] width 55 height 7
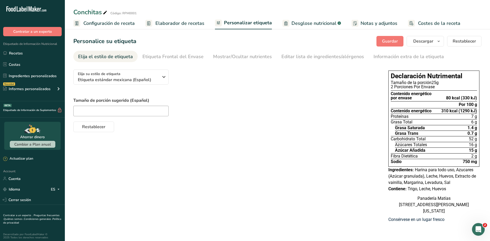
click at [132, 118] on div "Tamaño de porción sugerido (Español) Restablecer" at bounding box center [225, 114] width 304 height 35
click at [133, 115] on input "text" at bounding box center [120, 111] width 95 height 11
type input "2"
click at [170, 133] on div "Elija su estilo de etiqueta Etiqueta estándar mexicana (Español) [GEOGRAPHIC_DA…" at bounding box center [277, 147] width 408 height 164
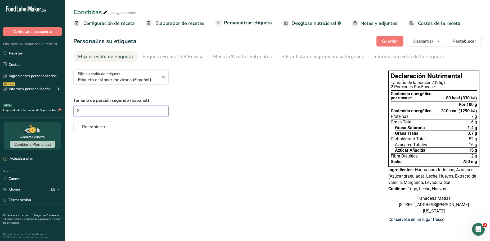
click at [146, 108] on input "2" at bounding box center [120, 111] width 95 height 11
click at [265, 132] on div "Elija su estilo de etiqueta Etiqueta estándar mexicana (Español) [GEOGRAPHIC_DA…" at bounding box center [277, 147] width 408 height 164
click at [152, 109] on input "text" at bounding box center [120, 111] width 95 height 11
type input "2"
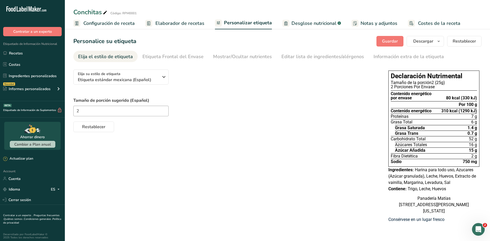
click at [294, 127] on div "Restablecer" at bounding box center [225, 126] width 304 height 13
click at [141, 111] on input "2" at bounding box center [120, 111] width 95 height 11
click at [260, 143] on div "Elija su estilo de etiqueta Etiqueta estándar mexicana (Español) [GEOGRAPHIC_DA…" at bounding box center [277, 147] width 408 height 164
drag, startPoint x: 461, startPoint y: 160, endPoint x: 478, endPoint y: 160, distance: 16.9
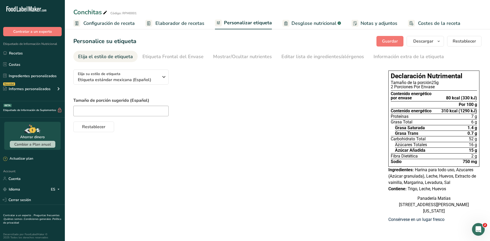
click at [478, 160] on div "Declaración Nutrimental Tamaño de la porción 25g 2 Porciones Por Envase Conteni…" at bounding box center [433, 119] width 91 height 96
click at [465, 161] on span "750 mg" at bounding box center [470, 162] width 14 height 4
click at [167, 25] on span "Elaborador de recetas" at bounding box center [179, 23] width 49 height 7
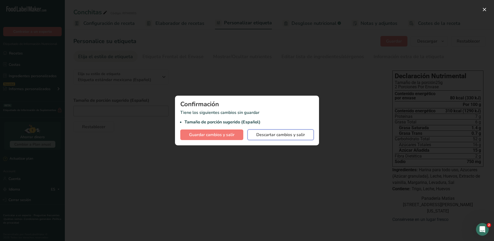
click at [275, 135] on span "Descartar cambios y salir" at bounding box center [280, 135] width 49 height 6
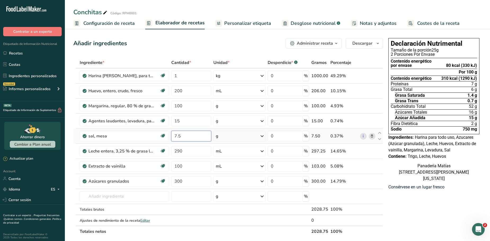
drag, startPoint x: 187, startPoint y: 137, endPoint x: 173, endPoint y: 136, distance: 13.8
click at [173, 136] on input "7.5" at bounding box center [191, 136] width 40 height 11
type input "0"
click at [404, 209] on div "Declaración Nutrimental Tamaño de la porción 25g 2 Porciones Por Envase Conteni…" at bounding box center [433, 226] width 95 height 380
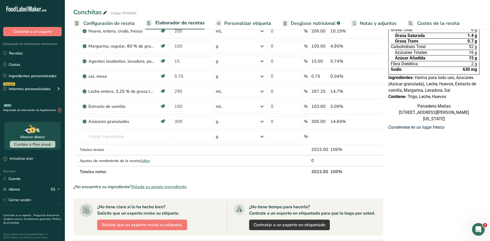
scroll to position [26, 0]
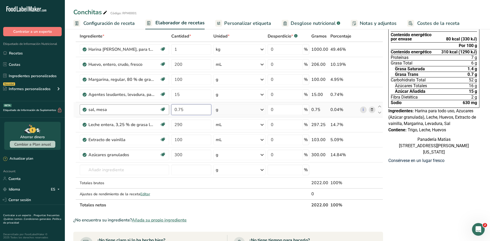
drag, startPoint x: 195, startPoint y: 112, endPoint x: 163, endPoint y: 110, distance: 31.3
click at [163, 110] on tr "sal, mesa Libre de lácteos Libre de gluten Vegano Vegetariano Libre de soja 0.7…" at bounding box center [228, 109] width 309 height 15
type input "0"
click at [254, 113] on div "Ingrediente * Cantidad * Unidad * Desperdicio * .a-a{fill:#347362;}.b-a{fill:#f…" at bounding box center [228, 121] width 310 height 180
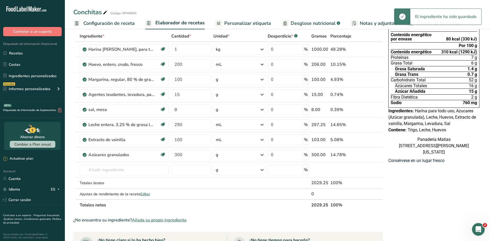
click at [255, 112] on div "g" at bounding box center [239, 110] width 52 height 11
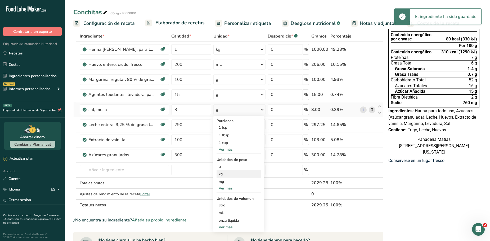
click at [230, 177] on div "kg" at bounding box center [239, 175] width 44 height 8
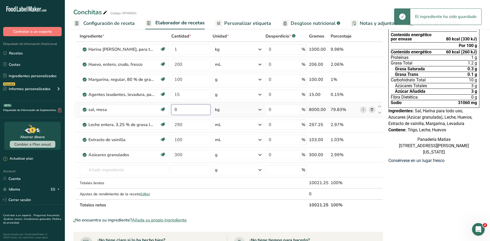
click at [190, 111] on input "8" at bounding box center [190, 110] width 39 height 11
type input "8"
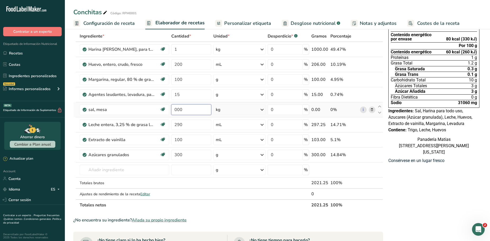
type input "8"
type input "0"
click at [232, 112] on div "Ingrediente * Cantidad * Unidad * Desperdicio * .a-a{fill:#347362;}.b-a{fill:#f…" at bounding box center [228, 121] width 310 height 180
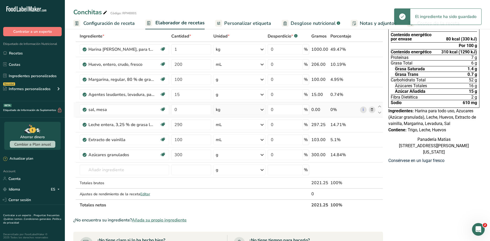
click at [242, 113] on div "kg" at bounding box center [239, 110] width 52 height 11
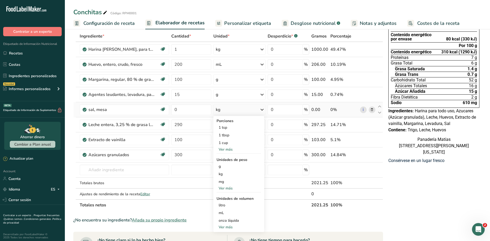
click at [225, 191] on div "Ver más" at bounding box center [239, 189] width 44 height 6
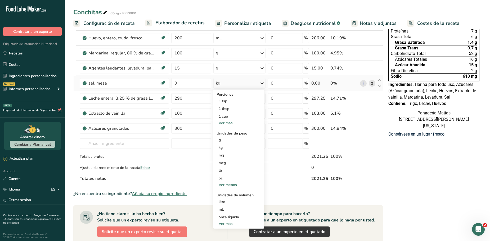
click at [234, 185] on div "Ver menos" at bounding box center [239, 185] width 44 height 6
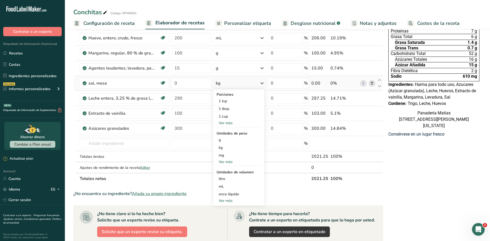
click at [223, 202] on div "Ver más" at bounding box center [239, 201] width 44 height 6
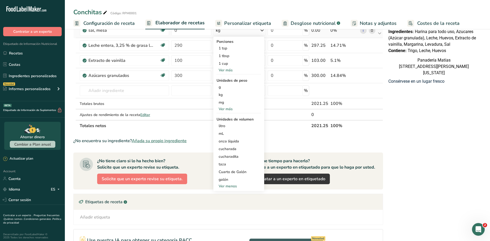
click at [230, 186] on div "Ver menos" at bounding box center [239, 187] width 44 height 6
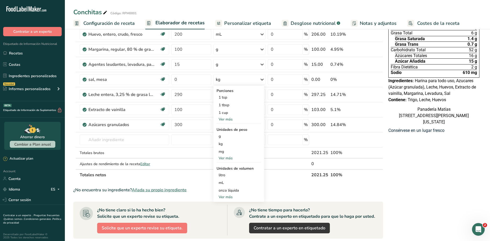
scroll to position [53, 0]
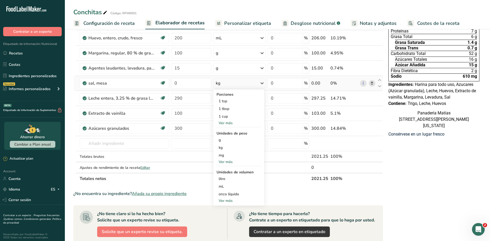
click at [230, 124] on div "Ver más" at bounding box center [239, 123] width 44 height 6
click at [228, 131] on div "Ver menos" at bounding box center [239, 131] width 44 height 6
click at [228, 199] on div "Ver más" at bounding box center [239, 201] width 44 height 6
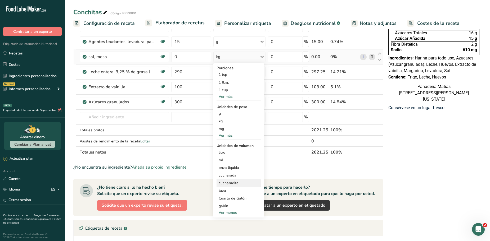
click at [238, 182] on div "cucharadita" at bounding box center [239, 184] width 40 height 6
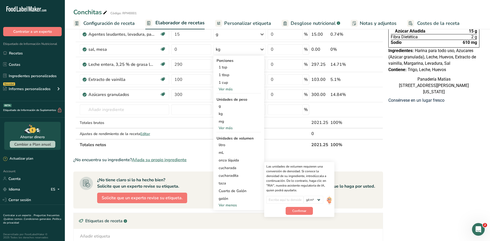
scroll to position [106, 0]
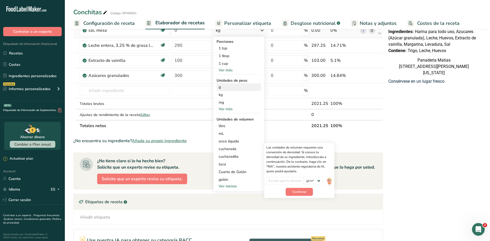
click at [224, 88] on div "g" at bounding box center [239, 87] width 44 height 8
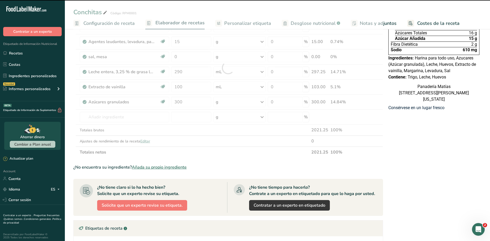
scroll to position [53, 0]
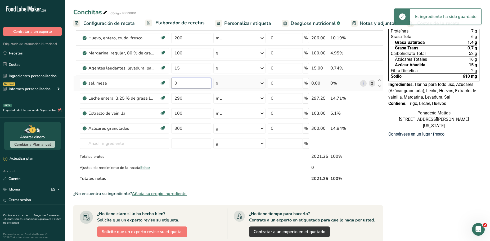
drag, startPoint x: 189, startPoint y: 83, endPoint x: 174, endPoint y: 84, distance: 14.6
click at [174, 84] on input "0" at bounding box center [191, 83] width 40 height 11
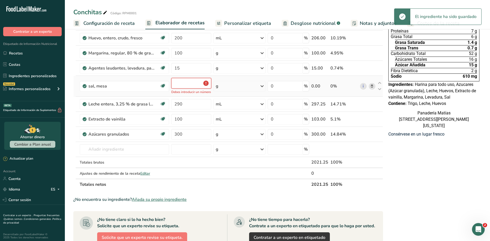
type input "0"
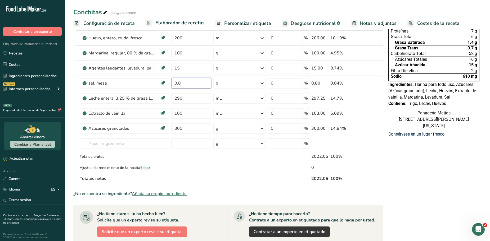
type input "0.8"
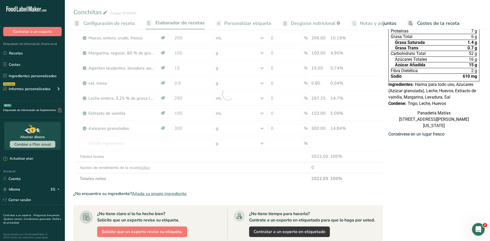
click at [424, 161] on div "Declaración Nutrimental Tamaño de la porción 25g 2 Porciones Por Envase Conteni…" at bounding box center [433, 173] width 95 height 380
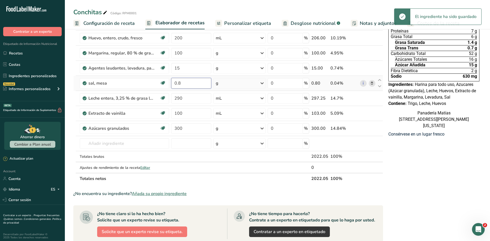
drag, startPoint x: 186, startPoint y: 81, endPoint x: 173, endPoint y: 81, distance: 12.7
click at [173, 81] on input "0.8" at bounding box center [191, 83] width 40 height 11
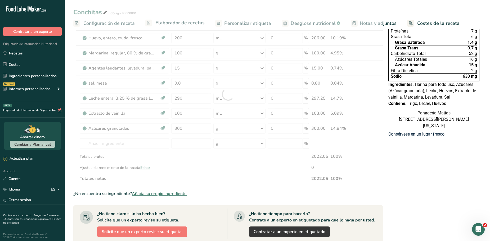
click at [412, 174] on div "Declaración Nutrimental Tamaño de la porción 25g 2 Porciones Por Envase Conteni…" at bounding box center [433, 173] width 95 height 380
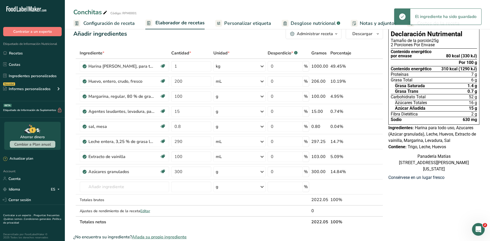
scroll to position [0, 0]
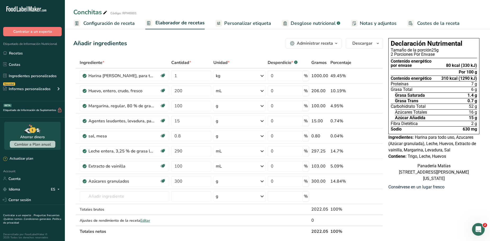
drag, startPoint x: 392, startPoint y: 50, endPoint x: 479, endPoint y: 86, distance: 94.3
click at [479, 86] on div "Declaración Nutrimental Tamaño de la porción 25g 2 Porciones Por Envase Conteni…" at bounding box center [433, 86] width 91 height 96
click at [422, 222] on div "Declaración Nutrimental Tamaño de la porción 25g 2 Porciones Por Envase Conteni…" at bounding box center [433, 226] width 95 height 380
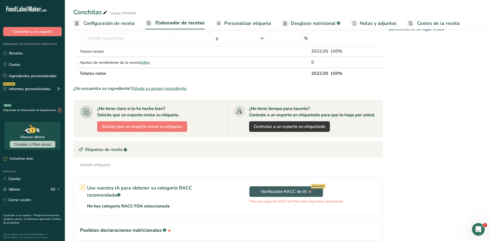
scroll to position [159, 0]
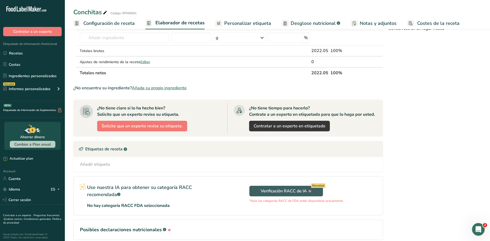
click at [95, 163] on div "Añadir etiqueta" at bounding box center [95, 165] width 30 height 6
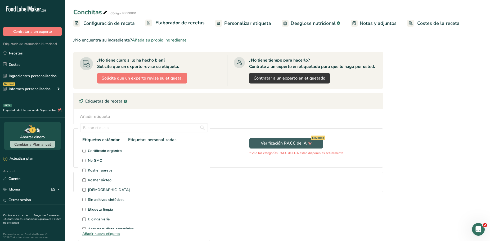
scroll to position [126, 0]
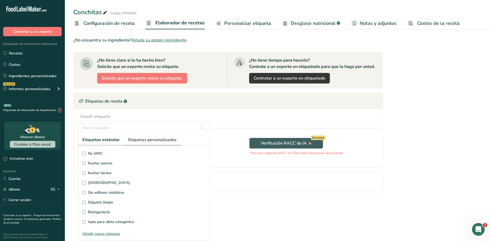
click at [156, 139] on span "Etiquetas personalizadas" at bounding box center [152, 140] width 48 height 6
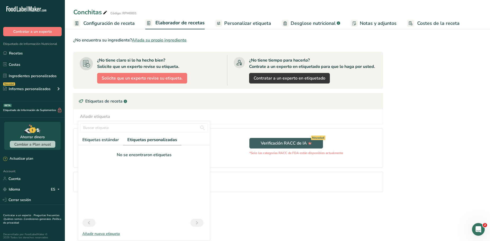
click at [111, 234] on div "Añadir nueva etiqueta" at bounding box center [144, 234] width 132 height 6
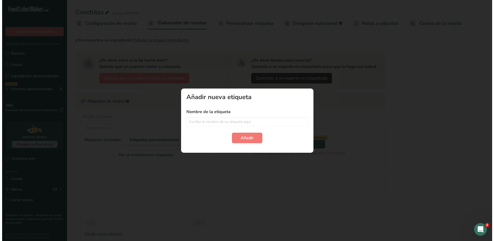
scroll to position [183, 0]
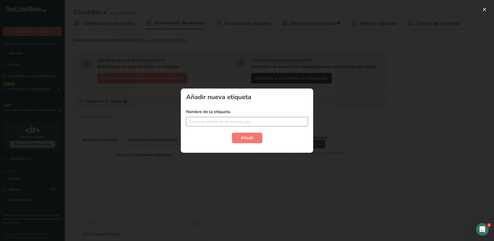
click at [212, 124] on input "text" at bounding box center [247, 121] width 122 height 9
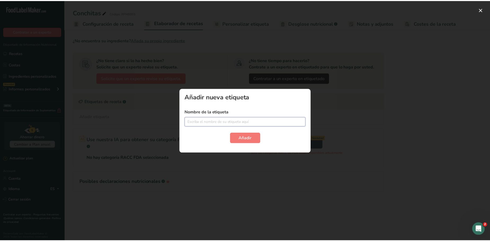
scroll to position [0, 0]
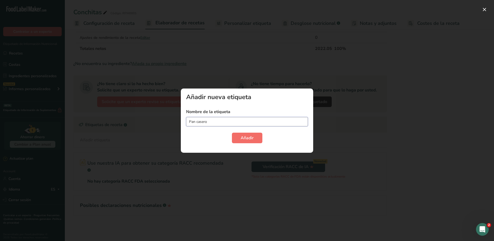
type input "Pan casero"
click at [241, 139] on span "Añadir" at bounding box center [247, 138] width 13 height 6
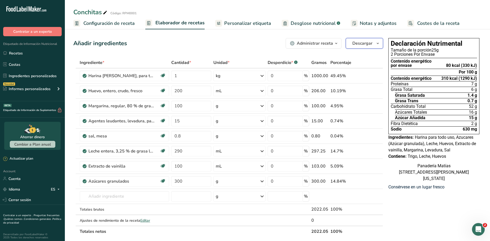
click at [370, 44] on span "Descargar" at bounding box center [362, 43] width 20 height 6
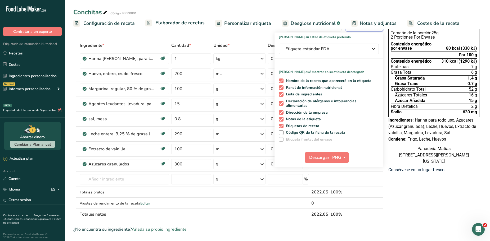
scroll to position [26, 0]
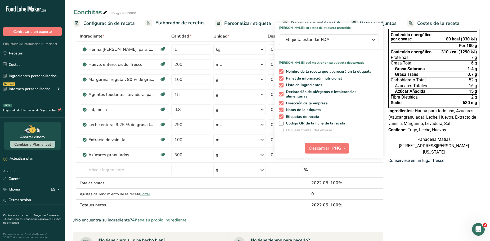
click at [335, 127] on div "Nombre de la receta que aparecerá en la etiqueta Panel de información nutricion…" at bounding box center [329, 99] width 109 height 65
click at [335, 124] on span "Código QR de la ficha de la receta" at bounding box center [315, 123] width 62 height 5
click at [282, 124] on input "Código QR de la ficha de la receta" at bounding box center [280, 123] width 3 height 3
checkbox input "true"
click at [341, 148] on span "button" at bounding box center [344, 148] width 6 height 6
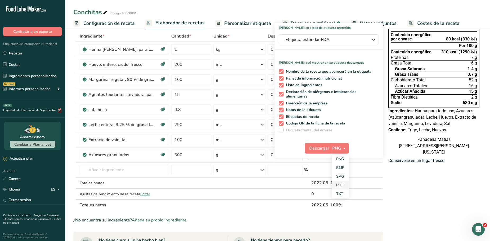
click at [342, 188] on link "PDF" at bounding box center [340, 185] width 17 height 9
click at [325, 151] on span "Descargar" at bounding box center [320, 148] width 20 height 6
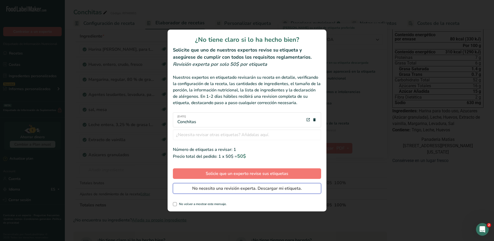
click at [286, 191] on span "No necesito una revisión experta. Descargar mi etiqueta." at bounding box center [247, 189] width 110 height 6
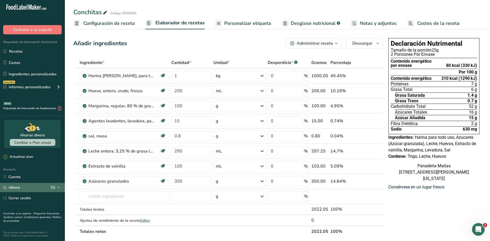
scroll to position [2, 0]
click at [57, 189] on icon at bounding box center [58, 187] width 4 height 7
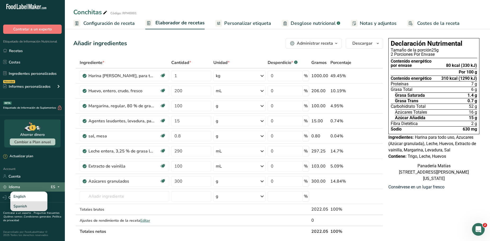
click at [29, 205] on div "Spanish" at bounding box center [28, 207] width 37 height 10
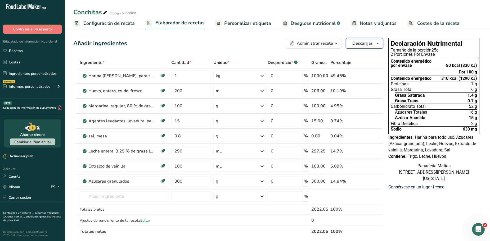
click at [359, 45] on span "Descargar" at bounding box center [362, 43] width 20 height 6
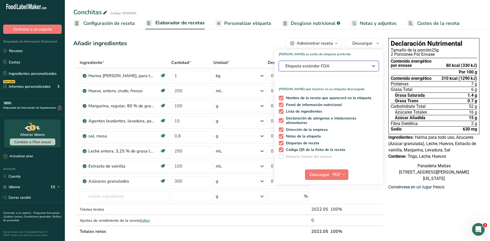
click at [326, 68] on span "Etiqueta estándar FDA" at bounding box center [324, 66] width 79 height 6
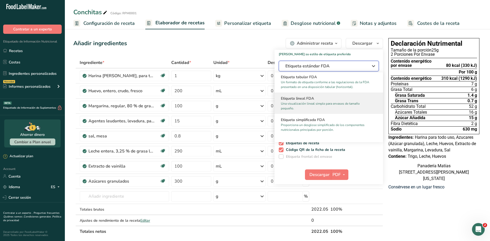
scroll to position [0, 0]
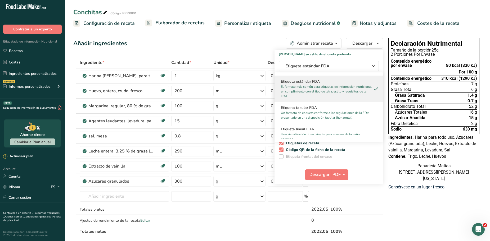
click at [368, 171] on div "Descargar PDF PNG BMP SVG PDF TXT" at bounding box center [329, 176] width 109 height 17
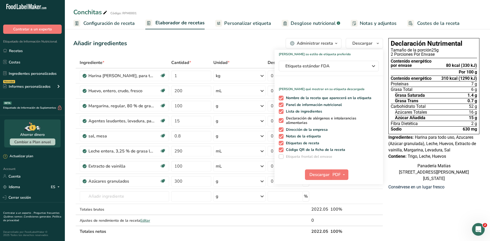
click at [331, 120] on span "Declaración de alérgenos e intolerancias alimentarias" at bounding box center [331, 120] width 94 height 9
click at [282, 120] on input "Declaración de alérgenos e intolerancias alimentarias" at bounding box center [280, 120] width 3 height 3
click at [331, 120] on span "Declaración de alérgenos e intolerancias alimentarias" at bounding box center [331, 120] width 94 height 9
click at [282, 120] on input "Declaración de alérgenos e intolerancias alimentarias" at bounding box center [280, 120] width 3 height 3
checkbox input "true"
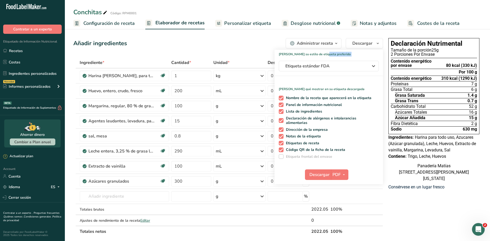
drag, startPoint x: 308, startPoint y: 54, endPoint x: 275, endPoint y: 57, distance: 32.7
click at [275, 57] on div "Elija su estilo de etiqueta preferido Etiqueta estándar FDA Etiqueta estándar F…" at bounding box center [329, 117] width 109 height 135
click at [330, 56] on h1 "[PERSON_NAME] su estilo de etiqueta preferido" at bounding box center [329, 53] width 109 height 7
click at [258, 48] on div "Añadir ingredientes Administrar receta Eliminar receta Duplicar receta Escalar …" at bounding box center [228, 43] width 310 height 11
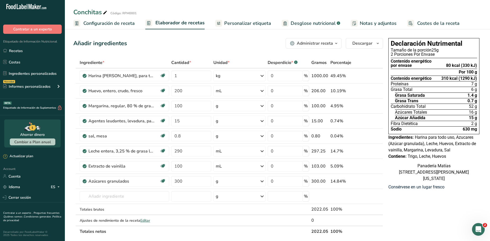
click at [335, 43] on icon "button" at bounding box center [336, 43] width 4 height 7
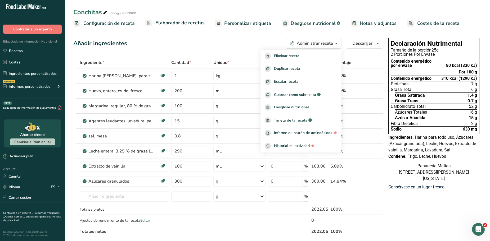
click at [251, 24] on span "Personalizar etiqueta" at bounding box center [247, 23] width 47 height 7
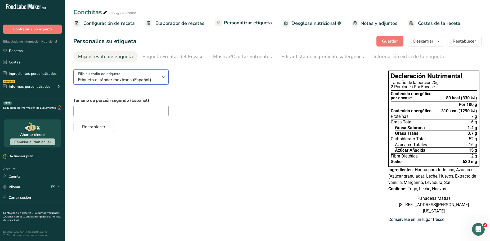
click at [147, 77] on span "Etiqueta estándar mexicana (Español)" at bounding box center [118, 80] width 81 height 6
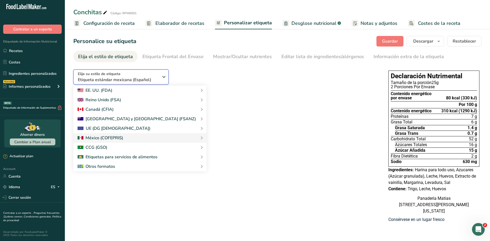
click at [147, 77] on span "Etiqueta estándar mexicana (Español)" at bounding box center [118, 80] width 81 height 6
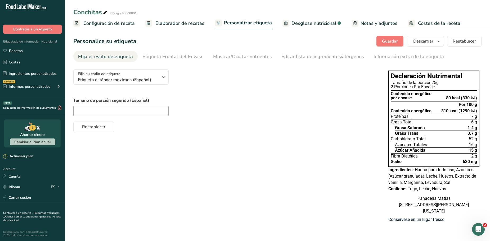
click at [304, 119] on div "Tamaño de porción sugerido (Español) Restablecer" at bounding box center [225, 114] width 304 height 35
click at [476, 229] on icon "Abrir Intercom Messenger" at bounding box center [477, 229] width 9 height 9
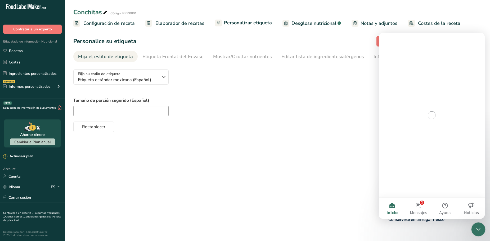
scroll to position [0, 0]
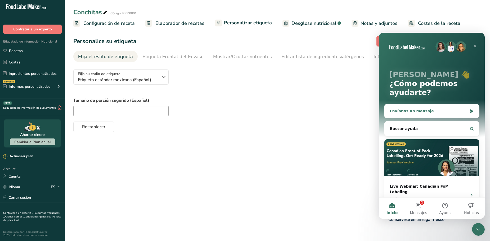
click at [440, 108] on div "Envíanos un mensaje" at bounding box center [431, 111] width 95 height 14
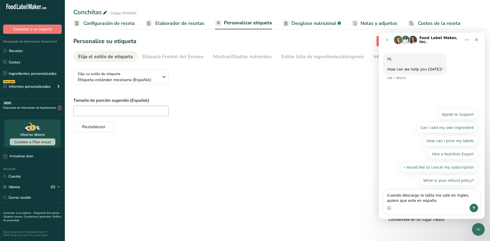
type textarea "Cuando descargo la tabla me sale en ingles, quiero que este en español"
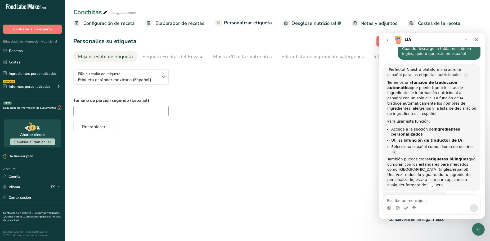
scroll to position [41, 0]
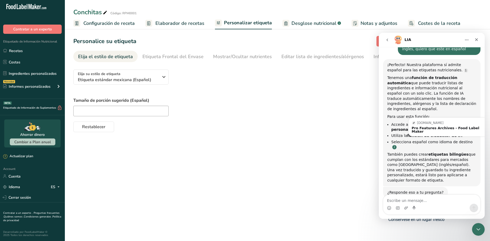
click at [397, 145] on link "Source reference 110805753:" at bounding box center [394, 147] width 4 height 4
click at [463, 129] on div "Pro Features Archives - Food Label Maker" at bounding box center [450, 130] width 77 height 7
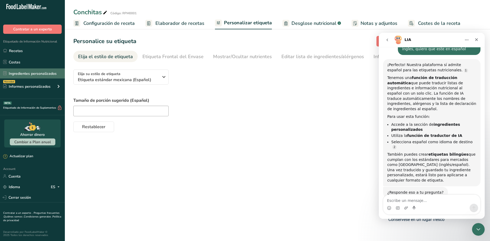
scroll to position [3, 0]
click at [41, 74] on link "Ingredientes personalizados" at bounding box center [32, 74] width 65 height 10
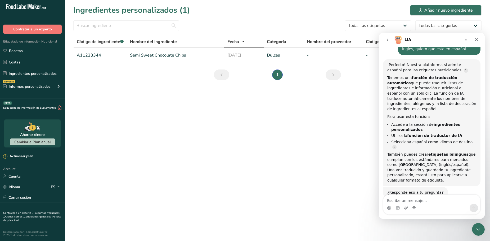
click at [325, 129] on main "Ingredientes personalizados (1) Añadir nuevo ingrediente Todas las etiquetas Fu…" at bounding box center [245, 120] width 490 height 241
click at [477, 230] on icon "Cerrar Intercom Messenger" at bounding box center [477, 229] width 6 height 6
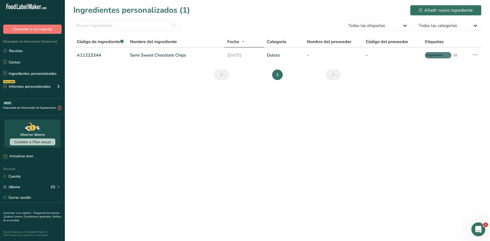
scroll to position [41, 0]
click at [477, 230] on icon "Abrir Intercom Messenger" at bounding box center [477, 229] width 9 height 9
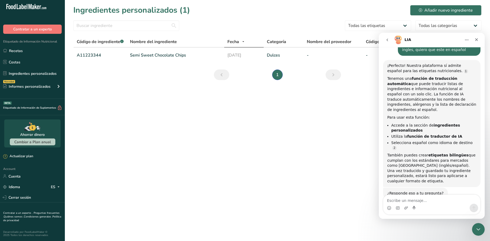
click at [312, 137] on main "Ingredientes personalizados (1) Añadir nuevo ingrediente Todas las etiquetas Fu…" at bounding box center [245, 120] width 490 height 241
click at [466, 37] on button "Inicio" at bounding box center [467, 40] width 10 height 10
click at [480, 230] on icon "Cerrar Intercom Messenger" at bounding box center [477, 229] width 6 height 6
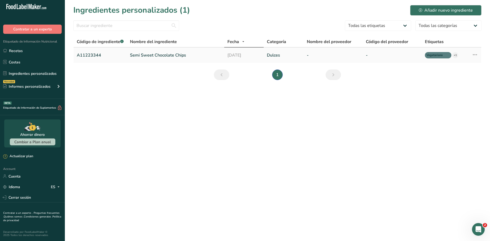
click at [476, 55] on icon at bounding box center [475, 55] width 6 height 10
drag, startPoint x: 79, startPoint y: 70, endPoint x: 172, endPoint y: 93, distance: 95.7
drag, startPoint x: 172, startPoint y: 93, endPoint x: 127, endPoint y: 79, distance: 47.3
click at [127, 79] on section "Ingredientes personalizados (1) Añadir nuevo ingrediente Todas las etiquetas Fu…" at bounding box center [277, 44] width 425 height 89
click at [25, 54] on link "Recetas" at bounding box center [32, 51] width 65 height 10
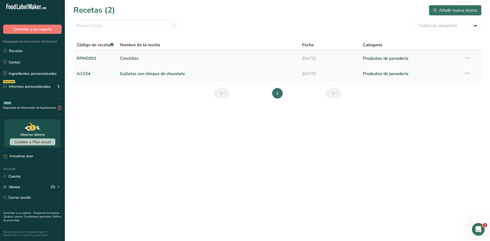
click at [150, 58] on link "Conchitas" at bounding box center [208, 58] width 176 height 11
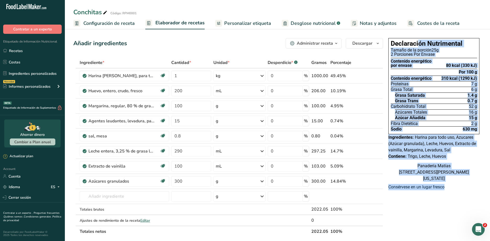
drag, startPoint x: 387, startPoint y: 39, endPoint x: 450, endPoint y: 201, distance: 174.6
click at [450, 197] on div "Declaración Nutrimental Tamaño de la porción 25g 2 Porciones Por Envase Conteni…" at bounding box center [433, 116] width 95 height 161
click at [451, 197] on div "Declaración Nutrimental Tamaño de la porción 25g 2 Porciones Por Envase Conteni…" at bounding box center [433, 116] width 95 height 161
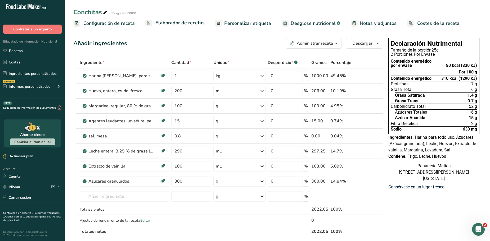
click at [259, 26] on span "Personalizar etiqueta" at bounding box center [247, 23] width 47 height 7
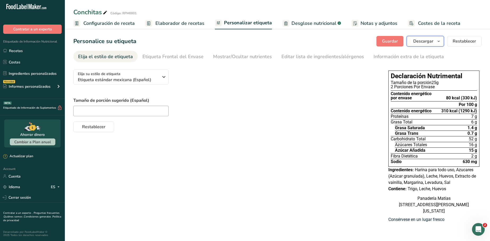
click at [432, 44] on span "Descargar" at bounding box center [423, 41] width 20 height 6
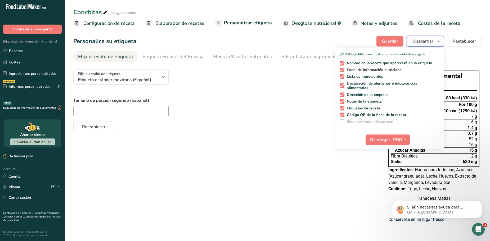
scroll to position [73, 0]
click at [382, 64] on span "Nombre de la receta que aparecerá en la etiqueta" at bounding box center [388, 63] width 88 height 5
click at [343, 64] on input "Nombre de la receta que aparecerá en la etiqueta" at bounding box center [341, 62] width 3 height 3
checkbox input "false"
click at [369, 109] on span "Etiquetas de receta" at bounding box center [362, 108] width 36 height 5
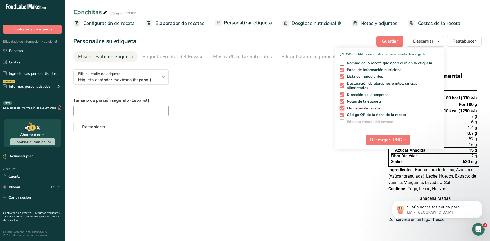
click at [343, 109] on input "Etiquetas de receta" at bounding box center [341, 108] width 3 height 3
checkbox input "false"
click at [404, 141] on icon "button" at bounding box center [405, 140] width 4 height 7
click at [381, 140] on span "Descargar" at bounding box center [380, 140] width 20 height 6
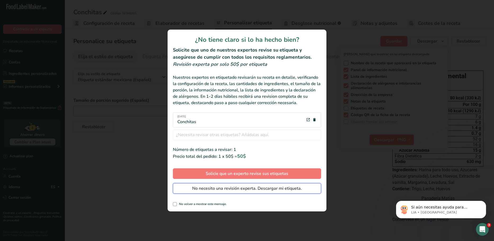
click at [247, 191] on span "No necesito una revisión experta. Descargar mi etiqueta." at bounding box center [247, 189] width 110 height 6
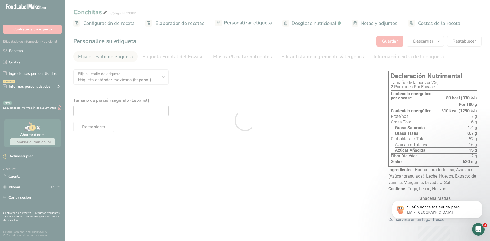
scroll to position [0, 0]
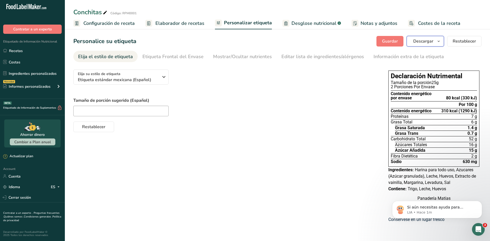
click at [440, 44] on icon "button" at bounding box center [439, 41] width 4 height 7
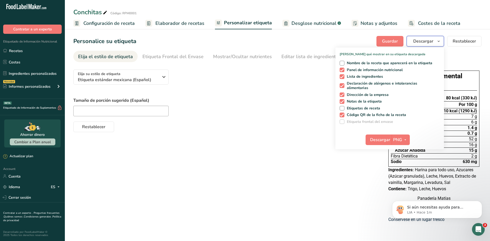
scroll to position [3, 0]
click at [231, 106] on div at bounding box center [225, 111] width 304 height 11
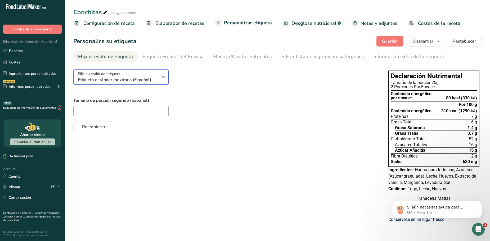
click at [159, 73] on div "Elija su estilo de etiqueta Etiqueta estándar mexicana (Español)" at bounding box center [120, 77] width 85 height 12
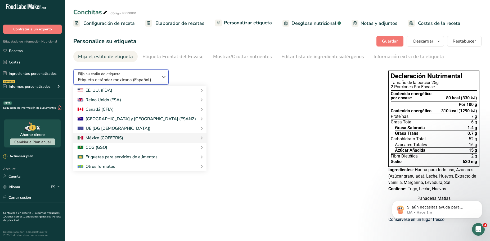
click at [159, 72] on div "Elija su estilo de etiqueta Etiqueta estándar mexicana (Español)" at bounding box center [120, 77] width 85 height 12
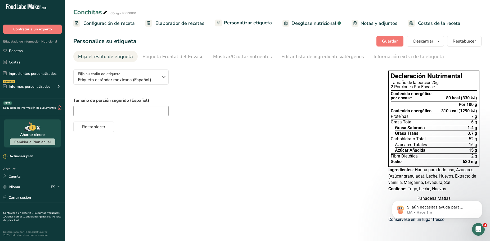
click at [279, 109] on div at bounding box center [225, 111] width 304 height 11
click at [468, 212] on p "LIA • Hace 1m" at bounding box center [441, 212] width 68 height 5
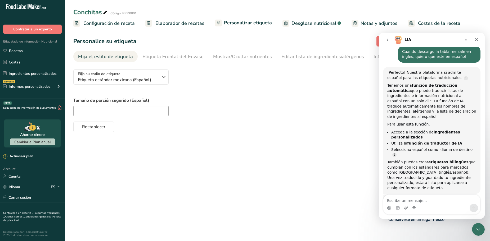
scroll to position [82, 0]
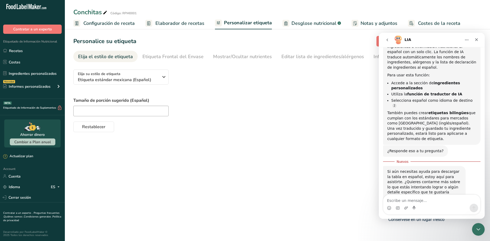
click at [271, 155] on div "Elija su estilo de etiqueta Etiqueta estándar mexicana (Español) EE. UU. (FDA) …" at bounding box center [277, 147] width 408 height 164
click at [468, 40] on icon "Inicio" at bounding box center [466, 40] width 3 height 1
click at [473, 228] on div "Cerrar Intercom Messenger" at bounding box center [477, 229] width 13 height 13
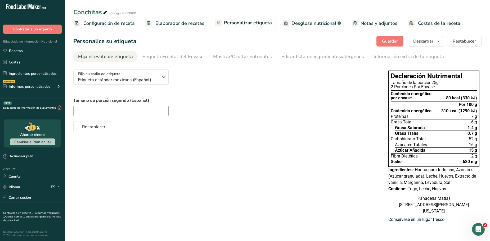
click at [422, 222] on span "Consérvese en un lugar fresco" at bounding box center [416, 219] width 56 height 5
click at [418, 23] on span "Costes de la receta" at bounding box center [439, 23] width 42 height 7
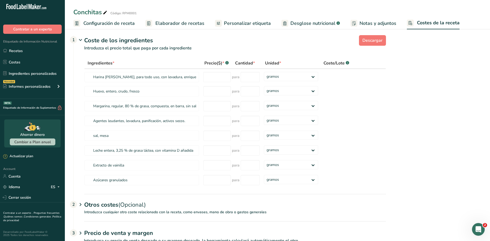
click at [373, 23] on span "Notas y adjuntos" at bounding box center [378, 23] width 37 height 7
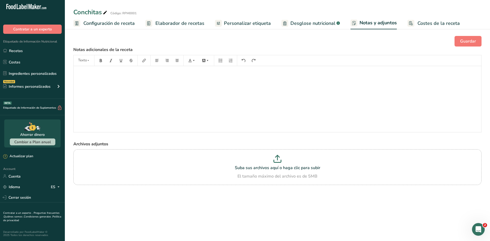
click at [369, 26] on span "Notas y adjuntos" at bounding box center [378, 22] width 37 height 7
click at [254, 25] on span "Personalizar etiqueta" at bounding box center [247, 23] width 47 height 7
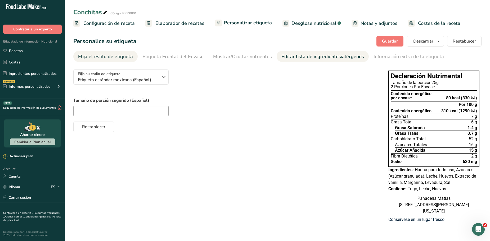
click at [338, 60] on link "Editar lista de ingredientes/alérgenos" at bounding box center [322, 57] width 83 height 12
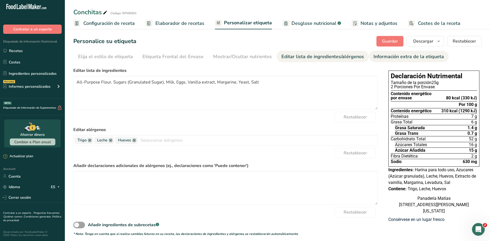
click at [383, 61] on link "Información extra de la etiqueta" at bounding box center [409, 57] width 70 height 12
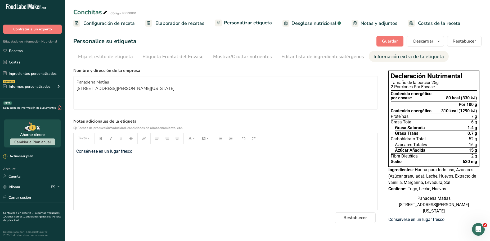
click at [120, 150] on span "Consérvese en un lugar fresco" at bounding box center [104, 151] width 56 height 5
click at [167, 139] on icon "button" at bounding box center [166, 138] width 3 height 3
click at [158, 139] on icon "button" at bounding box center [156, 138] width 3 height 3
click at [198, 139] on button "button" at bounding box center [192, 139] width 12 height 8
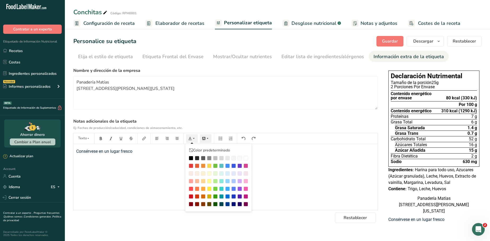
click at [194, 139] on icon "button" at bounding box center [194, 139] width 4 height 4
click at [216, 113] on section "Nombre y dirección de la empresa Panadería Matías Calle Mezquite No. 233, Colon…" at bounding box center [225, 146] width 304 height 156
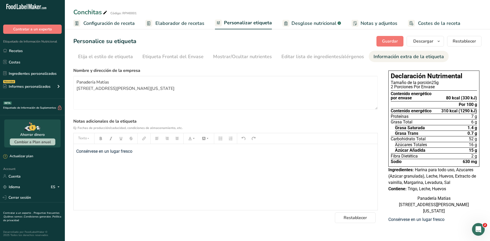
click at [378, 26] on span "Notas y adjuntos" at bounding box center [379, 23] width 37 height 7
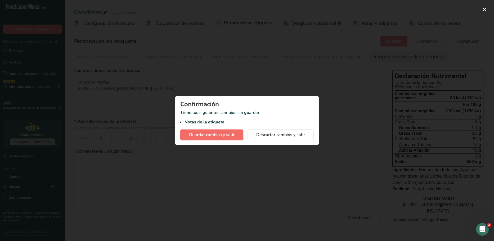
click at [226, 138] on span "Guardar cambios y salir" at bounding box center [212, 135] width 46 height 6
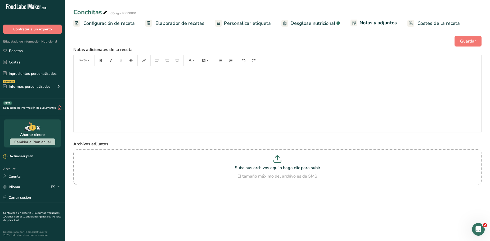
click at [431, 28] on link "Costes de la receta" at bounding box center [433, 23] width 52 height 12
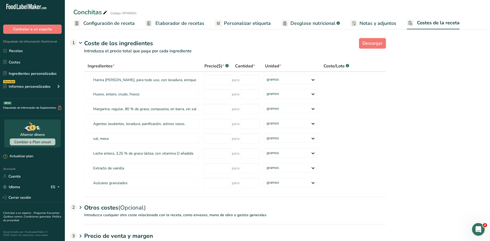
click at [317, 25] on span "Desglose nutricional" at bounding box center [312, 23] width 45 height 7
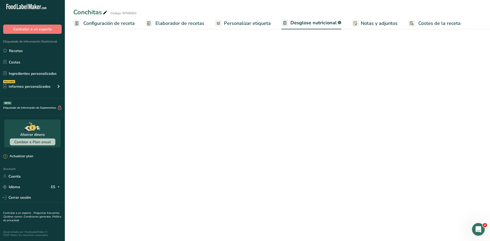
select select "Calories"
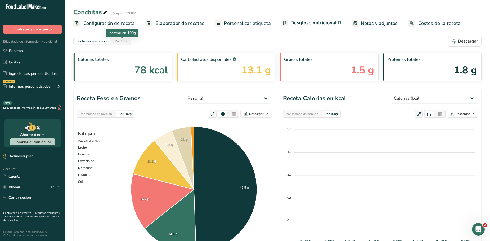
click at [130, 43] on div "Por 100g" at bounding box center [121, 41] width 17 height 6
click at [102, 42] on div "Por tamaño de porción" at bounding box center [92, 41] width 37 height 6
click at [236, 27] on span "Personalizar etiqueta" at bounding box center [247, 23] width 47 height 7
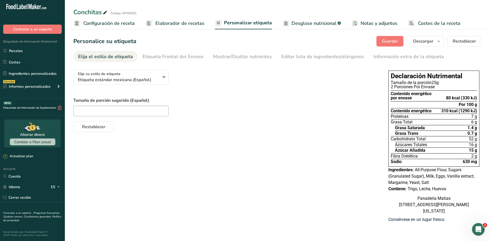
click at [179, 23] on span "Elaborador de recetas" at bounding box center [179, 23] width 49 height 7
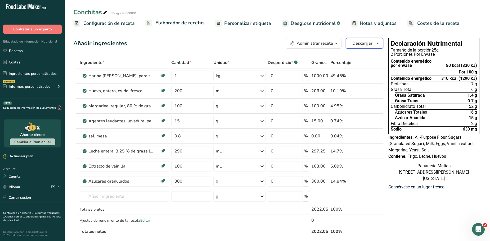
click at [374, 44] on button "Descargar" at bounding box center [364, 43] width 37 height 11
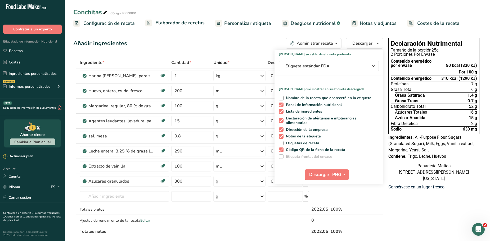
click at [317, 27] on link "Desglose nutricional .a-a{fill:#347362;}.b-a{fill:#fff;}" at bounding box center [311, 23] width 59 height 12
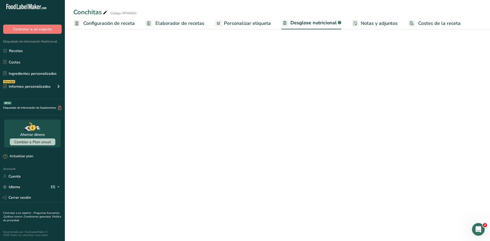
select select "Calories"
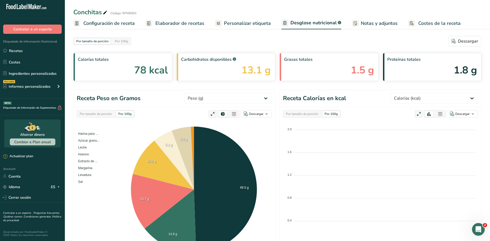
click at [240, 26] on span "Personalizar etiqueta" at bounding box center [247, 23] width 47 height 7
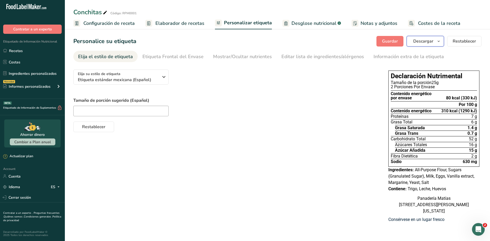
click at [437, 41] on icon "button" at bounding box center [439, 41] width 4 height 7
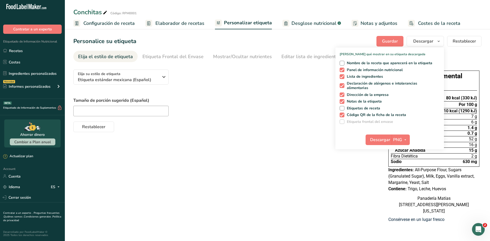
click at [180, 28] on link "Elaborador de recetas" at bounding box center [174, 23] width 59 height 12
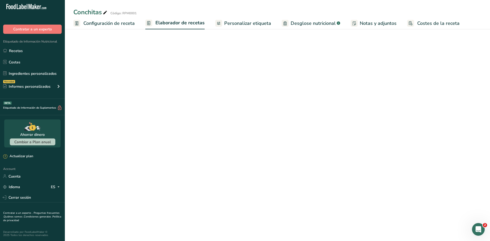
click at [184, 25] on span "Elaborador de recetas" at bounding box center [179, 22] width 49 height 7
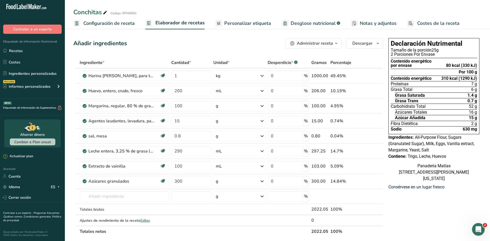
click at [243, 25] on span "Personalizar etiqueta" at bounding box center [247, 23] width 47 height 7
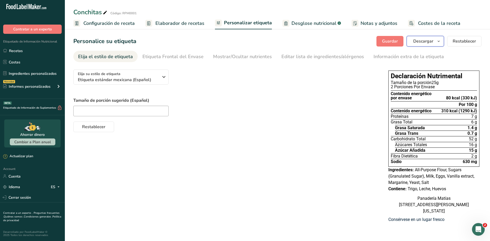
click at [433, 43] on span "Descargar" at bounding box center [423, 41] width 20 height 6
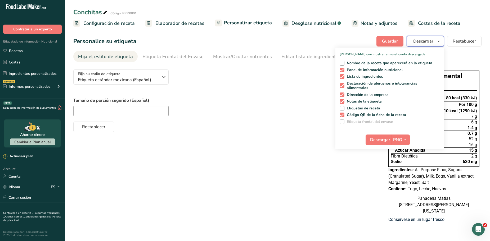
click at [442, 41] on button "Descargar" at bounding box center [425, 41] width 37 height 11
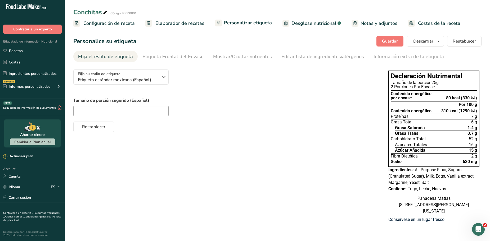
scroll to position [1, 0]
click at [168, 24] on span "Elaborador de recetas" at bounding box center [179, 23] width 49 height 7
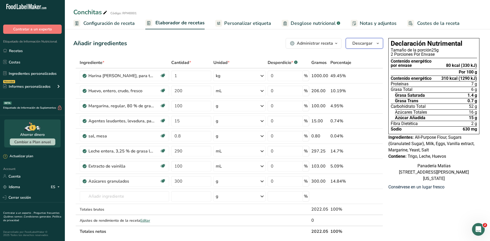
click at [378, 45] on icon "button" at bounding box center [378, 43] width 4 height 7
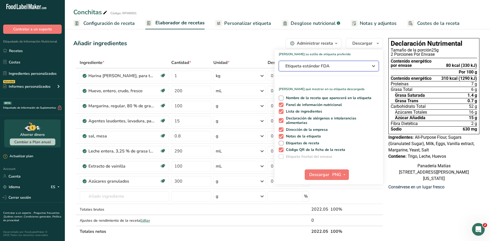
click at [346, 65] on span "Etiqueta estándar FDA" at bounding box center [324, 66] width 79 height 6
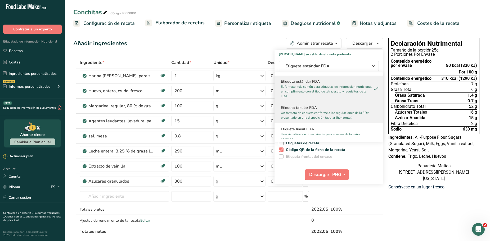
click at [338, 111] on p "Un formato de etiqueta conforme a las regulaciones de la FDA presentado en una …" at bounding box center [326, 116] width 91 height 10
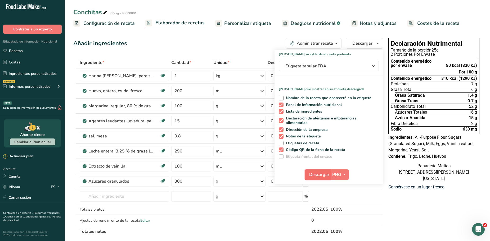
click at [312, 176] on span "Descargar" at bounding box center [319, 175] width 20 height 6
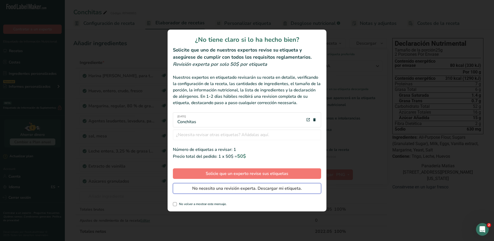
click at [223, 191] on span "No necesito una revisión experta. Descargar mi etiqueta." at bounding box center [247, 189] width 110 height 6
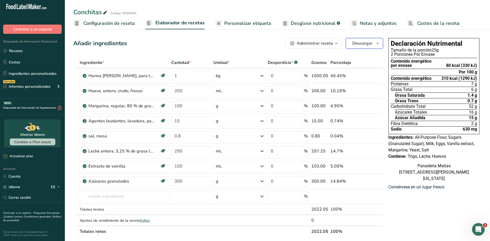
click at [376, 43] on icon "button" at bounding box center [378, 43] width 4 height 7
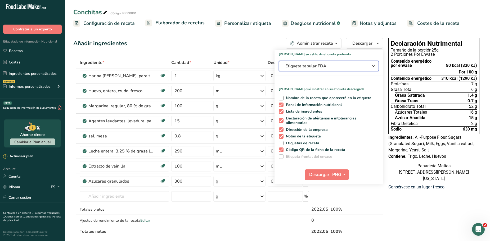
click at [346, 68] on span "Etiqueta tabular FDA" at bounding box center [324, 66] width 79 height 6
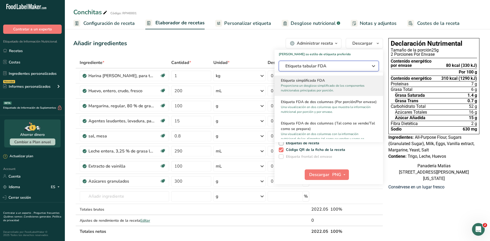
scroll to position [79, 0]
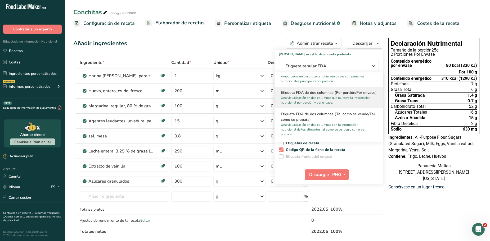
click at [365, 105] on p "Una visualización en dos columnas que muestra la información nutricional por po…" at bounding box center [326, 101] width 91 height 10
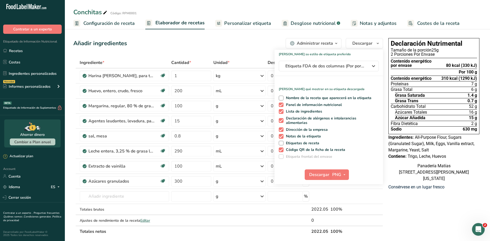
click at [245, 50] on div "Añadir ingredientes Administrar receta Eliminar receta Duplicar receta Escalar …" at bounding box center [229, 226] width 313 height 381
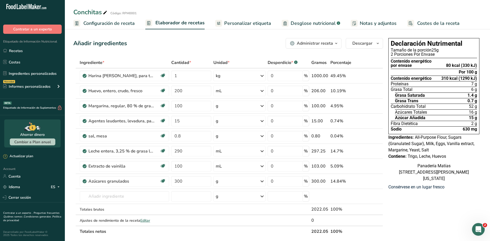
click at [314, 29] on link "Desglose nutricional .a-a{fill:#347362;}.b-a{fill:#fff;}" at bounding box center [311, 23] width 59 height 12
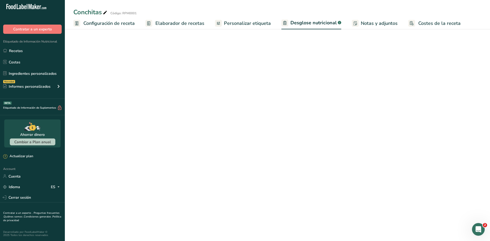
select select "Calories"
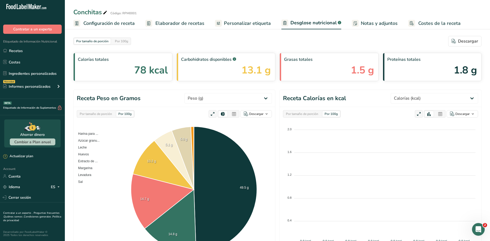
click at [254, 25] on span "Personalizar etiqueta" at bounding box center [247, 23] width 47 height 7
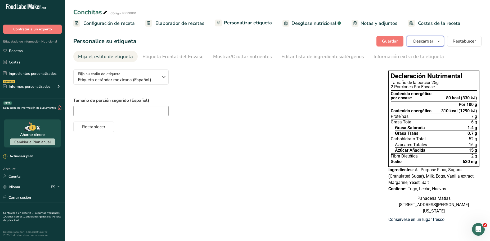
click at [428, 43] on span "Descargar" at bounding box center [423, 41] width 20 height 6
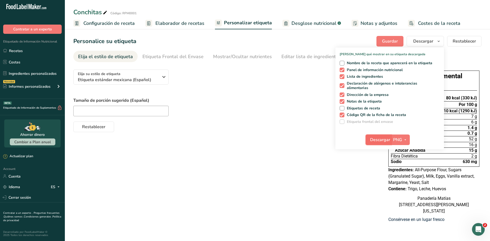
click at [378, 140] on span "Descargar" at bounding box center [380, 140] width 20 height 6
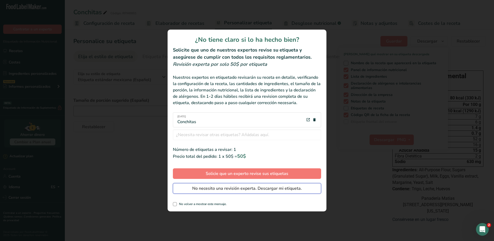
click at [237, 189] on span "No necesito una revisión experta. Descargar mi etiqueta." at bounding box center [247, 189] width 110 height 6
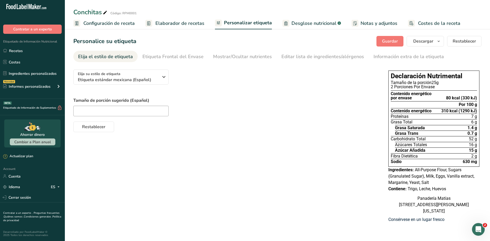
click at [173, 25] on span "Elaborador de recetas" at bounding box center [179, 23] width 49 height 7
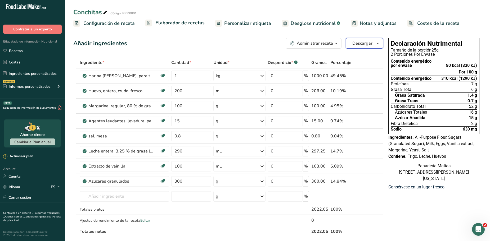
click at [379, 43] on icon "button" at bounding box center [378, 43] width 4 height 7
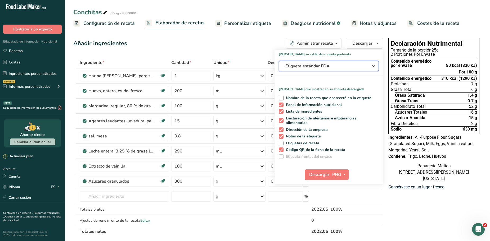
click at [337, 64] on span "Etiqueta estándar FDA" at bounding box center [324, 66] width 79 height 6
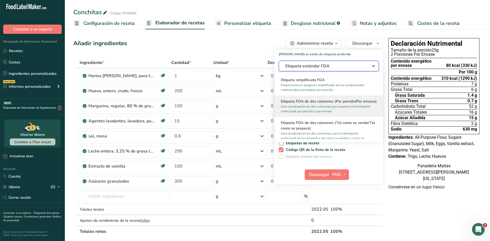
scroll to position [79, 0]
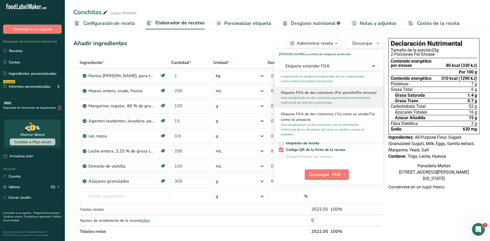
click at [359, 96] on h2 "Etiqueta FDA de dos columnas (Por porción/Por envase)" at bounding box center [329, 93] width 96 height 6
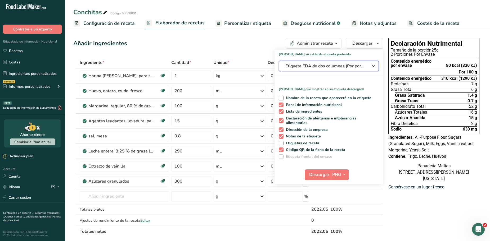
click at [374, 66] on icon "button" at bounding box center [373, 66] width 6 height 10
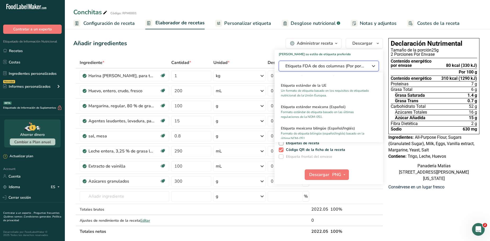
scroll to position [344, 0]
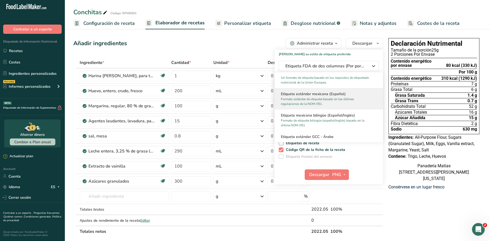
click at [362, 104] on p "Formato estándar de etiqueta basado en las últimas regulaciones de la NOM-051." at bounding box center [326, 102] width 91 height 10
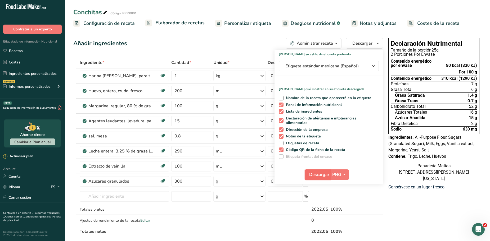
click at [324, 176] on span "Descargar" at bounding box center [319, 175] width 20 height 6
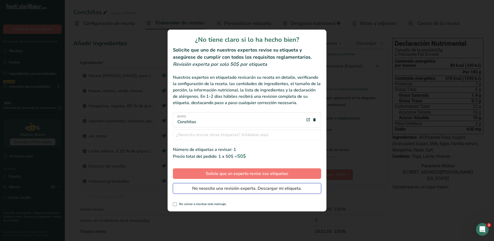
click at [252, 188] on span "No necesito una revisión experta. Descargar mi etiqueta." at bounding box center [247, 189] width 110 height 6
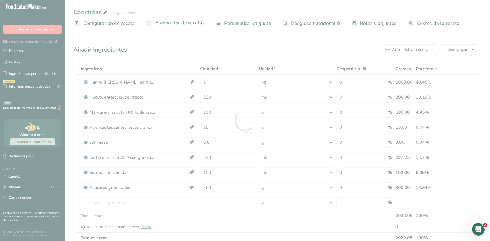
scroll to position [0, 0]
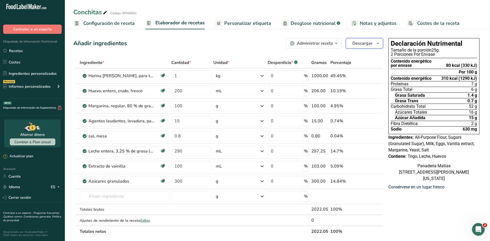
click at [377, 45] on icon "button" at bounding box center [378, 43] width 4 height 7
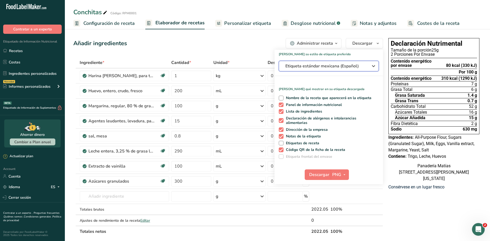
click at [371, 70] on icon "button" at bounding box center [373, 66] width 6 height 10
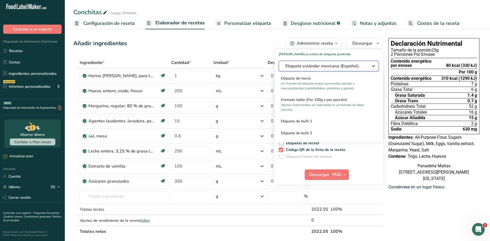
scroll to position [26, 0]
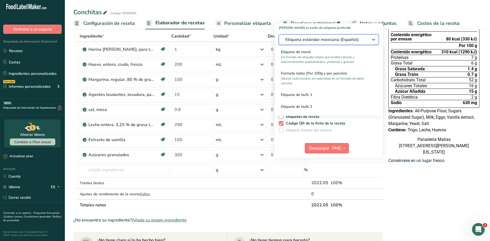
click at [369, 39] on div "Etiqueta estándar mexicana (Español)" at bounding box center [328, 40] width 87 height 6
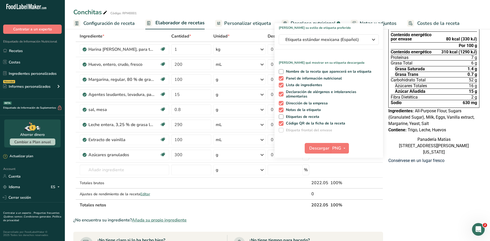
click at [429, 196] on div "Declaración Nutrimental Tamaño de la porción 25g 2 Porciones Por Envase Conteni…" at bounding box center [433, 200] width 95 height 381
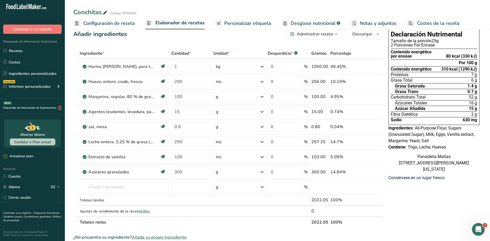
scroll to position [0, 0]
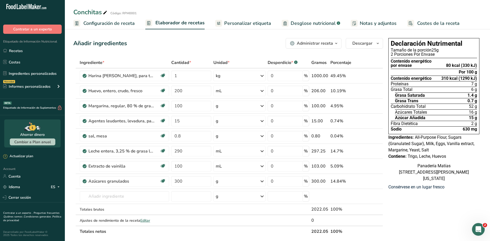
click at [315, 44] on div "Administrar receta" at bounding box center [315, 43] width 36 height 6
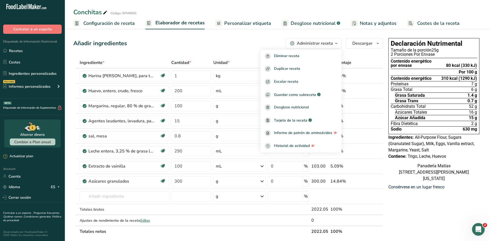
click at [219, 46] on div "Añadir ingredientes Administrar receta Eliminar receta Duplicar receta Escalar …" at bounding box center [228, 43] width 310 height 11
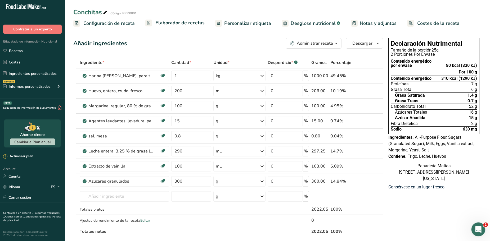
click at [483, 231] on div "Abrir Intercom Messenger" at bounding box center [477, 228] width 17 height 17
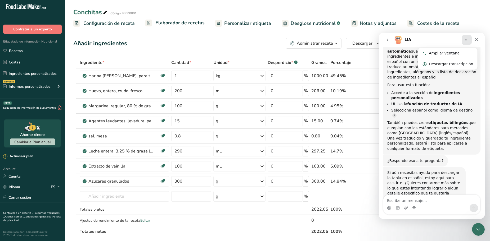
scroll to position [73, 0]
type textarea "e"
type textarea "En mi receta debo agregar los toppings?"
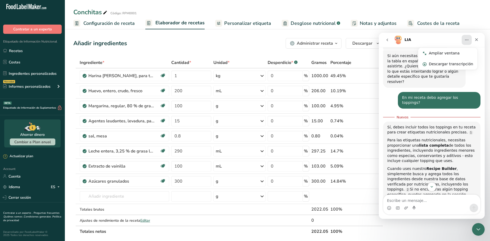
scroll to position [216, 0]
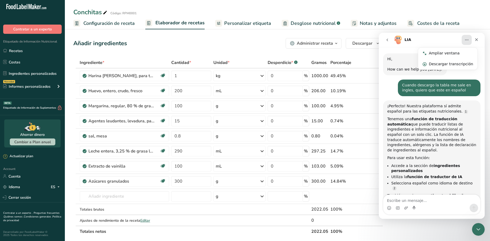
scroll to position [1, 0]
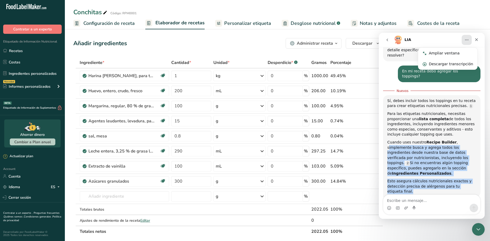
drag, startPoint x: 450, startPoint y: 117, endPoint x: 463, endPoint y: 159, distance: 43.9
click at [463, 159] on div "Sí, debes incluir todos los toppings en tu receta para crear etiquetas nutricio…" at bounding box center [431, 146] width 89 height 96
click at [439, 179] on div "Esto asegura cálculos nutricionales exactos y detección precisa de alérgenos pa…" at bounding box center [431, 187] width 89 height 16
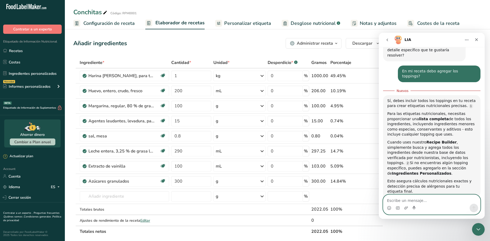
click at [416, 201] on textarea "Escribe un mensaje..." at bounding box center [431, 199] width 97 height 9
type textarea "Gracias"
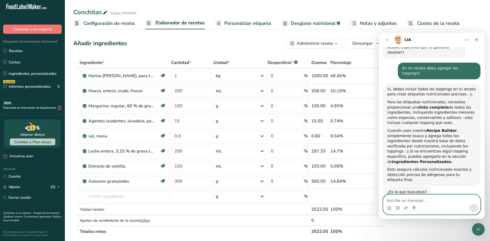
scroll to position [236, 0]
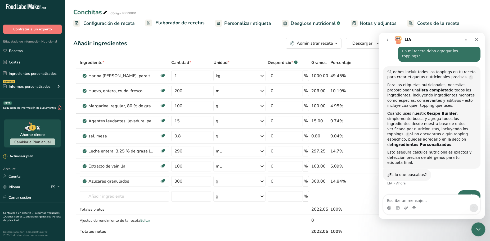
click at [480, 233] on div "Cerrar Intercom Messenger" at bounding box center [477, 229] width 13 height 13
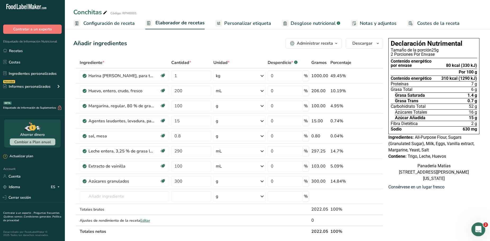
click at [480, 233] on div "Abrir Intercom Messenger" at bounding box center [477, 228] width 17 height 17
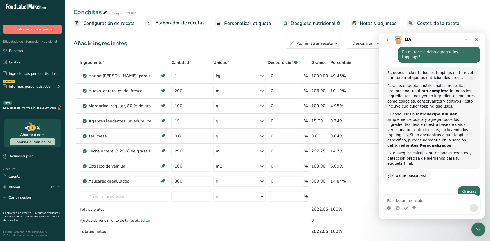
scroll to position [245, 0]
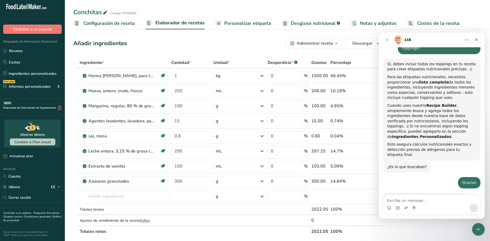
click at [386, 42] on button "go back" at bounding box center [387, 40] width 10 height 10
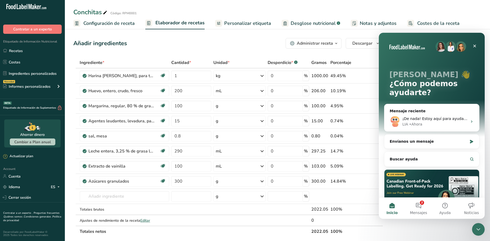
scroll to position [36, 0]
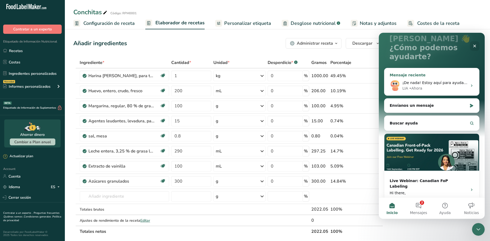
click at [431, 86] on div "LIA • [GEOGRAPHIC_DATA]" at bounding box center [434, 89] width 65 height 6
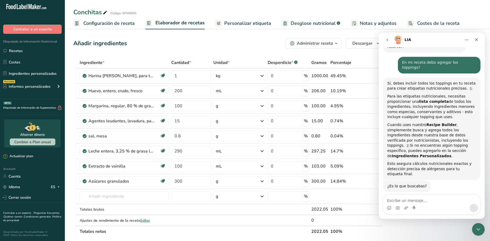
scroll to position [245, 0]
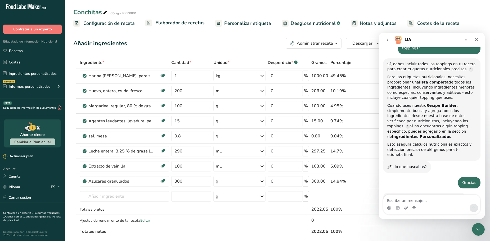
click at [441, 231] on div "Declaración Nutrimental Tamaño de la porción 25g 2 Porciones Por Envase Conteni…" at bounding box center [433, 226] width 95 height 381
click at [480, 231] on icon "Cerrar Intercom Messenger" at bounding box center [477, 229] width 6 height 6
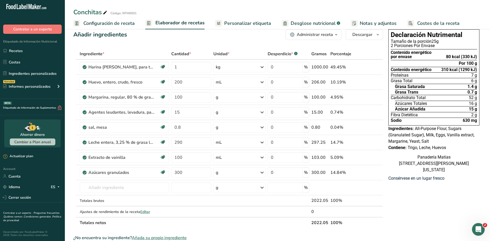
scroll to position [0, 0]
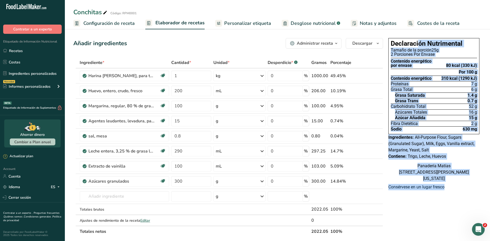
drag, startPoint x: 391, startPoint y: 43, endPoint x: 461, endPoint y: 201, distance: 172.4
click at [461, 197] on div "Declaración Nutrimental Tamaño de la porción 25g 2 Porciones Por Envase Conteni…" at bounding box center [433, 116] width 95 height 161
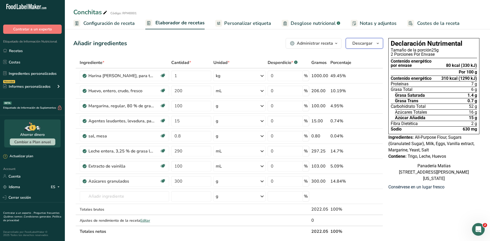
click at [376, 46] on icon "button" at bounding box center [378, 43] width 4 height 7
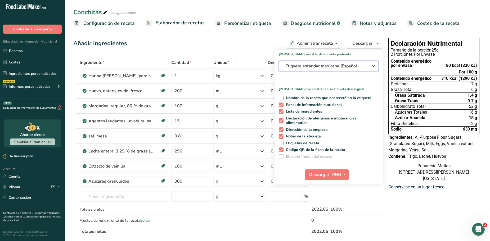
click at [367, 65] on div "Etiqueta estándar mexicana (Español)" at bounding box center [328, 66] width 87 height 6
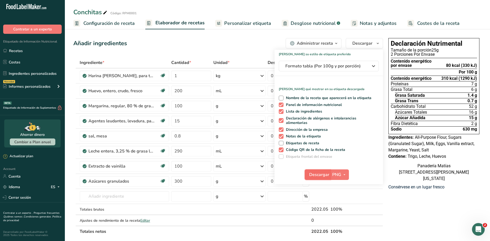
click at [322, 176] on span "Descargar" at bounding box center [319, 175] width 20 height 6
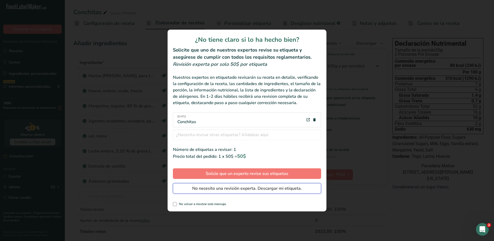
click at [239, 186] on span "No necesito una revisión experta. Descargar mi etiqueta." at bounding box center [247, 189] width 110 height 6
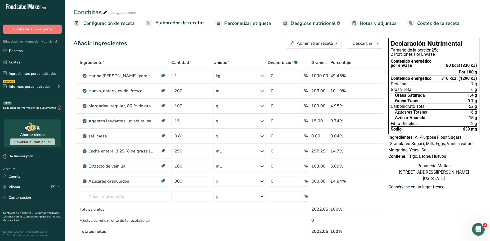
click at [248, 23] on span "Personalizar etiqueta" at bounding box center [247, 23] width 47 height 7
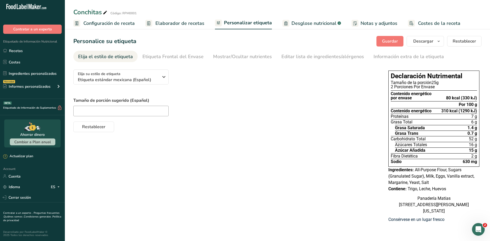
click at [314, 25] on span "Desglose nutricional" at bounding box center [314, 23] width 45 height 7
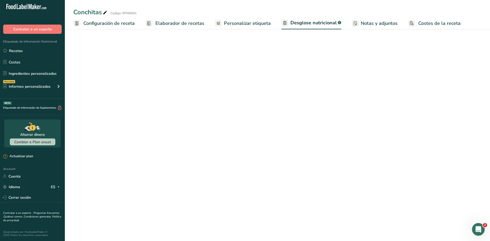
select select "Calories"
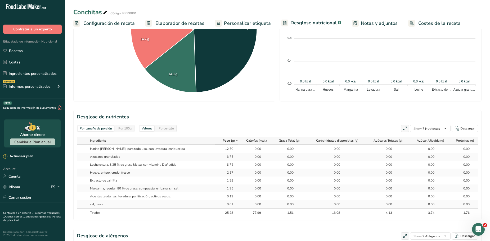
click at [178, 23] on span "Elaborador de recetas" at bounding box center [179, 23] width 49 height 7
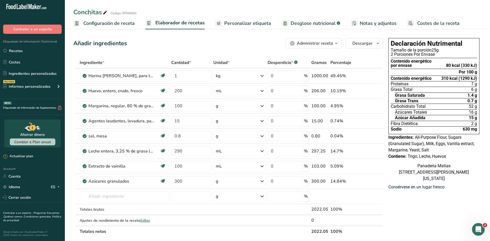
click at [97, 22] on span "Configuración de receta" at bounding box center [108, 23] width 51 height 7
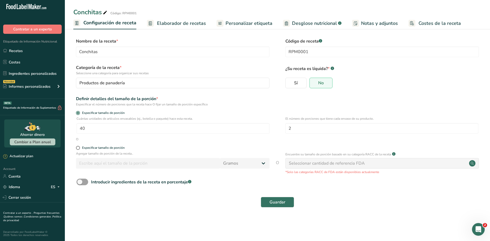
click at [309, 24] on span "Desglose nutricional" at bounding box center [314, 23] width 45 height 7
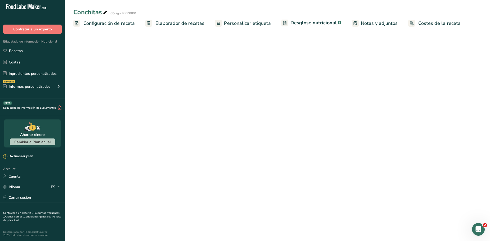
select select "Calories"
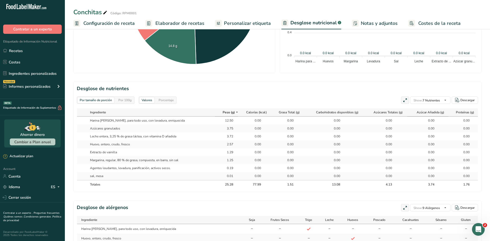
scroll to position [187, 0]
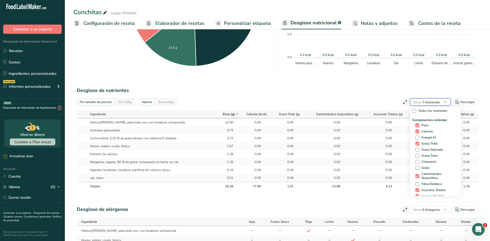
click at [435, 104] on span "Show: 7 Nutrientes" at bounding box center [427, 102] width 26 height 4
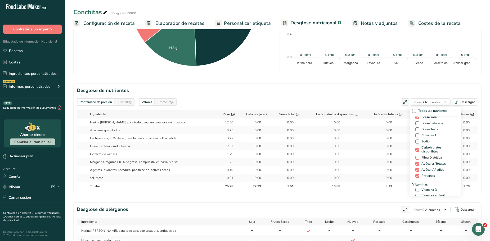
click at [433, 156] on span "Fibra Dietética" at bounding box center [430, 158] width 23 height 4
click at [419, 156] on input "Fibra Dietética" at bounding box center [416, 157] width 3 height 3
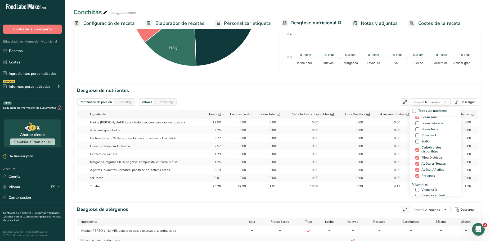
click at [434, 156] on span "Fibra Dietética" at bounding box center [430, 158] width 23 height 4
click at [419, 156] on input "Fibra Dietética" at bounding box center [416, 157] width 3 height 3
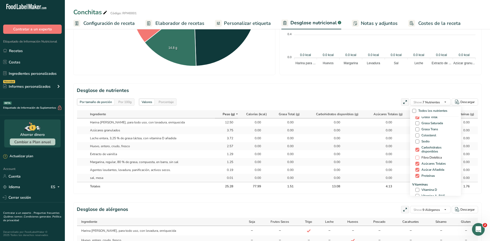
click at [434, 156] on span "Fibra Dietética" at bounding box center [430, 158] width 23 height 4
click at [419, 156] on input "Fibra Dietética" at bounding box center [416, 157] width 3 height 3
checkbox input "true"
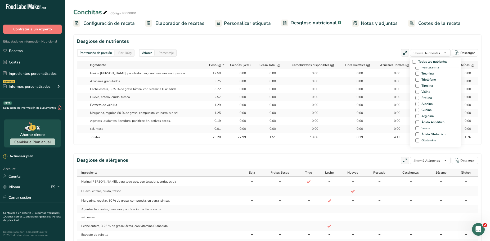
scroll to position [240, 0]
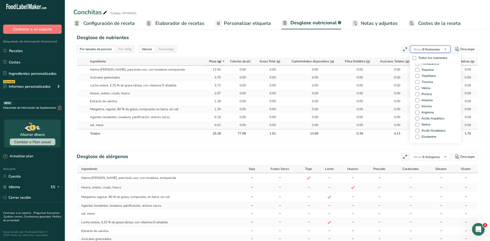
click at [431, 47] on span "Show: 8 Nutrientes" at bounding box center [427, 49] width 26 height 6
click at [428, 113] on span "Vitamina D" at bounding box center [428, 111] width 18 height 4
click at [419, 113] on input "Vitamina D" at bounding box center [416, 110] width 3 height 3
checkbox input "true"
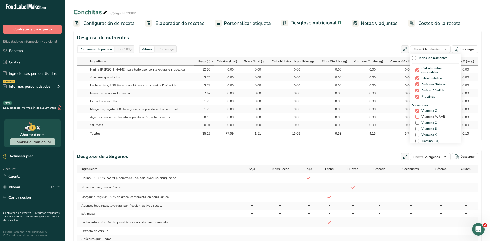
click at [427, 117] on span "Vitamina A, RAE" at bounding box center [432, 117] width 26 height 4
click at [419, 117] on input "Vitamina A, RAE" at bounding box center [416, 116] width 3 height 3
checkbox input "true"
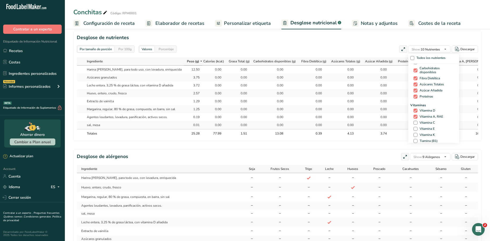
click at [427, 125] on div "Vitaminas Vitamina D Vitamina A, RAE Vitamina C [MEDICAL_DATA] [MEDICAL_DATA] T…" at bounding box center [433, 154] width 47 height 102
click at [427, 128] on span "Vitamina E" at bounding box center [426, 129] width 17 height 4
click at [417, 128] on input "Vitamina E" at bounding box center [415, 128] width 3 height 3
checkbox input "true"
click at [428, 123] on span "Vitamina C" at bounding box center [426, 123] width 17 height 4
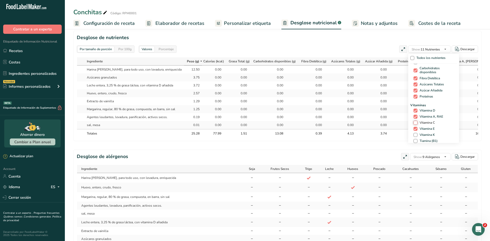
click at [417, 123] on input "Vitamina C" at bounding box center [415, 122] width 3 height 3
checkbox input "true"
click at [417, 57] on span "Todos los nutrientes" at bounding box center [429, 58] width 31 height 4
click at [414, 57] on input "Todos los nutrientes" at bounding box center [411, 57] width 3 height 3
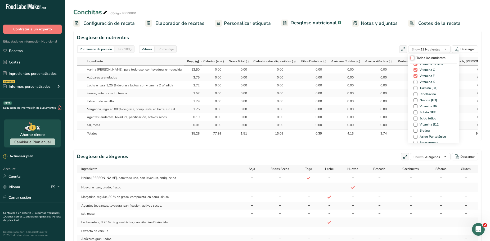
checkbox input "true"
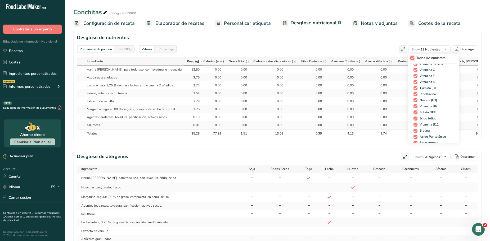
checkbox input "true"
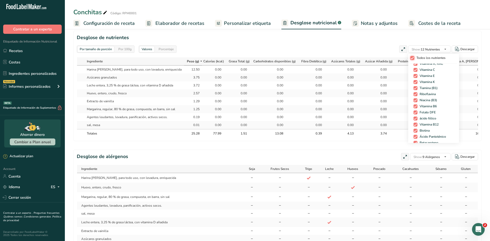
checkbox input "true"
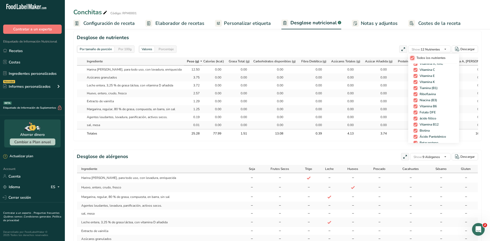
checkbox input "true"
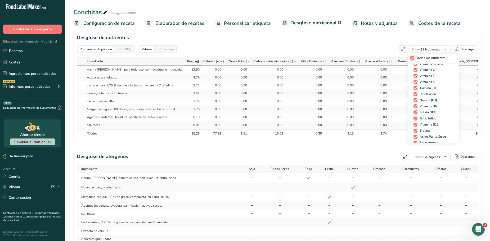
checkbox input "true"
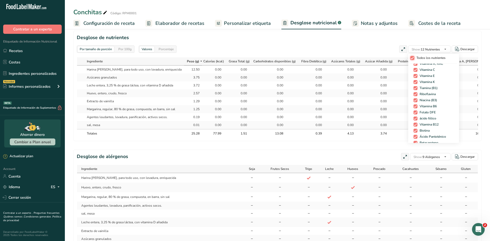
checkbox input "true"
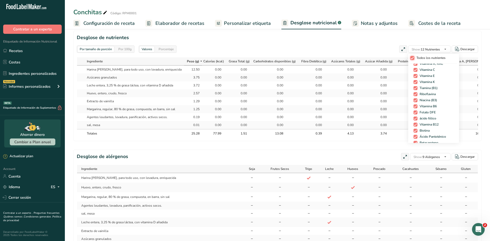
checkbox input "true"
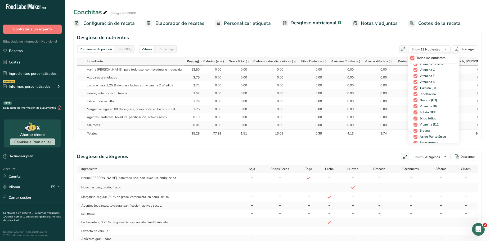
checkbox input "true"
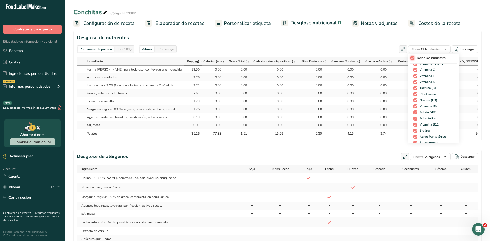
checkbox input "true"
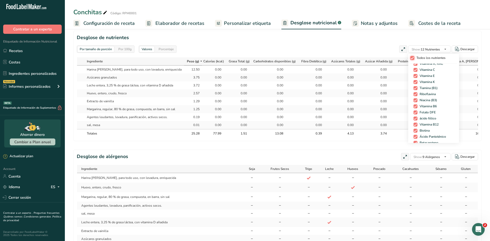
checkbox input "true"
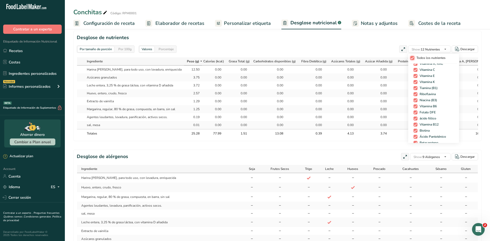
checkbox input "true"
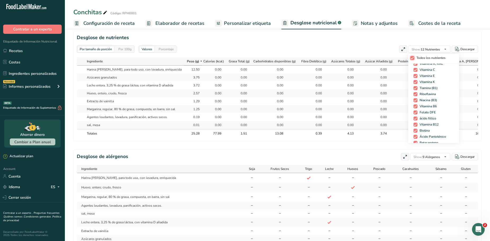
checkbox input "true"
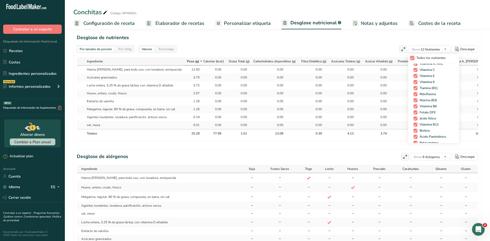
checkbox input "true"
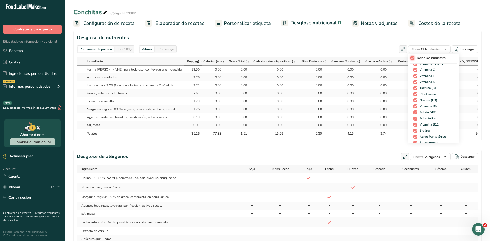
checkbox input "true"
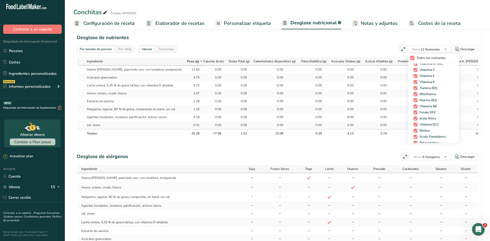
checkbox input "true"
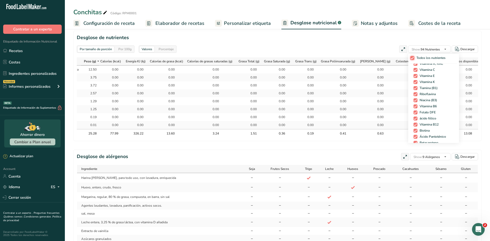
scroll to position [0, 99]
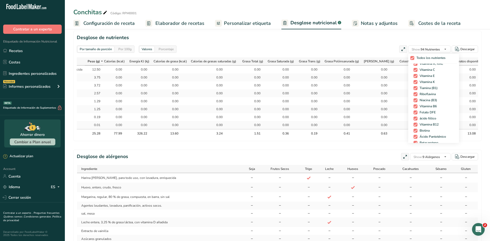
drag, startPoint x: 241, startPoint y: 153, endPoint x: 255, endPoint y: 147, distance: 15.7
click at [241, 153] on div "Por tamaño de porción Por 100g [GEOGRAPHIC_DATA] Calorías totales 78 kcal Carbo…" at bounding box center [277, 21] width 408 height 451
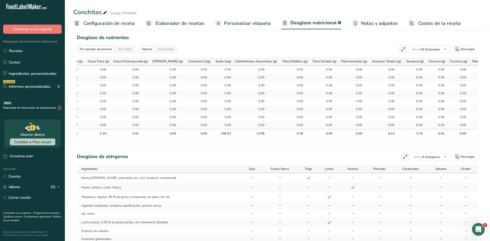
scroll to position [0, 0]
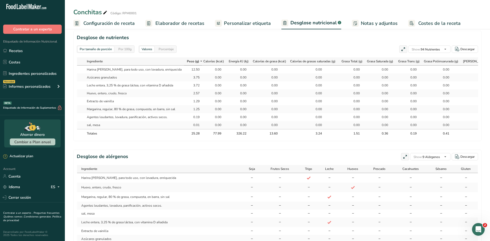
click at [127, 50] on div "Por 100g" at bounding box center [124, 49] width 17 height 6
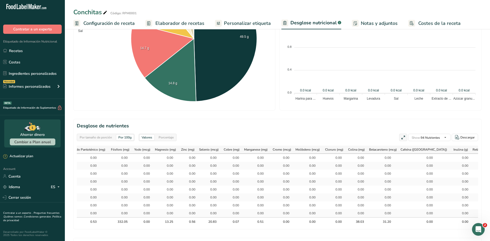
scroll to position [160, 0]
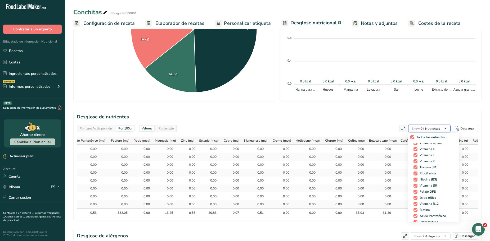
click at [447, 127] on span "button" at bounding box center [445, 129] width 6 height 6
click at [428, 137] on span "Todos los nutrientes" at bounding box center [429, 138] width 31 height 4
click at [414, 137] on input "Todos los nutrientes" at bounding box center [411, 137] width 3 height 3
checkbox input "false"
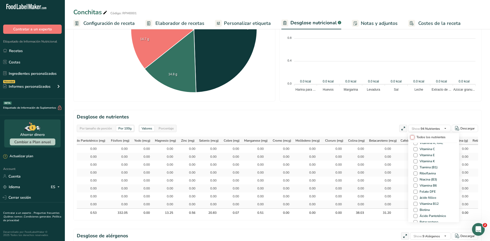
checkbox input "false"
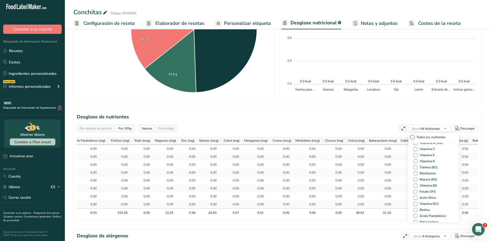
checkbox input "false"
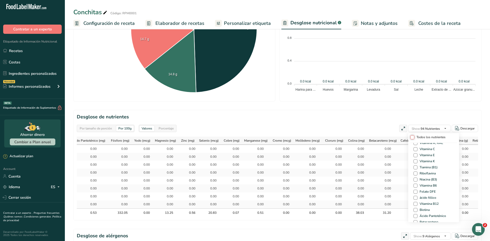
checkbox input "false"
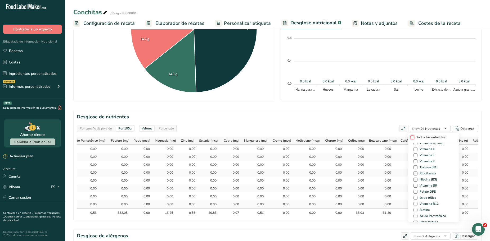
checkbox input "false"
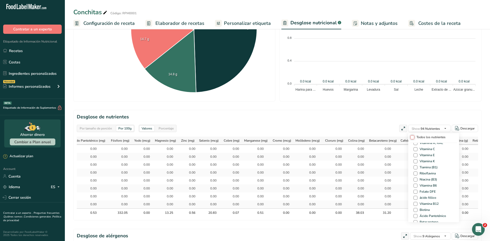
checkbox input "false"
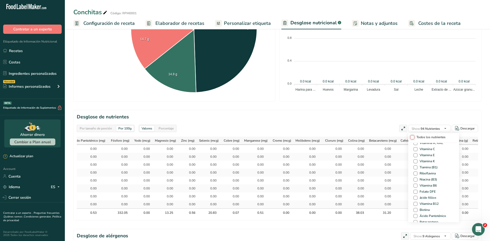
checkbox input "false"
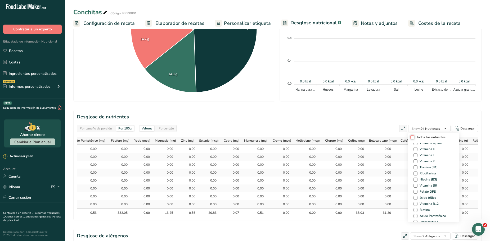
checkbox input "false"
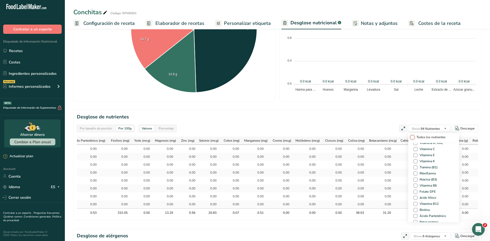
checkbox input "false"
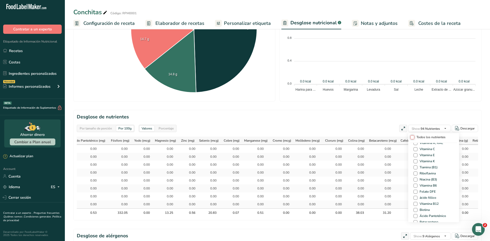
checkbox input "false"
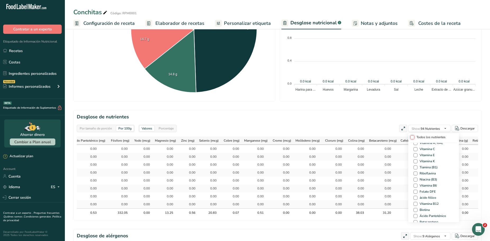
checkbox input "false"
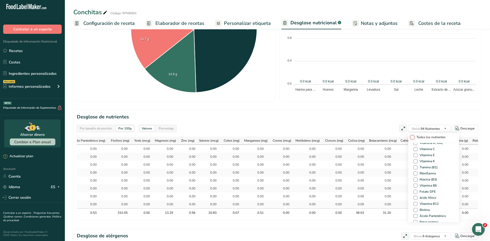
checkbox input "false"
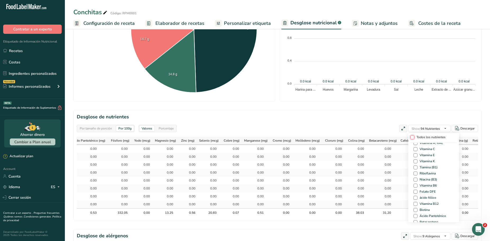
checkbox input "false"
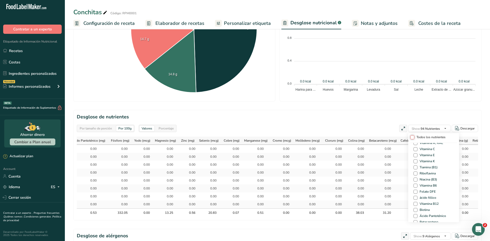
checkbox input "false"
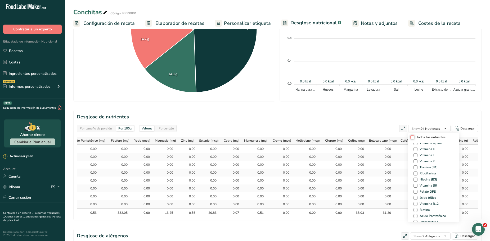
checkbox input "false"
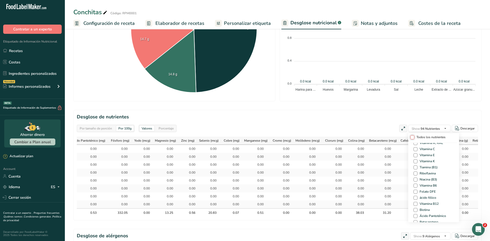
checkbox input "false"
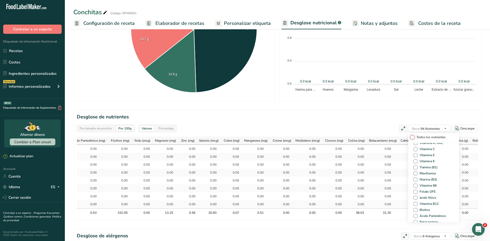
checkbox input "false"
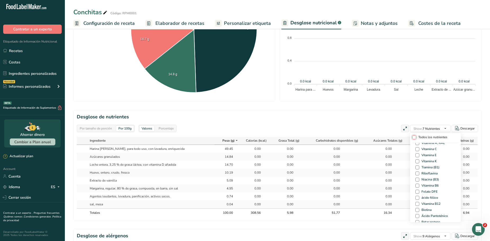
scroll to position [0, 0]
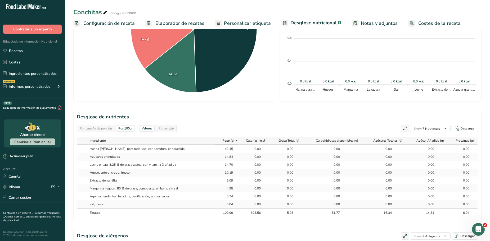
click at [310, 105] on div "Por tamaño de porción Por 100g [GEOGRAPHIC_DATA] Calorías totales 78 kcal Carbo…" at bounding box center [277, 101] width 408 height 451
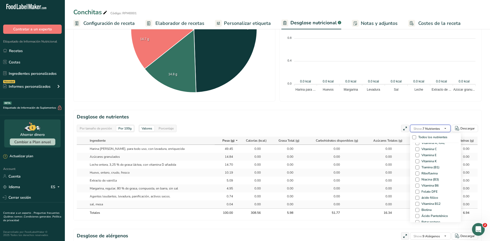
click at [433, 127] on span "Show: 7 Nutrientes" at bounding box center [427, 129] width 26 height 4
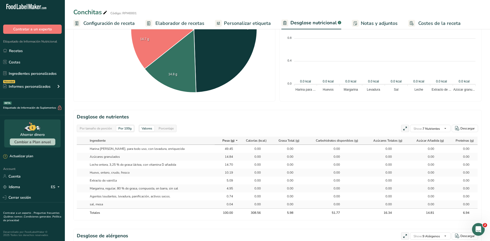
click at [327, 99] on div "Por tamaño de porción Por 100g Descargar Como imagen (.png) Como tabla (.xlsx) …" at bounding box center [380, 24] width 201 height 154
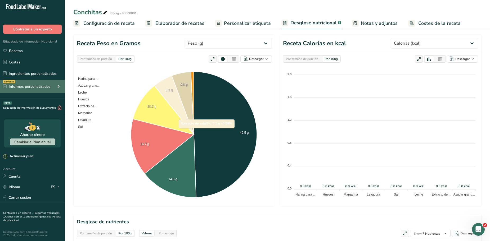
scroll to position [54, 0]
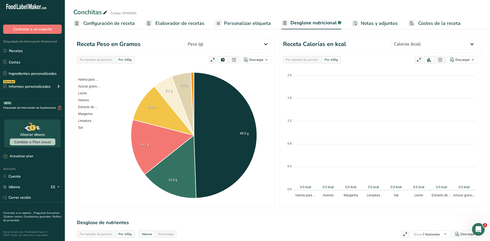
click at [120, 25] on span "Configuración de receta" at bounding box center [108, 23] width 51 height 7
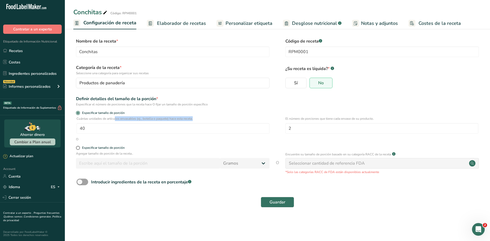
drag, startPoint x: 116, startPoint y: 123, endPoint x: 175, endPoint y: 123, distance: 58.8
click at [165, 123] on div "Cuántas unidades de artículos envasables (ej., botella o paquete) hace esta rec…" at bounding box center [173, 124] width 193 height 17
click at [194, 119] on p "Cuántas unidades de artículos envasables (ej., botella o paquete) hace esta rec…" at bounding box center [173, 118] width 193 height 5
click at [78, 149] on span at bounding box center [78, 148] width 4 height 4
click at [78, 149] on input "Especificar tamaño de porción" at bounding box center [77, 147] width 3 height 3
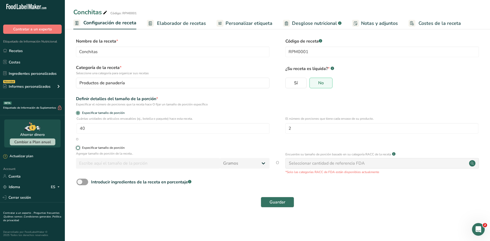
radio input "true"
radio input "false"
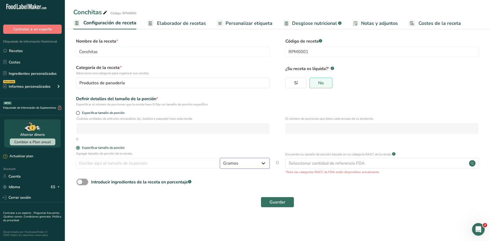
click at [250, 168] on select "Gramos kg mg mcg libras onza [GEOGRAPHIC_DATA] mL onza líquida [GEOGRAPHIC_DATA…" at bounding box center [245, 163] width 50 height 11
click at [105, 114] on span "Especificar tamaño de porción" at bounding box center [102, 113] width 45 height 4
click at [79, 114] on input "Especificar tamaño de porción" at bounding box center [77, 112] width 3 height 3
radio input "true"
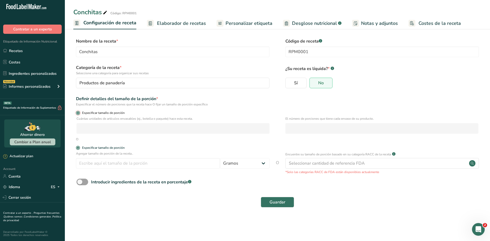
radio input "false"
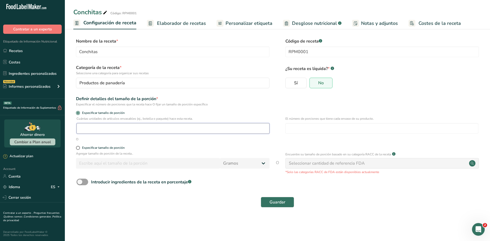
click at [110, 133] on input "number" at bounding box center [173, 128] width 193 height 11
click at [261, 197] on button "Guardar" at bounding box center [277, 202] width 33 height 11
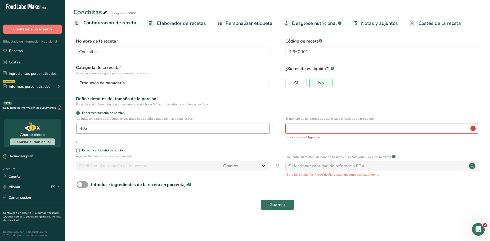
click at [261, 200] on button "Guardar" at bounding box center [277, 205] width 33 height 11
type input "40"
click at [351, 130] on input "number" at bounding box center [381, 128] width 193 height 11
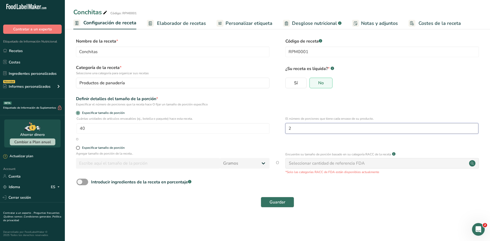
type input "2"
click at [382, 103] on div "Definir detalles del tamaño de la porción * Especificar el número de porciones …" at bounding box center [277, 101] width 408 height 11
click at [160, 20] on span "Elaborador de recetas" at bounding box center [181, 23] width 49 height 7
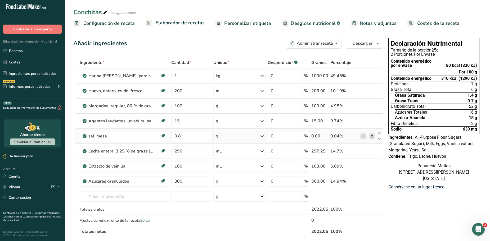
click at [252, 136] on div "g" at bounding box center [239, 136] width 52 height 11
click at [236, 207] on div "mg" at bounding box center [239, 209] width 44 height 8
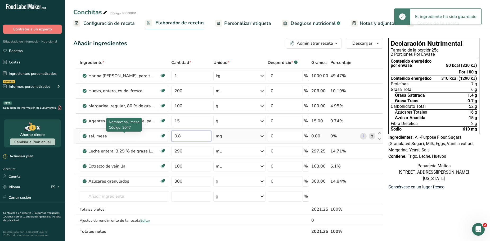
drag, startPoint x: 189, startPoint y: 137, endPoint x: 137, endPoint y: 139, distance: 51.6
click at [137, 139] on tr "sal, mesa Libre de lácteos Libre de gluten [GEOGRAPHIC_DATA] Vegetariano Libre …" at bounding box center [228, 136] width 309 height 15
type input "8"
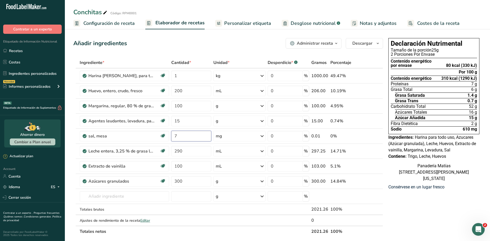
type input "7"
click at [188, 50] on div "Añadir ingredientes Administrar receta Eliminar receta Duplicar receta Escalar …" at bounding box center [229, 226] width 313 height 381
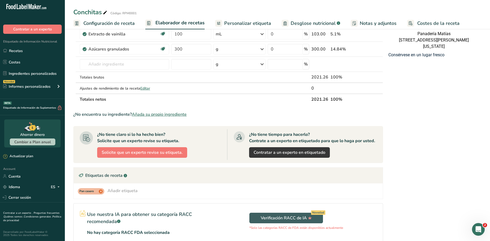
scroll to position [184, 0]
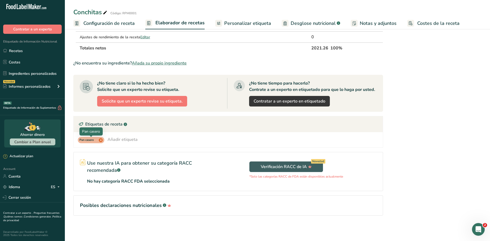
click at [101, 141] on span "x" at bounding box center [101, 140] width 4 height 4
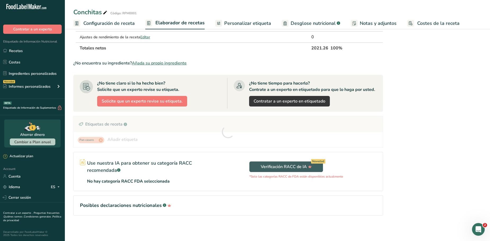
click at [122, 141] on div at bounding box center [228, 131] width 309 height 31
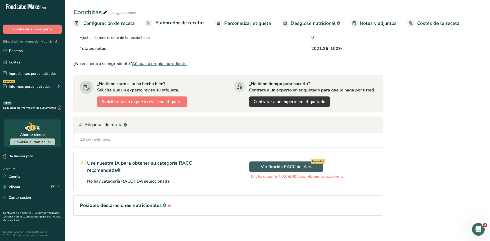
scroll to position [183, 0]
click at [120, 141] on div "Añadir etiqueta Etiquetas estándar Etiquetas personalizadas Fuente de antioxida…" at bounding box center [228, 140] width 301 height 6
click at [89, 141] on div "Añadir etiqueta" at bounding box center [95, 140] width 30 height 6
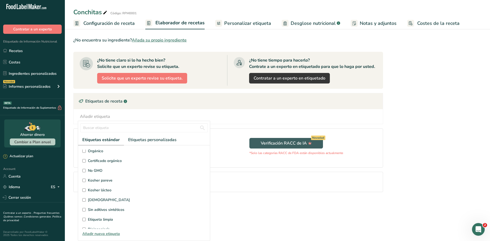
scroll to position [100, 0]
click at [247, 199] on section "Ingrediente * Cantidad * Unidad * Desperdicio * .a-a{fill:#347362;}.b-a{fill:#f…" at bounding box center [228, 25] width 310 height 351
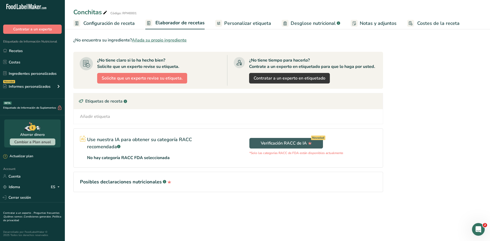
scroll to position [183, 0]
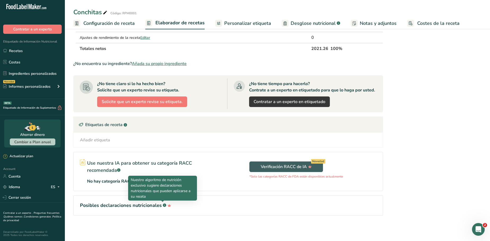
click at [163, 206] on rect at bounding box center [164, 205] width 3 height 3
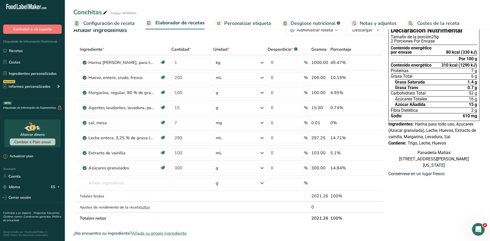
scroll to position [0, 0]
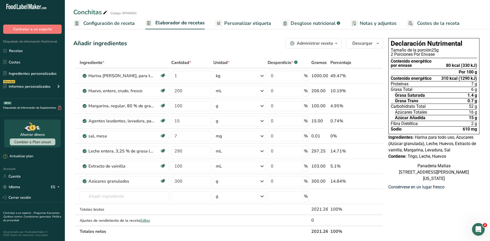
click at [328, 43] on div "Administrar receta" at bounding box center [315, 43] width 36 height 6
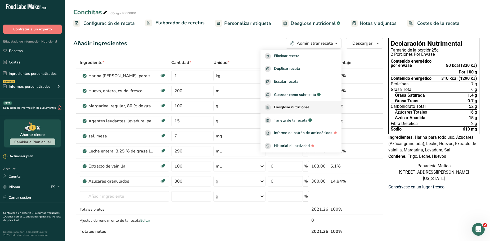
click at [317, 109] on div "Desglose nutricional" at bounding box center [301, 108] width 73 height 6
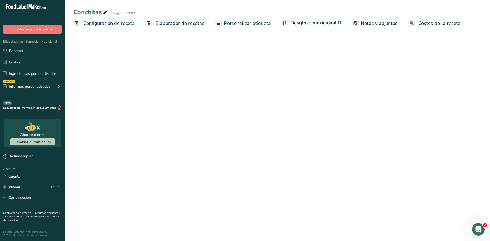
select select "Calories"
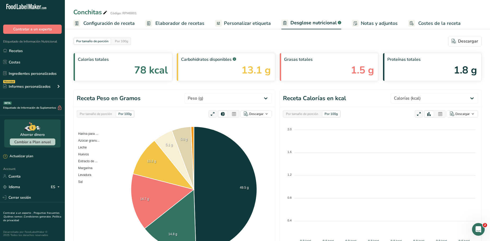
click at [245, 23] on span "Personalizar etiqueta" at bounding box center [247, 23] width 47 height 7
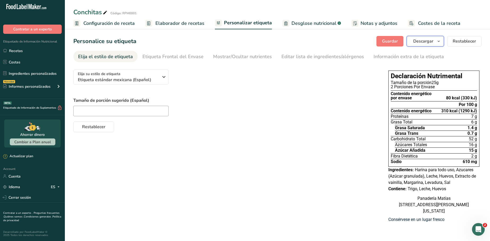
click at [439, 40] on icon "button" at bounding box center [439, 41] width 4 height 7
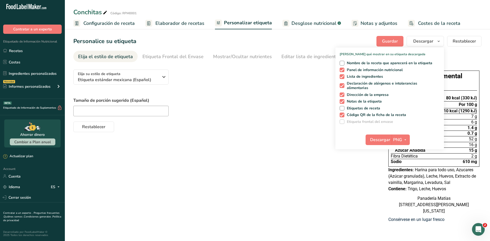
click at [282, 153] on div "Elija su estilo de etiqueta Etiqueta estándar mexicana (Español) EE. UU. (FDA) …" at bounding box center [277, 147] width 408 height 164
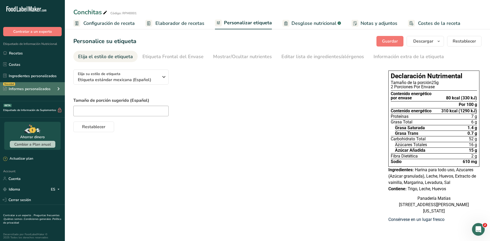
click at [55, 88] on div "Novedad Informes personalizados" at bounding box center [32, 88] width 65 height 13
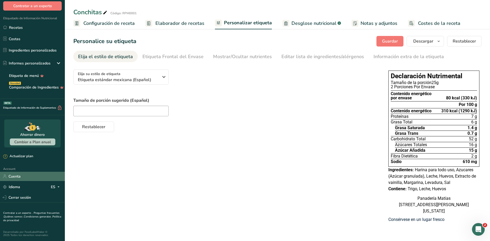
scroll to position [3, 0]
click at [28, 176] on link "Cuenta" at bounding box center [32, 176] width 65 height 9
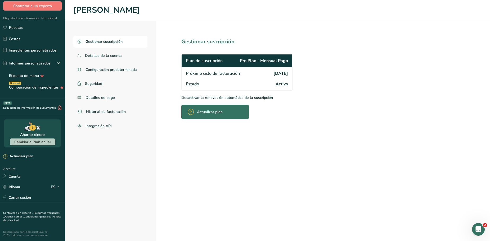
drag, startPoint x: 266, startPoint y: 73, endPoint x: 299, endPoint y: 75, distance: 32.6
click at [299, 75] on section "Gestionar suscripción Plan de suscripción Pro Plan - Mensual Pago Próximo ciclo…" at bounding box center [248, 131] width 185 height 221
click at [281, 88] on div "Estado Activo" at bounding box center [237, 85] width 111 height 12
click at [119, 40] on span "Gestionar suscripción" at bounding box center [104, 42] width 37 height 6
click at [105, 56] on span "Detalles de la cuenta" at bounding box center [103, 56] width 37 height 6
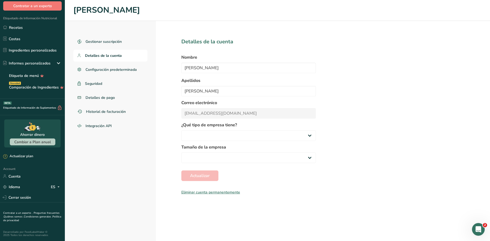
select select
select select "3"
select select "2"
click at [118, 68] on span "Configuración predeterminada" at bounding box center [112, 70] width 52 height 6
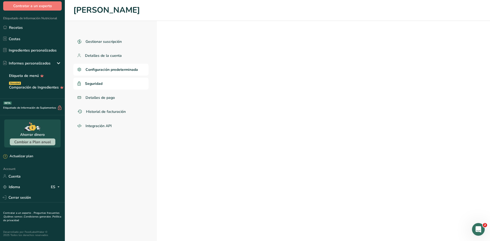
select select "MX"
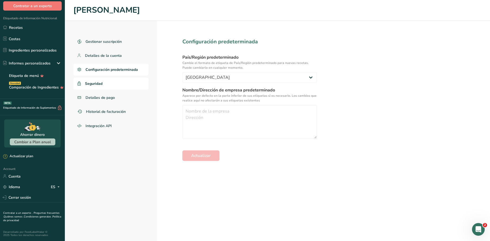
click at [120, 79] on link "Seguridad" at bounding box center [110, 84] width 75 height 12
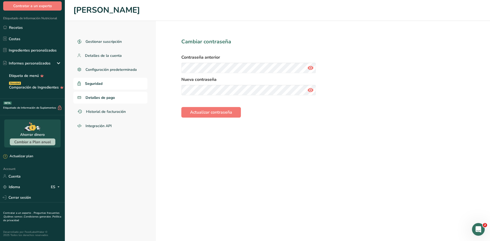
click at [118, 102] on link "Detalles de pago" at bounding box center [110, 98] width 74 height 12
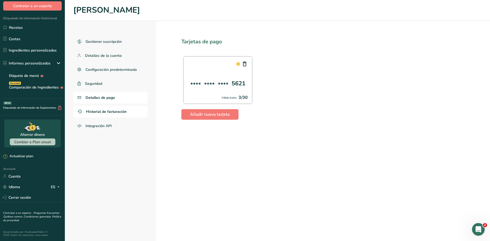
click at [102, 109] on span "Historial de facturación" at bounding box center [106, 112] width 41 height 6
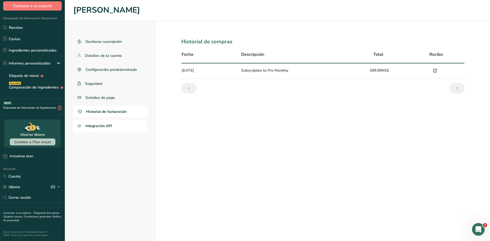
click at [101, 126] on span "Integración API" at bounding box center [99, 126] width 26 height 6
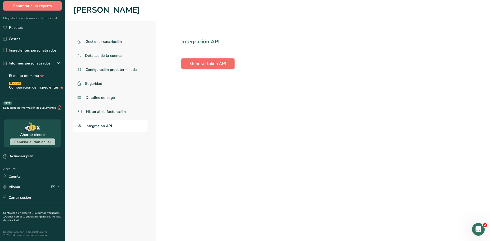
click at [230, 66] on button "Generar token API" at bounding box center [207, 64] width 53 height 11
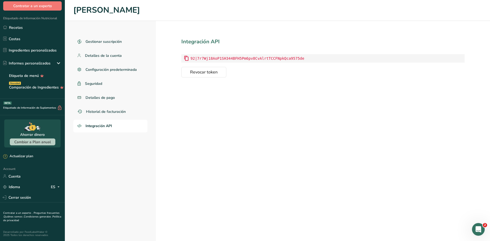
click at [186, 60] on icon at bounding box center [186, 59] width 5 height 8
click at [205, 74] on span "Revocar token" at bounding box center [204, 72] width 28 height 6
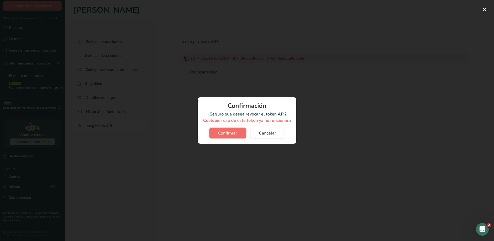
click at [231, 131] on span "Confirmar" at bounding box center [227, 133] width 19 height 6
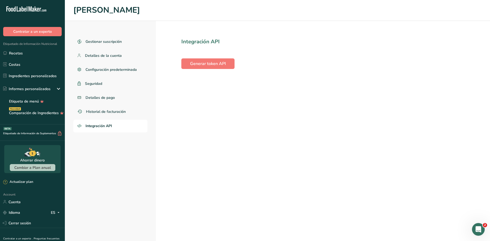
click at [23, 59] on ul "Recetas Costas Ingredientes personalizados Informes personalizados Etiqueta de …" at bounding box center [32, 83] width 65 height 71
click at [25, 58] on link "Recetas" at bounding box center [32, 53] width 65 height 10
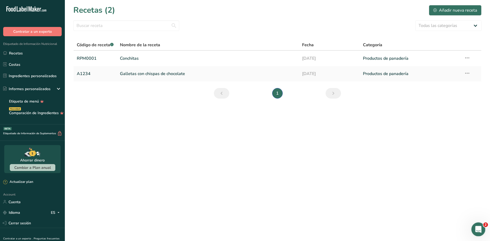
click at [476, 225] on icon "Abrir Intercom Messenger" at bounding box center [477, 229] width 9 height 9
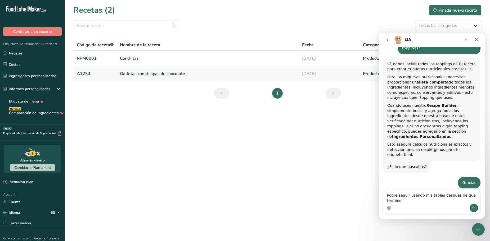
scroll to position [250, 0]
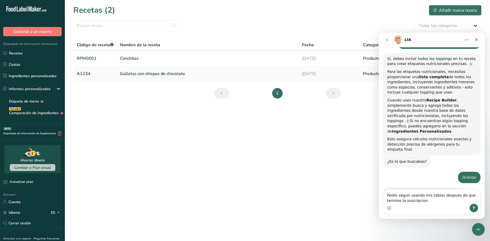
type textarea "Podre seguir usando mis tablas despues de que termine la suscripcion?"
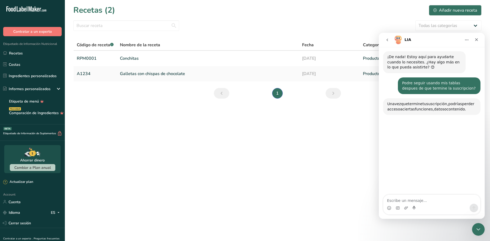
scroll to position [387, 0]
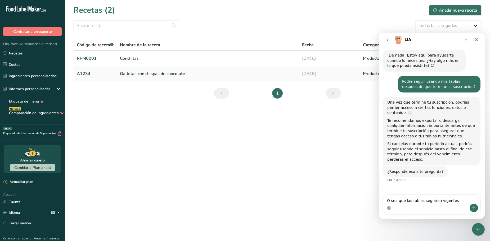
type textarea "O sea que las tablas seguiran vigentes?"
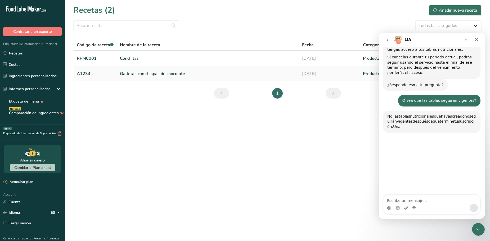
scroll to position [483, 0]
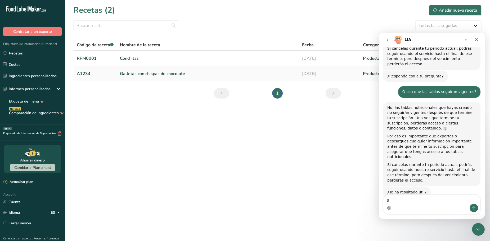
type textarea "S"
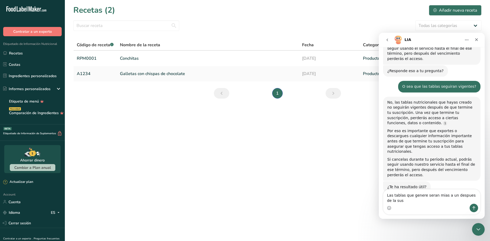
scroll to position [477, 0]
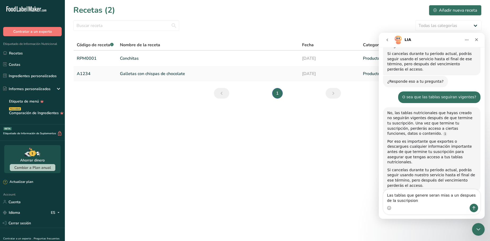
type textarea "Las tablas que genere seran mias a un despues de la suscripsion?"
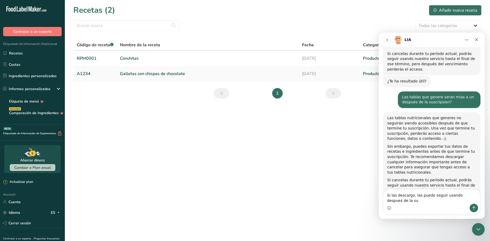
scroll to position [589, 0]
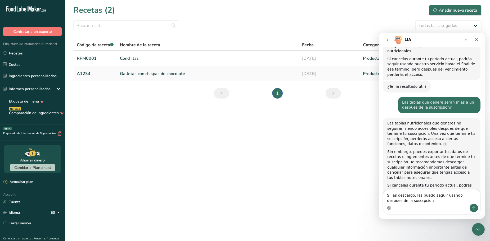
type textarea "Si las descargo, las puedo seguir usando despues de la suscrpcion?"
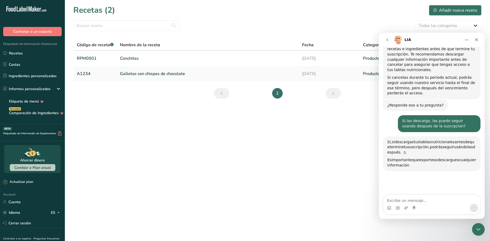
scroll to position [715, 0]
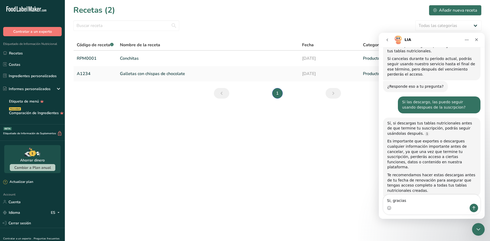
type textarea "Si, gracias"
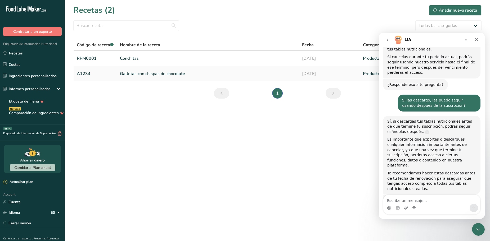
scroll to position [726, 0]
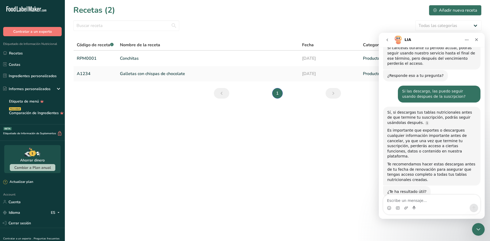
click at [299, 144] on main "Recetas (2) Añadir nueva receta Todas las categorías Productos de panadería Beb…" at bounding box center [245, 120] width 490 height 241
click at [476, 230] on icon "Cerrar Intercom Messenger" at bounding box center [477, 229] width 6 height 6
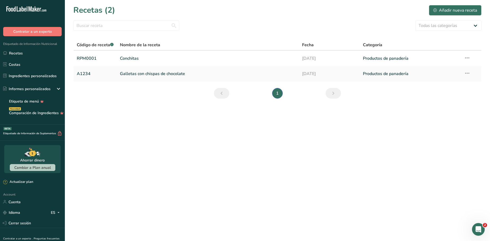
click at [311, 183] on main "Recetas (2) Añadir nueva receta Todas las categorías Productos de panadería Beb…" at bounding box center [245, 120] width 490 height 241
click at [32, 205] on link "Cuenta" at bounding box center [32, 202] width 65 height 9
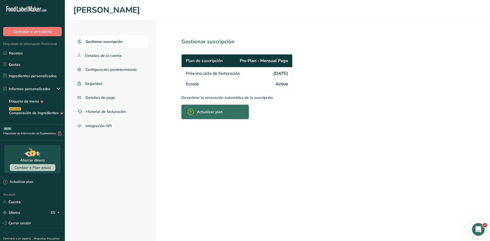
drag, startPoint x: 289, startPoint y: 73, endPoint x: 256, endPoint y: 74, distance: 33.6
click at [256, 74] on div "Próximo ciclo de facturación 2025-10-13" at bounding box center [237, 73] width 111 height 12
click at [263, 95] on p "Desactivar la renovación automática de la suscripción" at bounding box center [248, 98] width 135 height 6
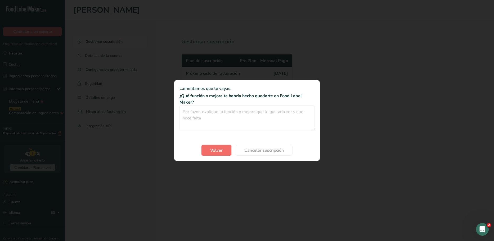
click at [219, 153] on span "Volver" at bounding box center [216, 150] width 12 height 6
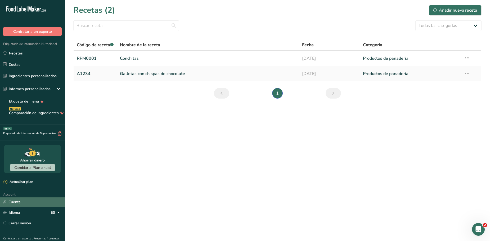
click at [23, 204] on link "Cuenta" at bounding box center [32, 202] width 65 height 9
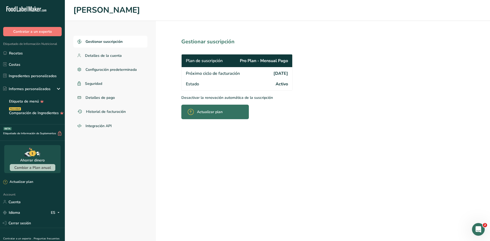
click at [253, 98] on p "Desactivar la renovación automática de la suscripción" at bounding box center [248, 98] width 135 height 6
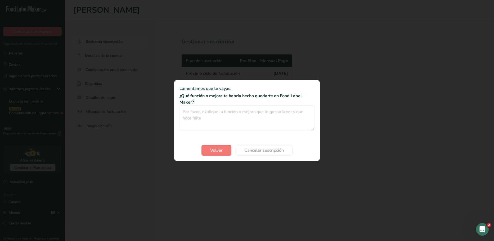
drag, startPoint x: 196, startPoint y: 101, endPoint x: 179, endPoint y: 97, distance: 17.4
click at [179, 97] on section "Lamentamos que te vayas. ¿Qué función o mejora te habría hecho quedarte en Food…" at bounding box center [247, 120] width 146 height 81
click at [194, 108] on textarea "Cancel subscription modal" at bounding box center [247, 118] width 135 height 25
click at [275, 62] on div "Cancel subscription modal" at bounding box center [247, 120] width 494 height 241
click at [340, 73] on div "Cancel subscription modal" at bounding box center [247, 120] width 494 height 241
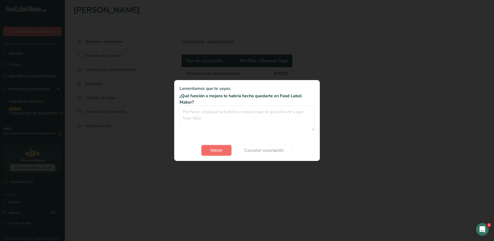
click at [221, 150] on span "Volver" at bounding box center [216, 150] width 12 height 6
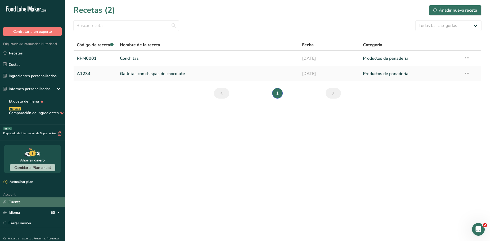
click at [24, 203] on link "Cuenta" at bounding box center [32, 202] width 65 height 9
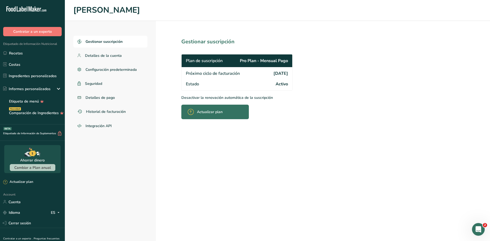
click at [253, 60] on span "Pro Plan - Mensual Pago" at bounding box center [264, 61] width 48 height 6
click at [200, 75] on span "Próximo ciclo de facturación" at bounding box center [213, 73] width 54 height 6
click at [43, 57] on link "Recetas" at bounding box center [32, 53] width 65 height 10
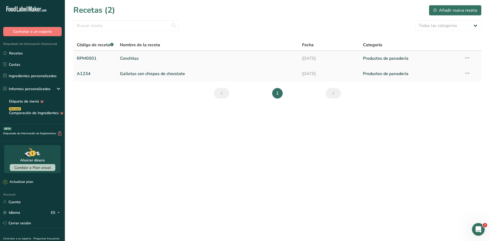
click at [153, 60] on link "Conchitas" at bounding box center [208, 58] width 176 height 11
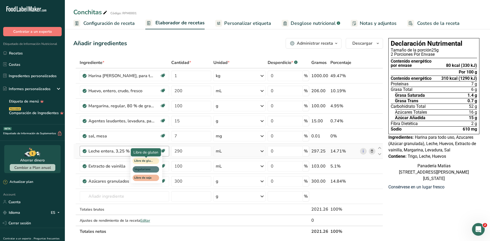
click at [151, 162] on span "Libre de gluten" at bounding box center [143, 161] width 19 height 5
click at [150, 171] on span "Vegetariano" at bounding box center [143, 170] width 19 height 5
click at [149, 179] on span "Libre de soja" at bounding box center [143, 178] width 19 height 5
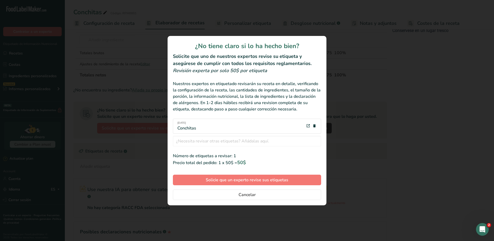
scroll to position [2, 0]
click at [248, 193] on span "Cancelar" at bounding box center [247, 195] width 17 height 6
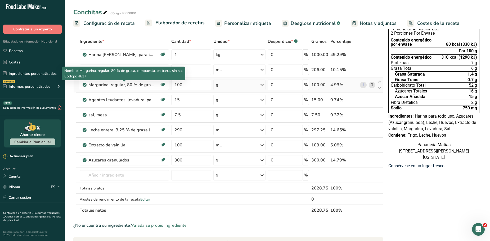
scroll to position [0, 0]
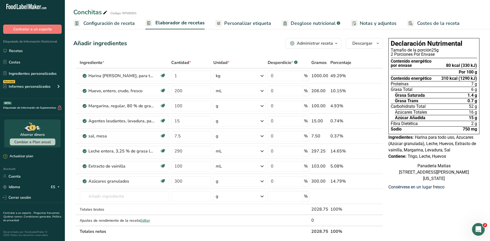
click at [279, 60] on div "Desperdicio * .a-a{fill:#347362;}.b-a{fill:#fff;}" at bounding box center [283, 63] width 30 height 6
